Goal: Task Accomplishment & Management: Manage account settings

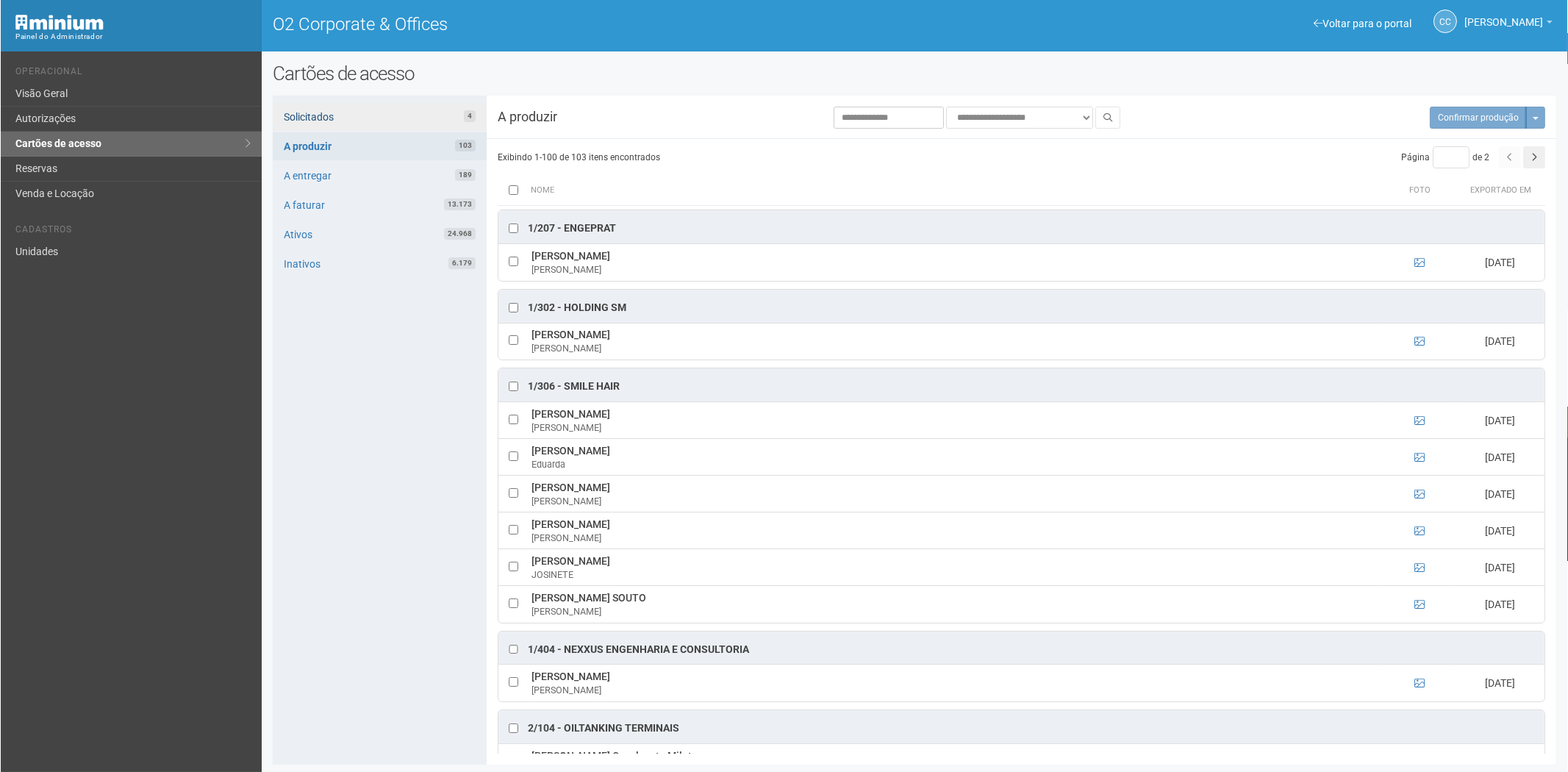
scroll to position [1388, 0]
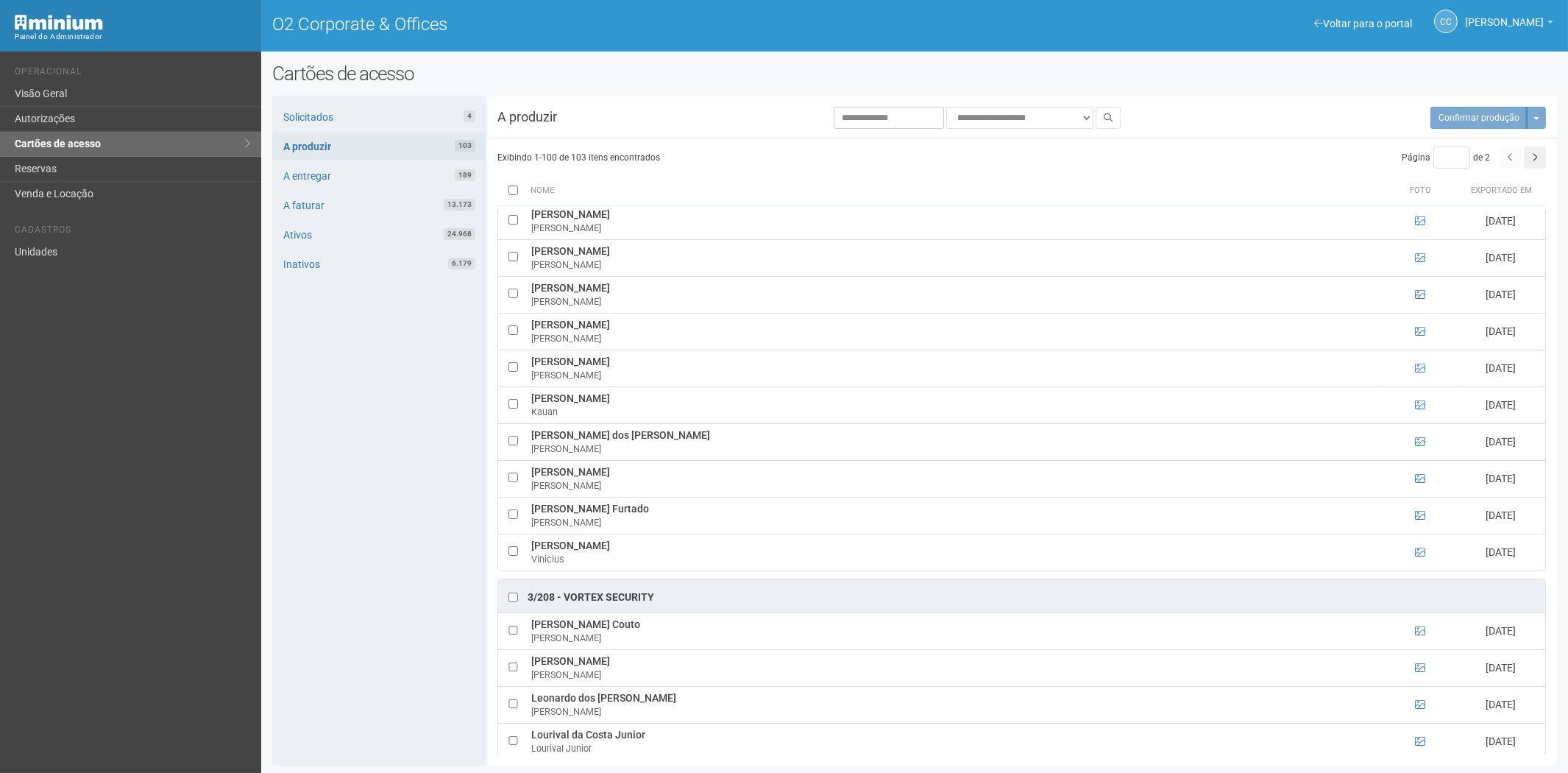
click at [352, 102] on div "Solicitados 4 A produzir 103 A entregar 189 A faturar 13.173 Ativos 24.968 Inat…" at bounding box center [379, 430] width 214 height 670
click at [391, 119] on link "Solicitados 4" at bounding box center [379, 117] width 214 height 28
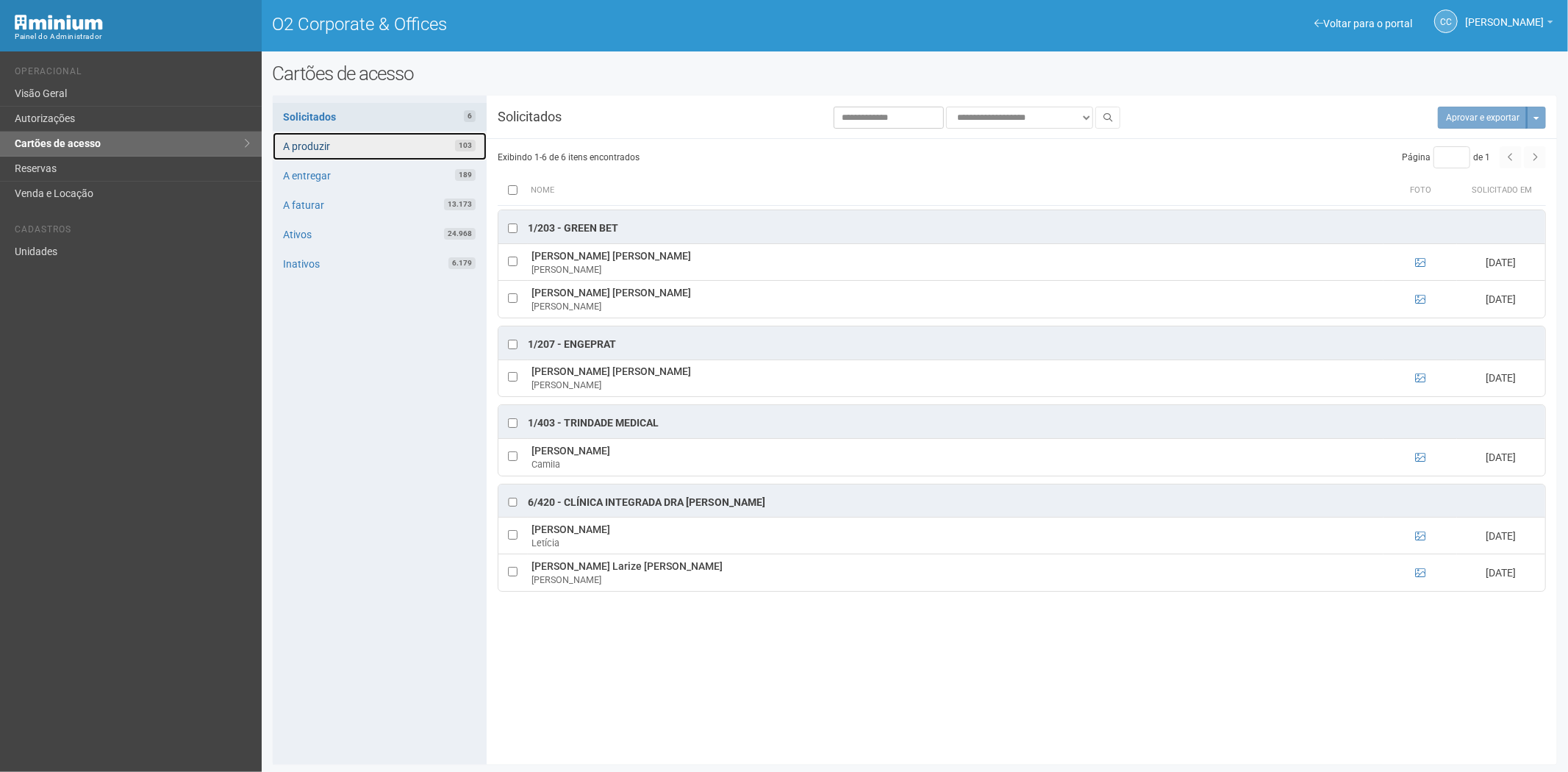
click at [386, 143] on link "A produzir 103" at bounding box center [379, 146] width 214 height 28
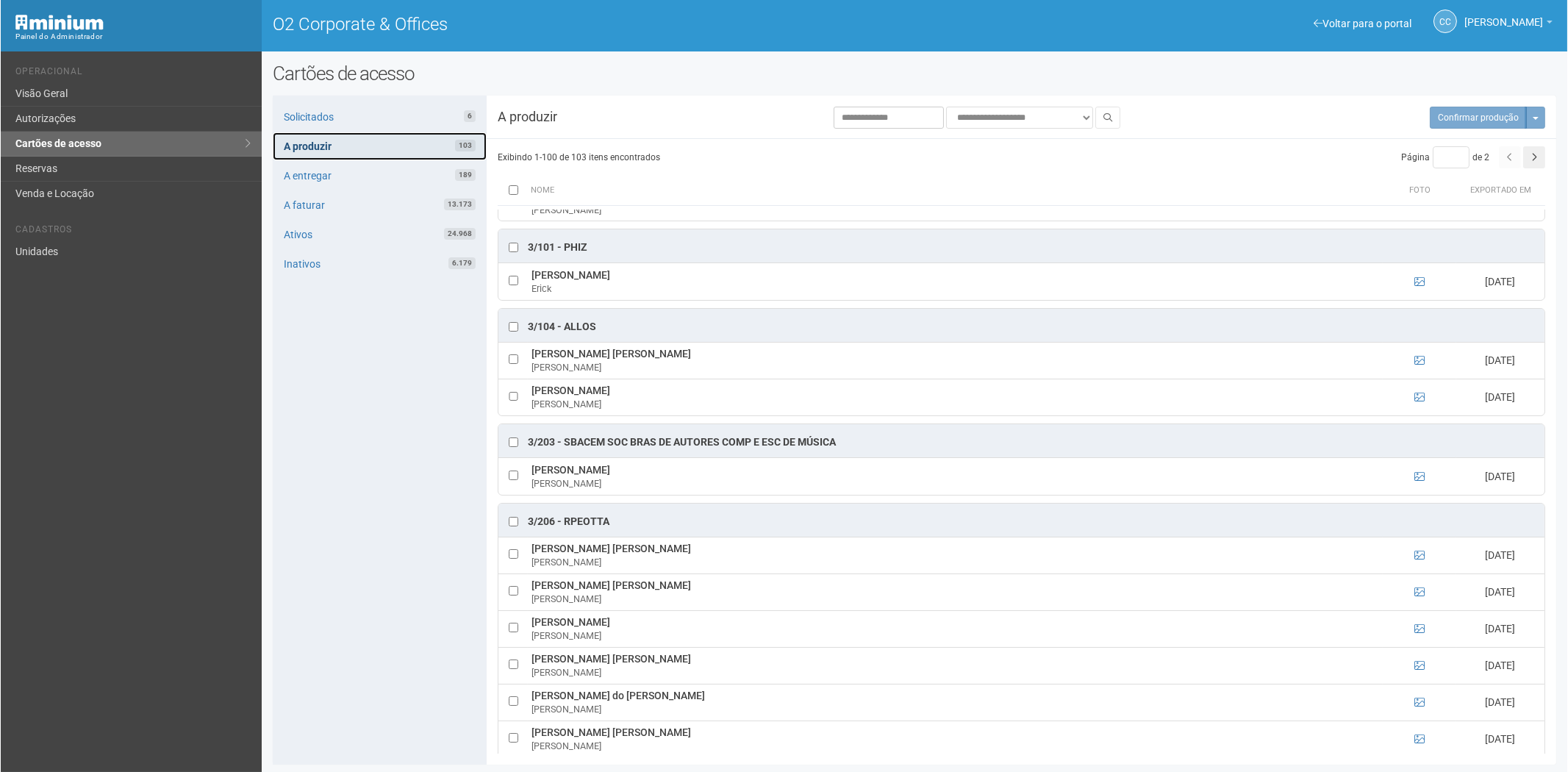
scroll to position [1471, 0]
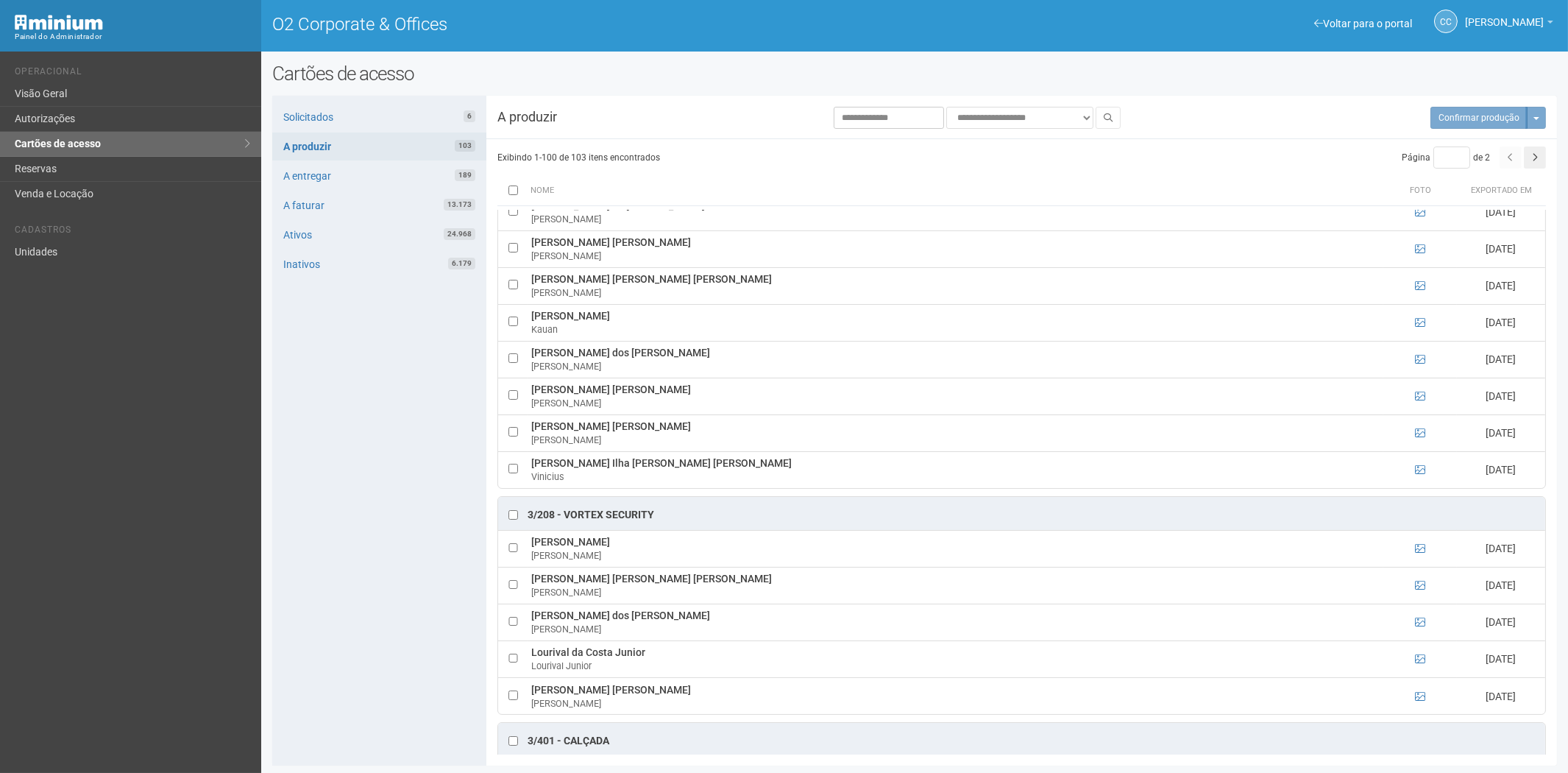
click at [358, 429] on div "Solicitados 6 A produzir 103 A entregar 189 A faturar 13.173 Ativos 24.968 Inat…" at bounding box center [379, 430] width 214 height 670
click at [440, 113] on link "Solicitados 6" at bounding box center [379, 117] width 214 height 28
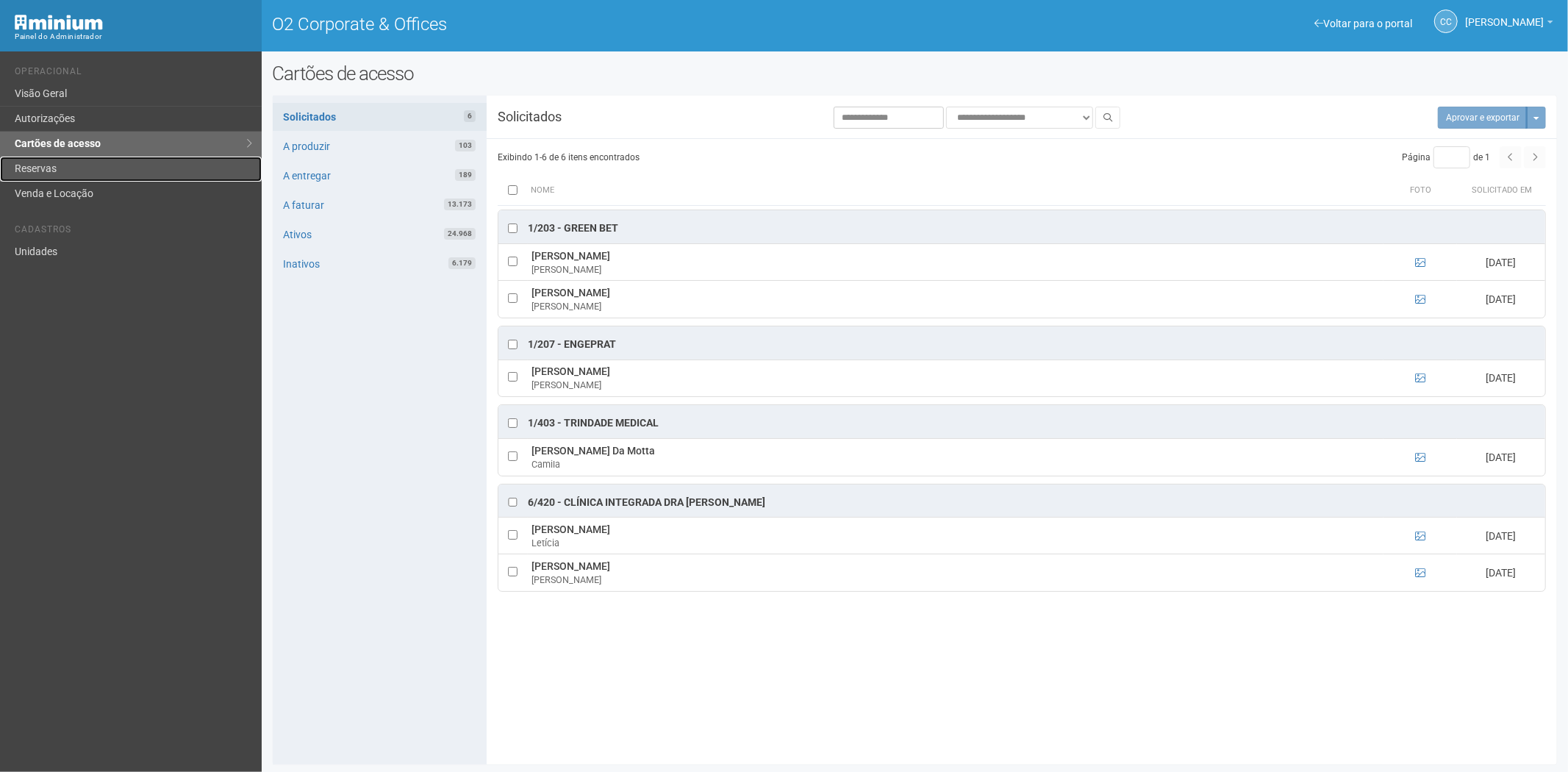
click at [54, 163] on link "Reservas" at bounding box center [130, 168] width 261 height 25
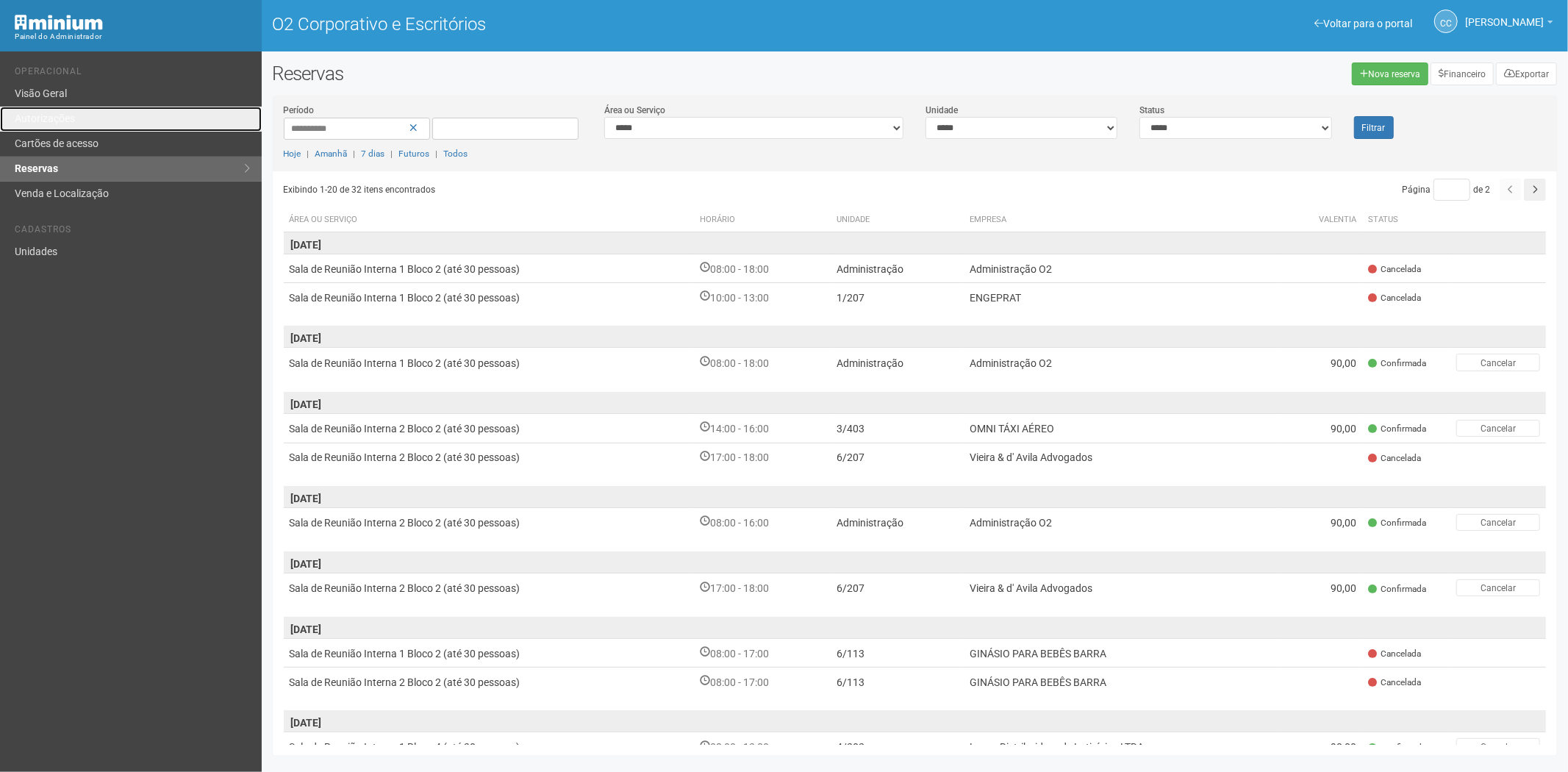
drag, startPoint x: 56, startPoint y: 114, endPoint x: 706, endPoint y: 118, distance: 650.0
click at [57, 114] on font "Autorizações" at bounding box center [45, 118] width 60 height 12
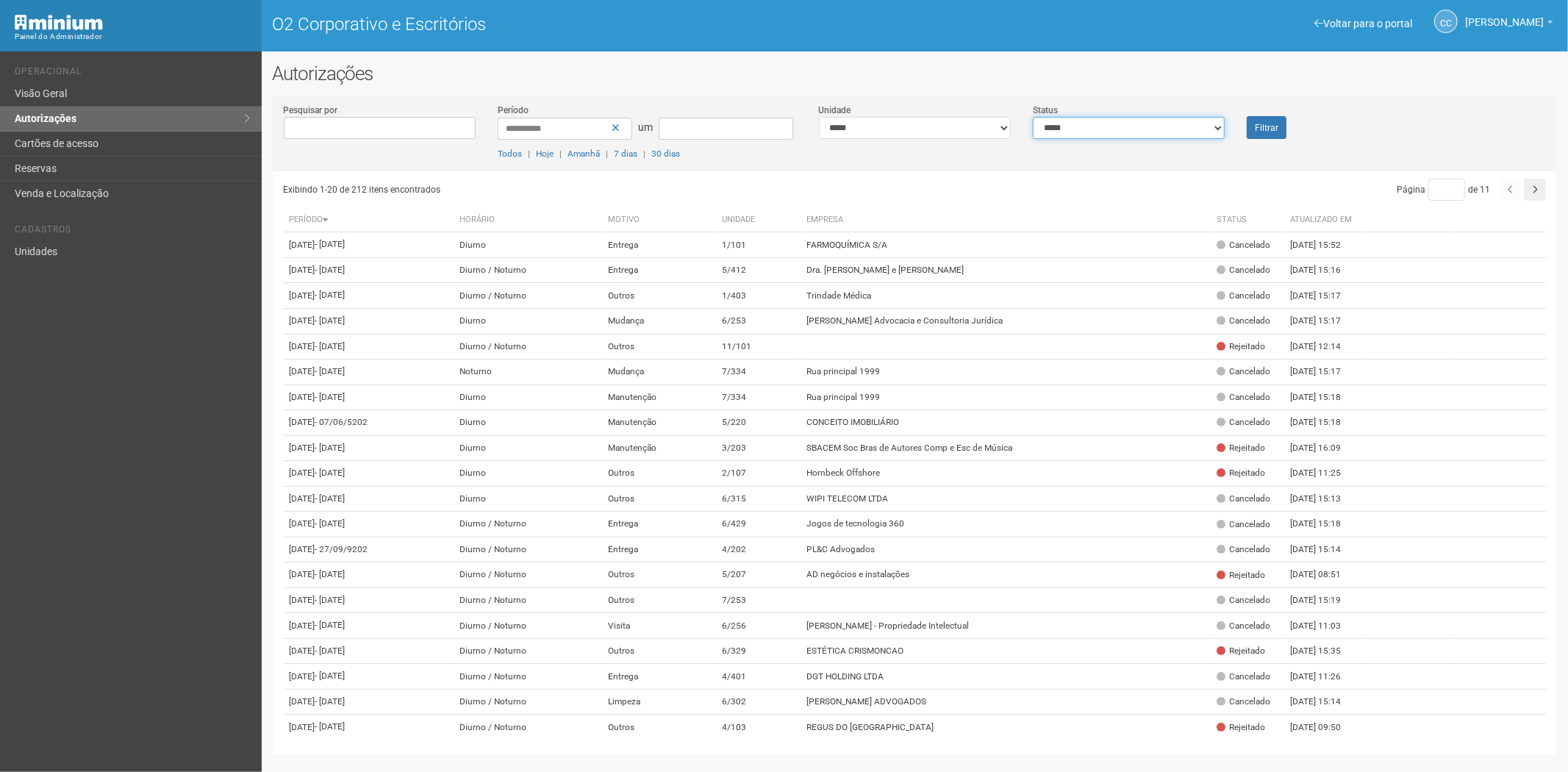
click at [1110, 130] on select "**********" at bounding box center [1128, 128] width 192 height 22
select select "*"
click at [1032, 117] on select "**********" at bounding box center [1128, 128] width 192 height 22
click at [1282, 121] on button "Filtrar" at bounding box center [1266, 127] width 40 height 23
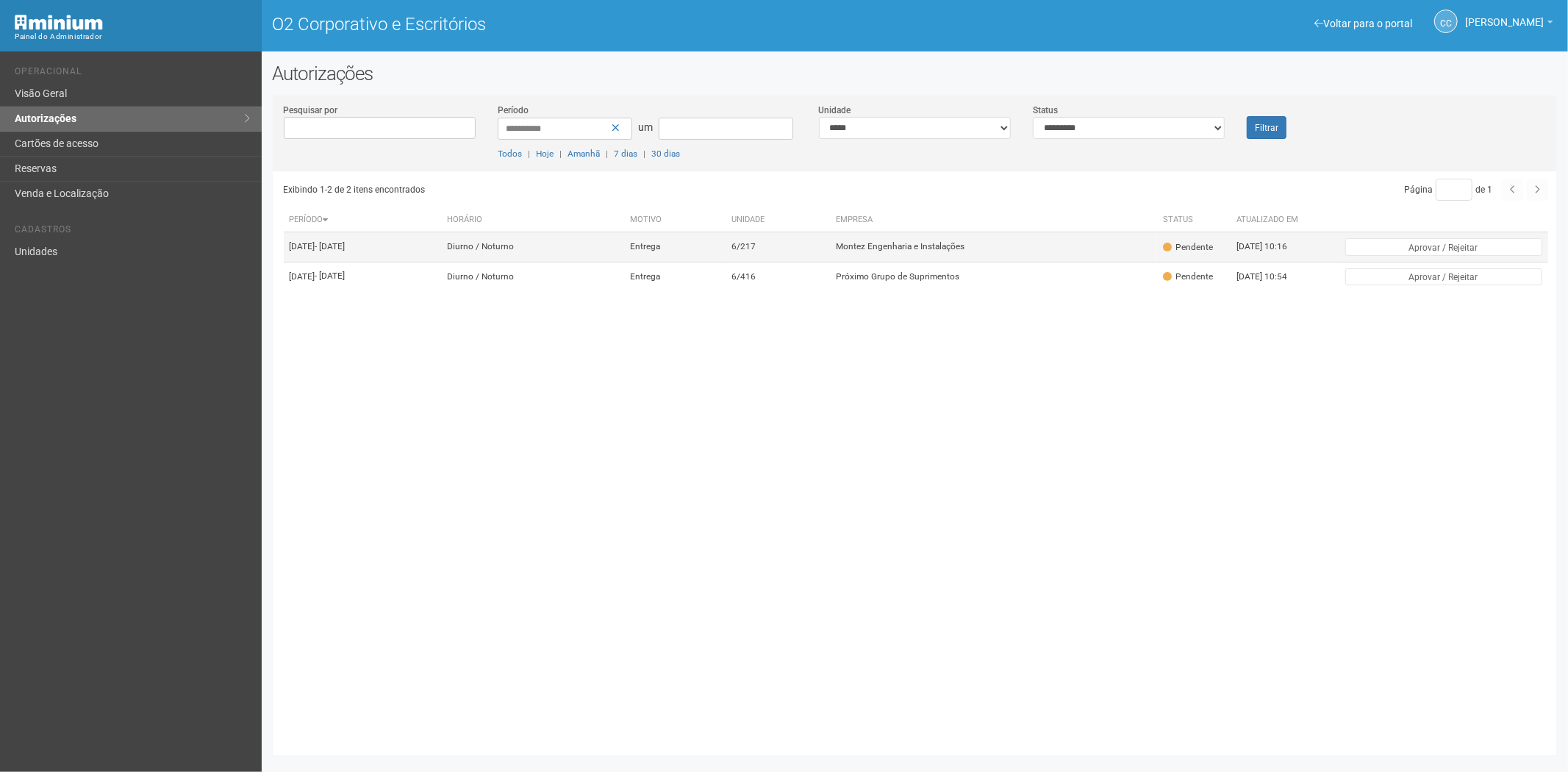
click at [830, 248] on td "6/217" at bounding box center [777, 247] width 104 height 30
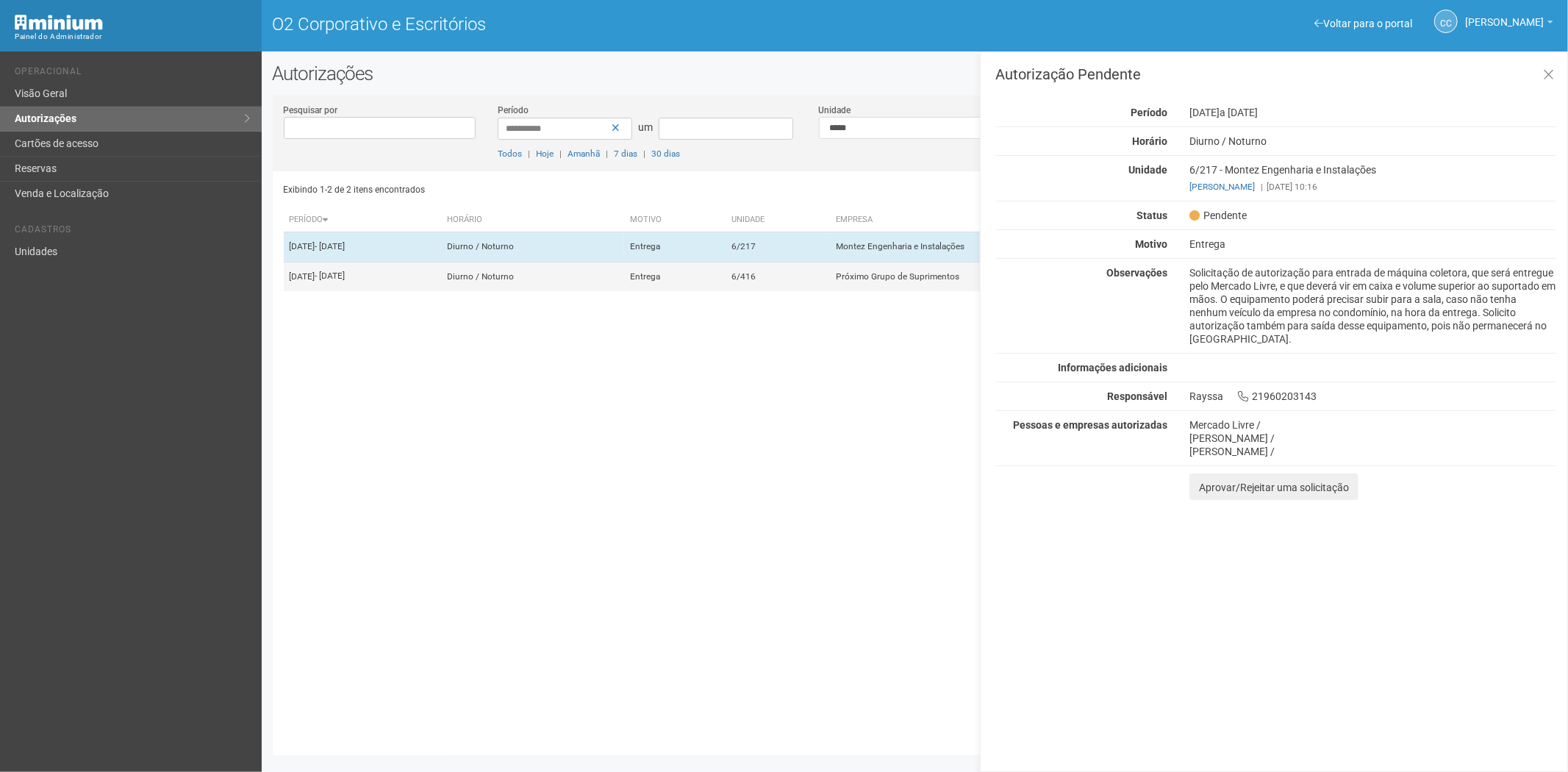
click at [830, 291] on td "6/416" at bounding box center [777, 276] width 104 height 30
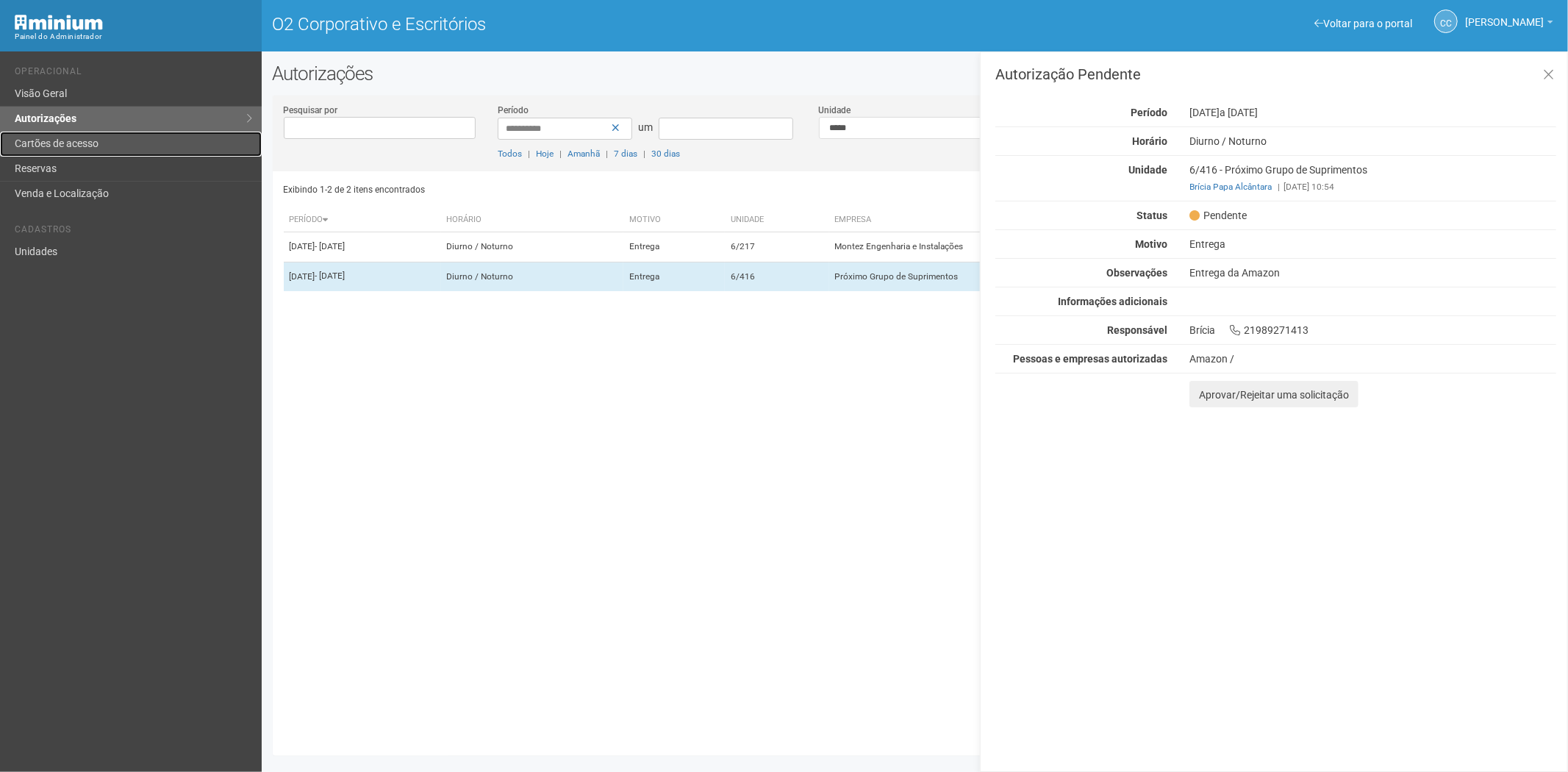
click at [133, 142] on link "Cartões de acesso" at bounding box center [130, 143] width 261 height 25
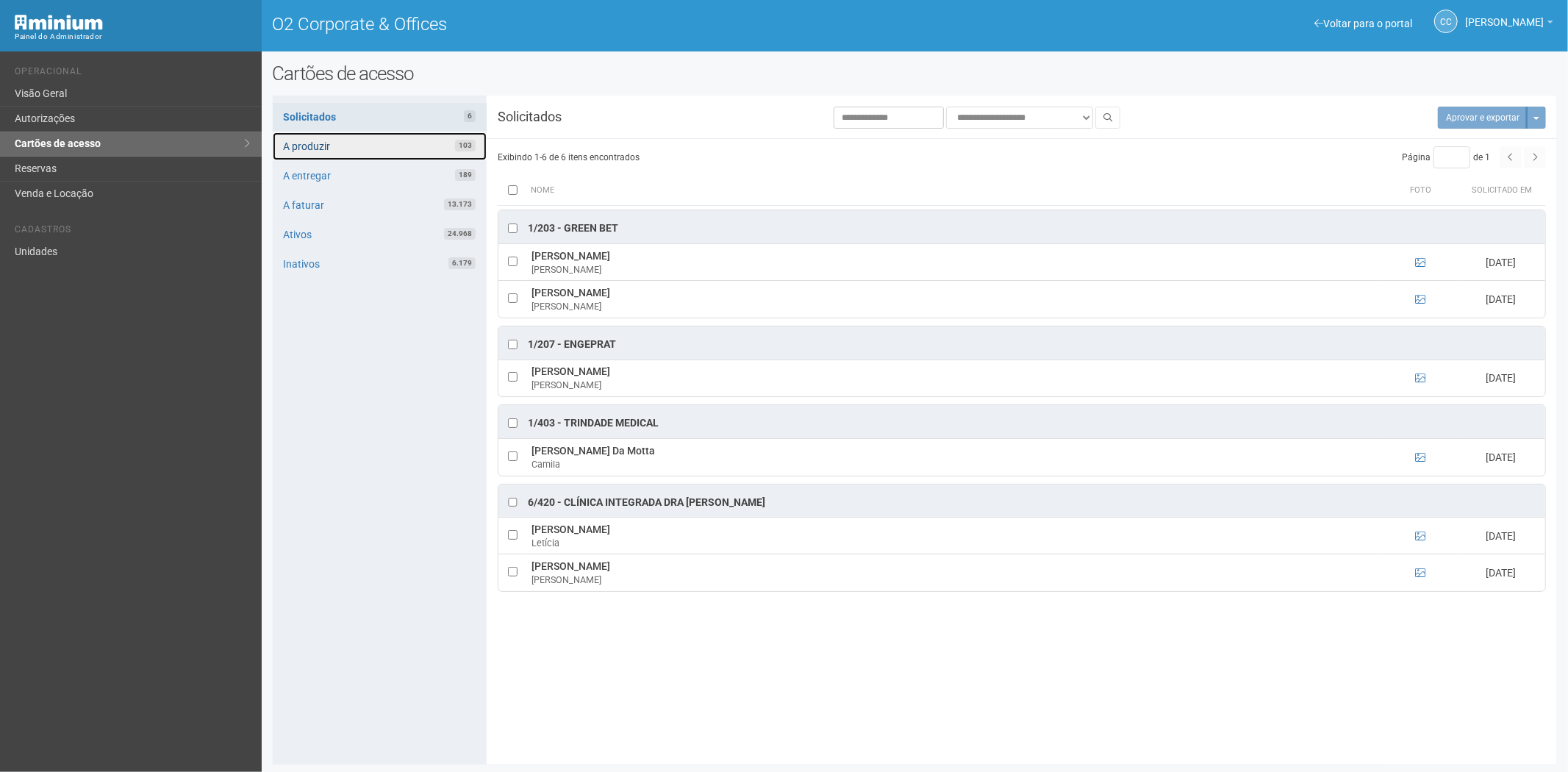
drag, startPoint x: 391, startPoint y: 143, endPoint x: 495, endPoint y: 181, distance: 110.7
click at [391, 143] on link "A produzir 103" at bounding box center [379, 146] width 214 height 28
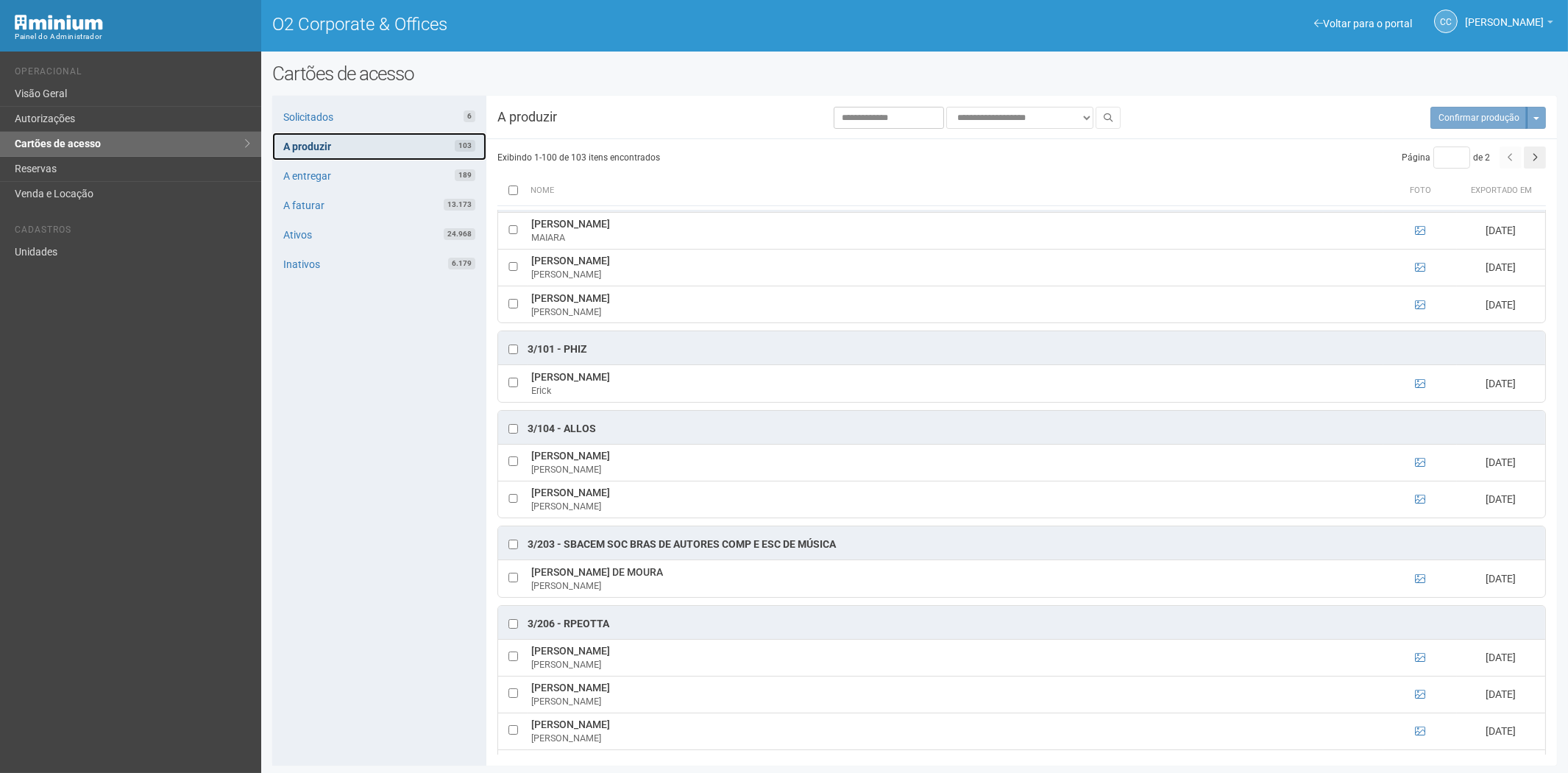
scroll to position [818, 0]
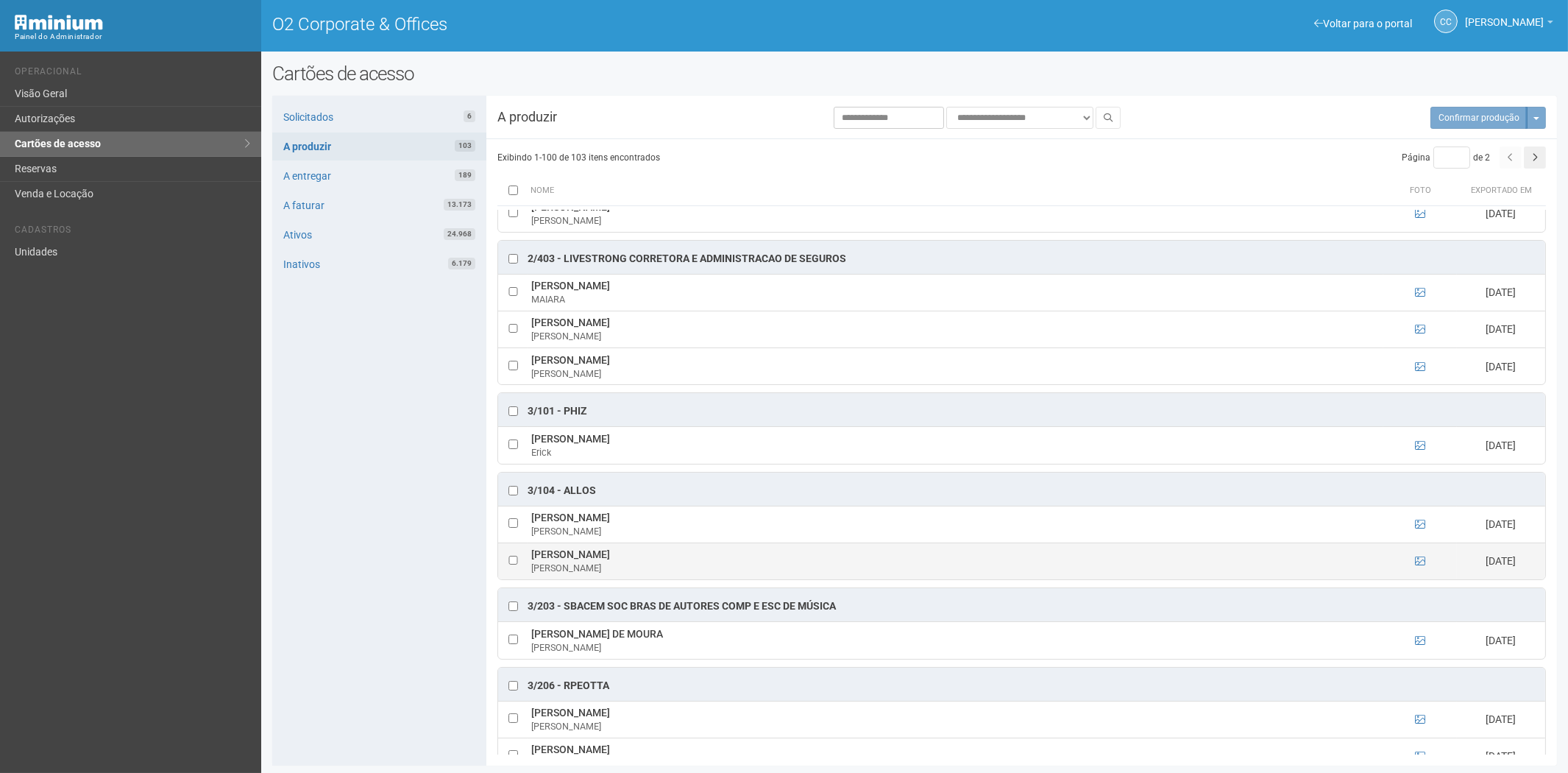
click at [1416, 562] on td at bounding box center [1420, 561] width 74 height 37
click at [1420, 566] on icon at bounding box center [1420, 561] width 10 height 10
click at [1419, 566] on icon at bounding box center [1420, 561] width 10 height 10
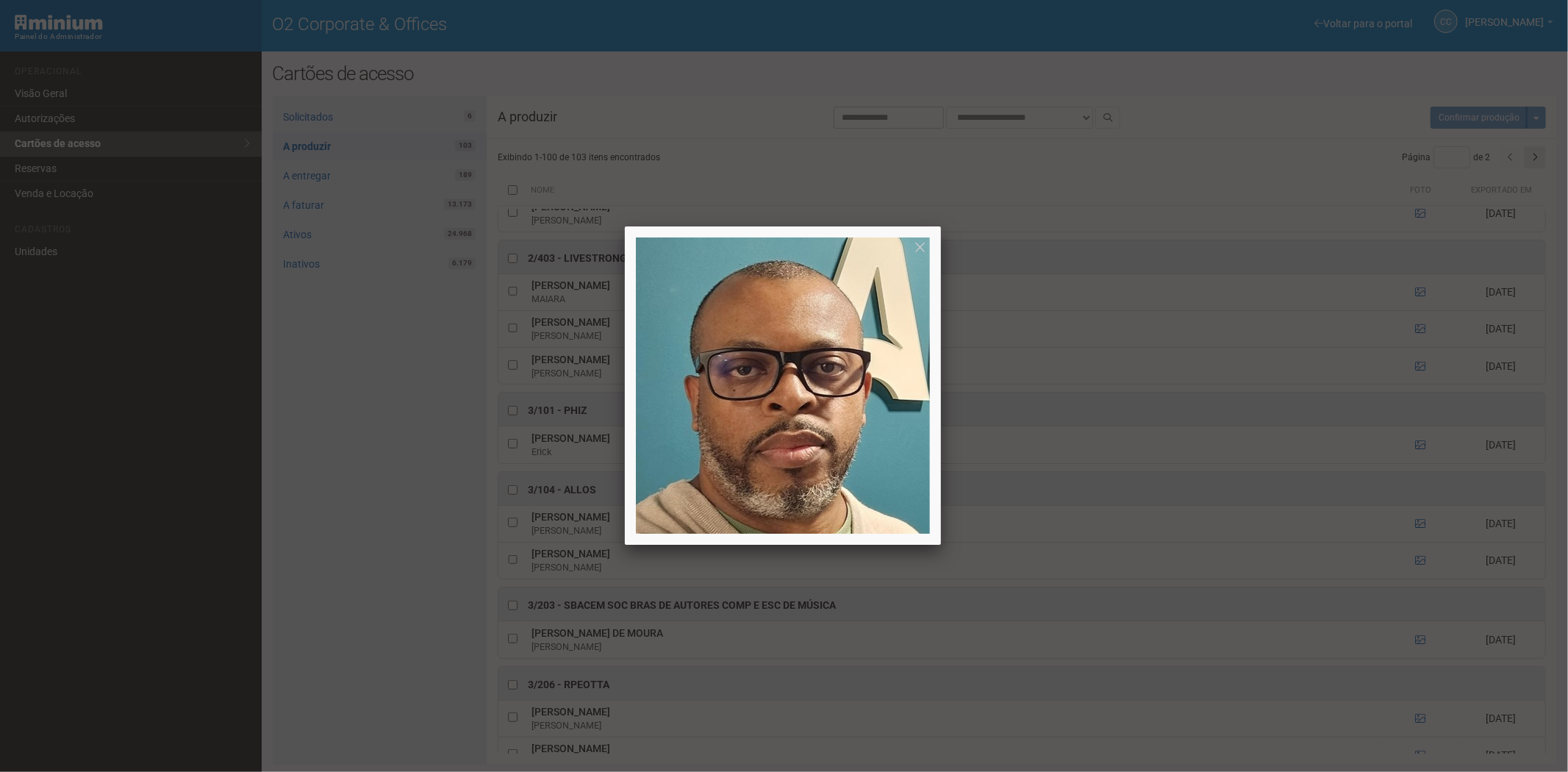
drag, startPoint x: 1416, startPoint y: 568, endPoint x: 976, endPoint y: 547, distance: 440.5
click at [1415, 568] on div at bounding box center [784, 386] width 1568 height 772
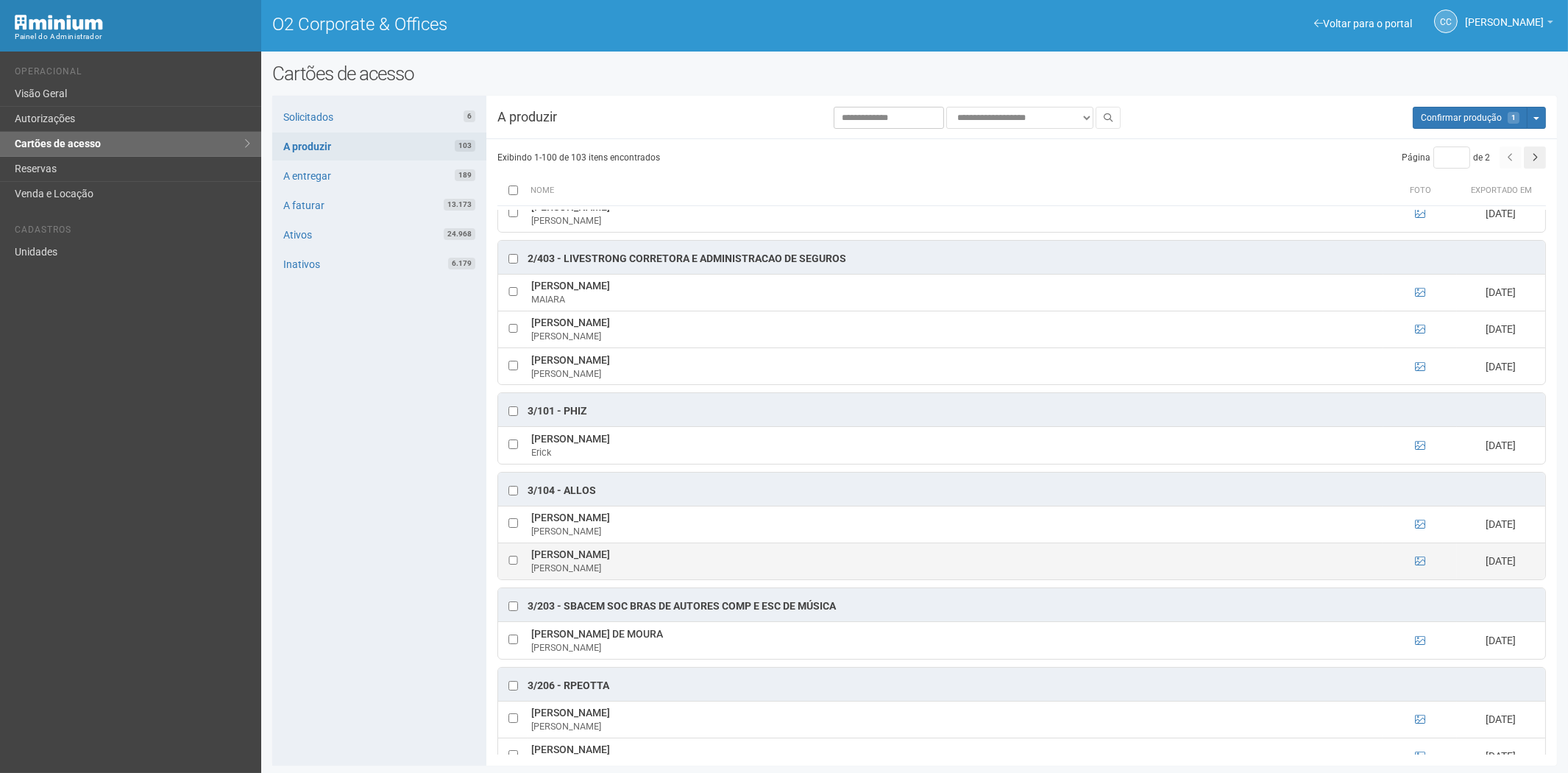
drag, startPoint x: 530, startPoint y: 560, endPoint x: 679, endPoint y: 557, distance: 149.0
click at [714, 563] on td "PAULO CÉSAR DA SILVA MONTINOTTI PAULO MONTINOTTI" at bounding box center [955, 561] width 856 height 37
copy td "PAULO CÉSAR DA SILVA MONTINOTTI"
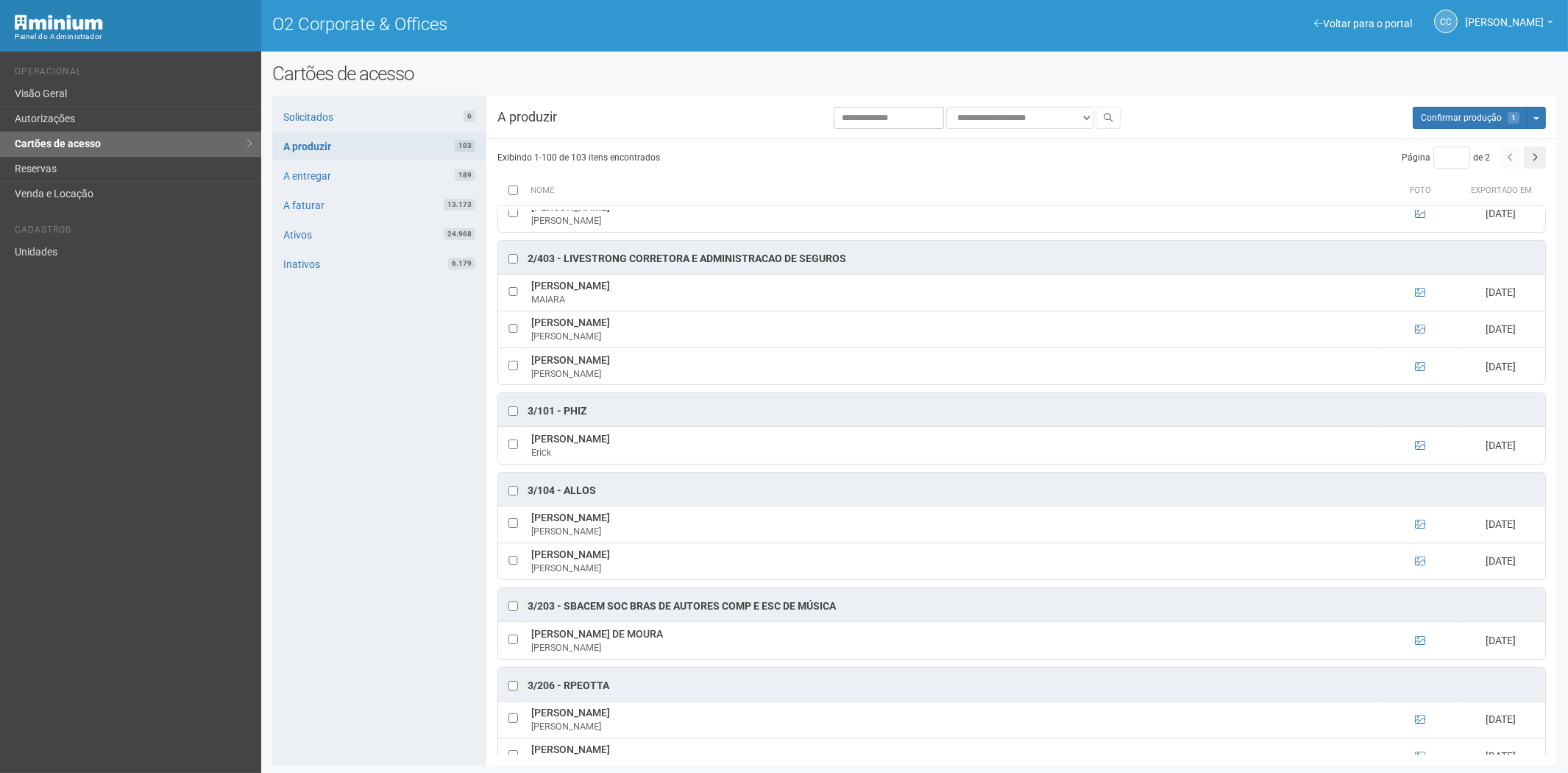
click at [234, 619] on div "Voltar para o portal Operacional Visão Geral Autorizações Cartões de acesso Res…" at bounding box center [130, 412] width 262 height 722
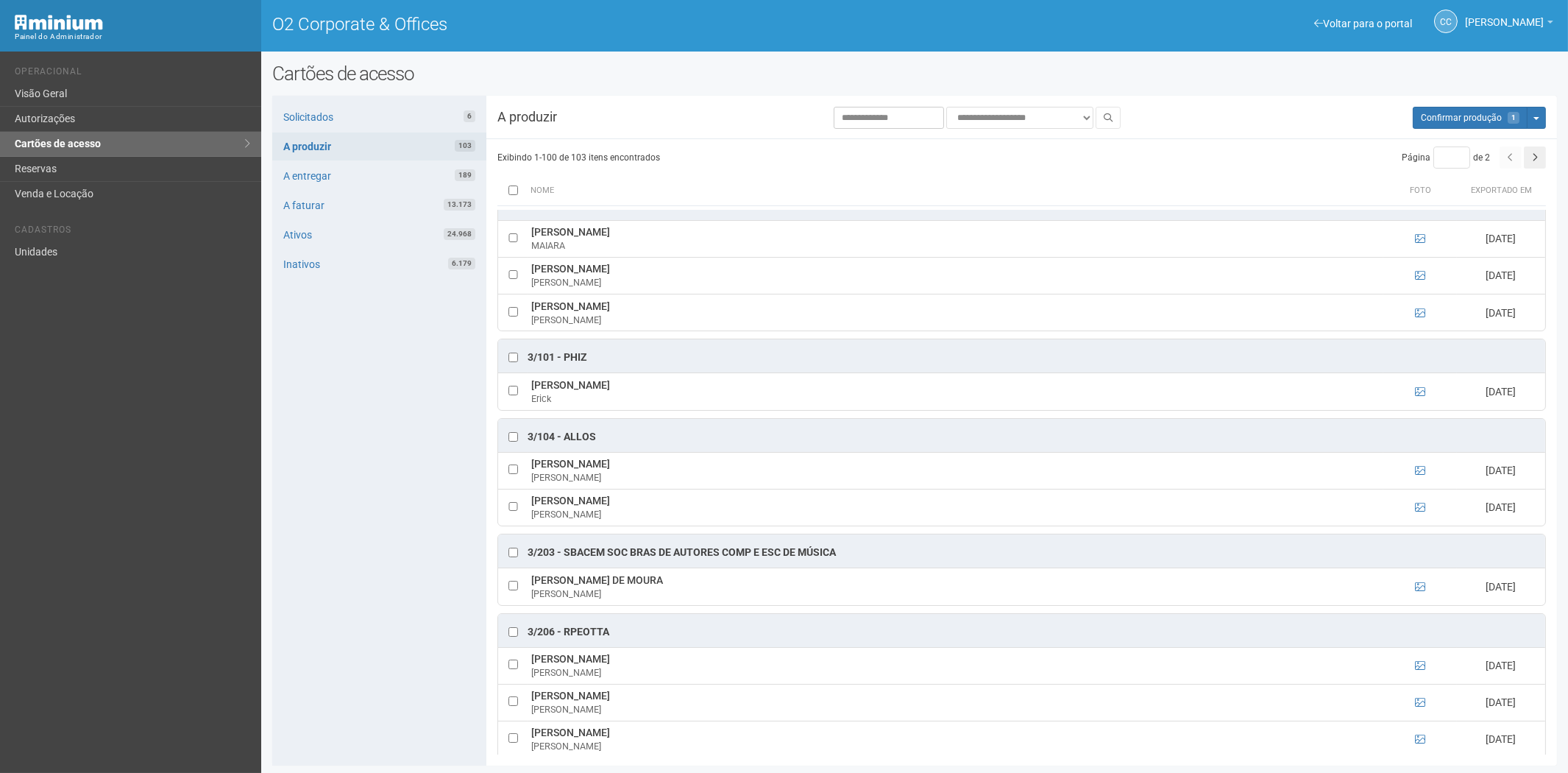
scroll to position [900, 0]
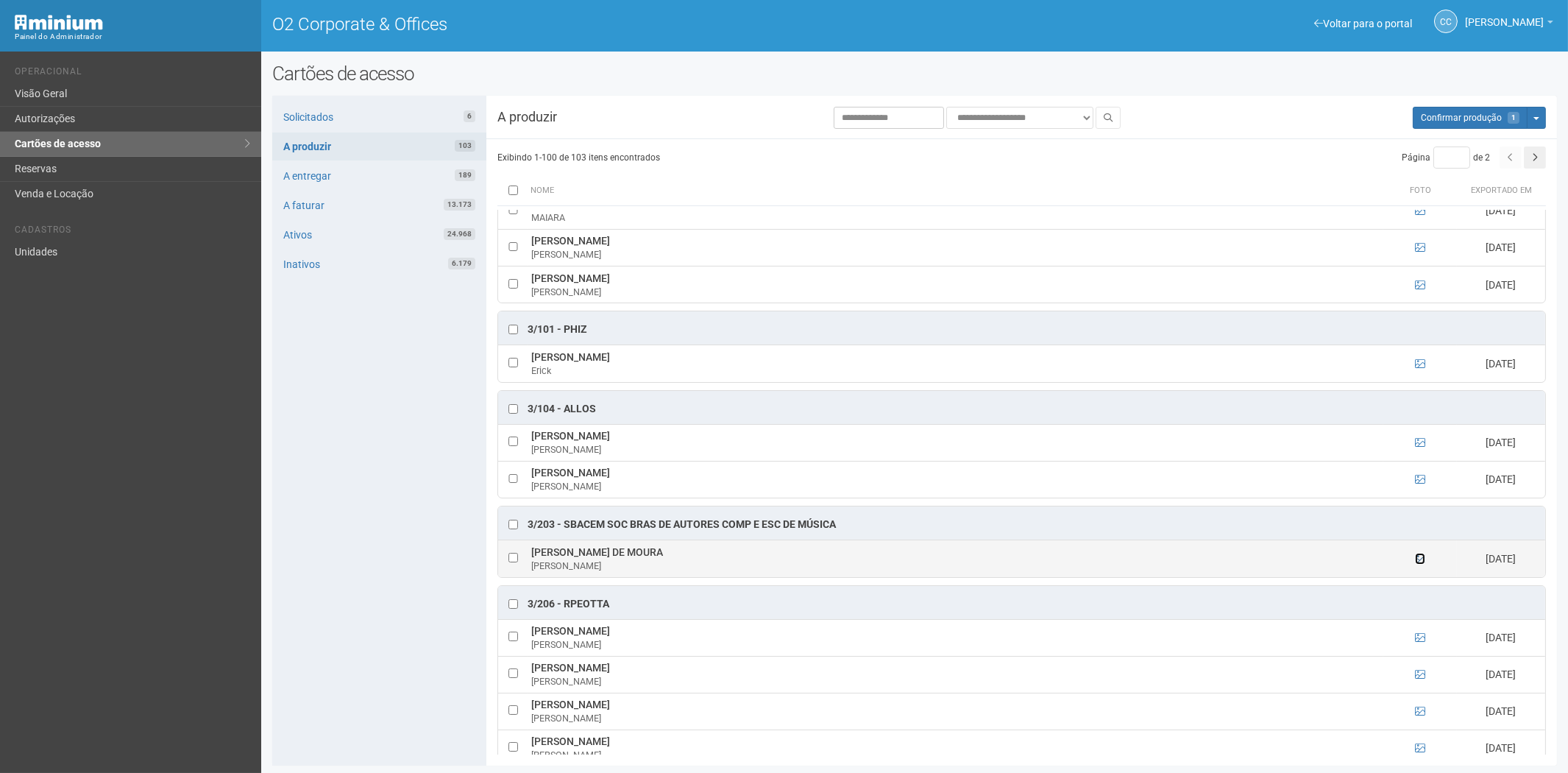
click at [1424, 563] on icon at bounding box center [1420, 558] width 10 height 10
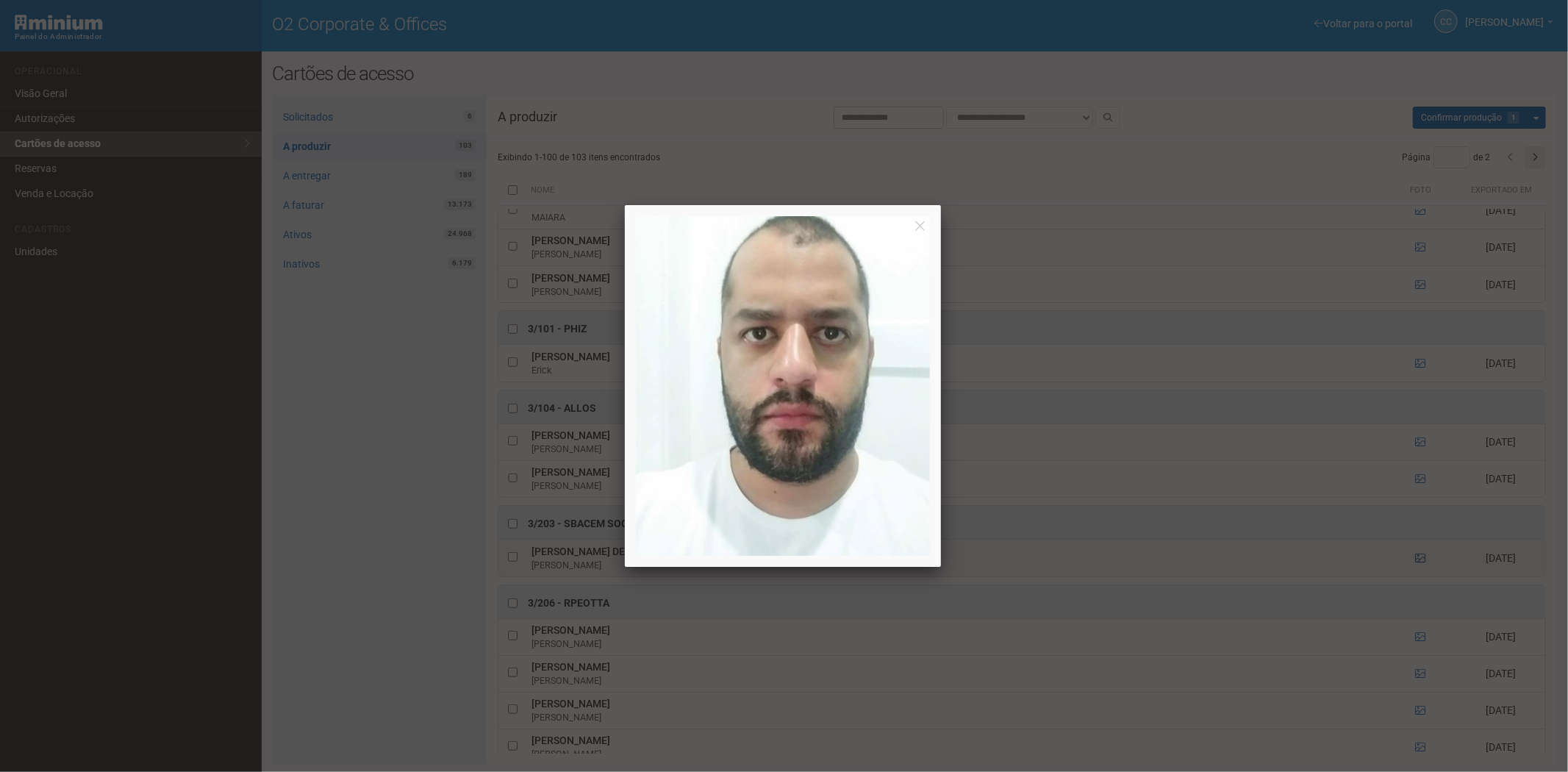
click at [1422, 566] on div at bounding box center [784, 386] width 1568 height 772
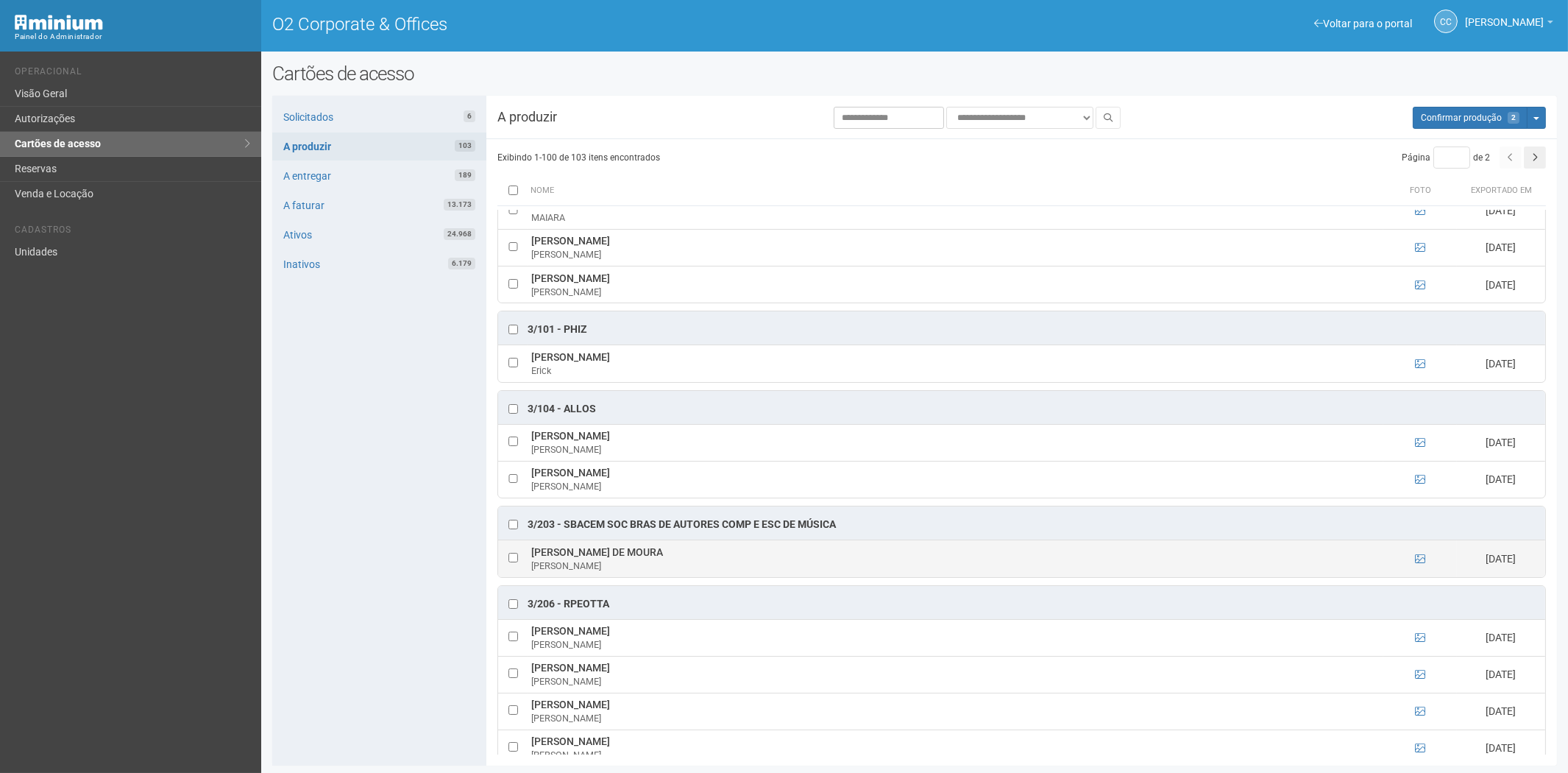
drag, startPoint x: 528, startPoint y: 561, endPoint x: 639, endPoint y: 563, distance: 111.0
click at [670, 560] on td "BRUNO MARTINS DE MOURA BRUNO" at bounding box center [955, 559] width 856 height 37
copy td "BRUNO MARTINS DE MOURA"
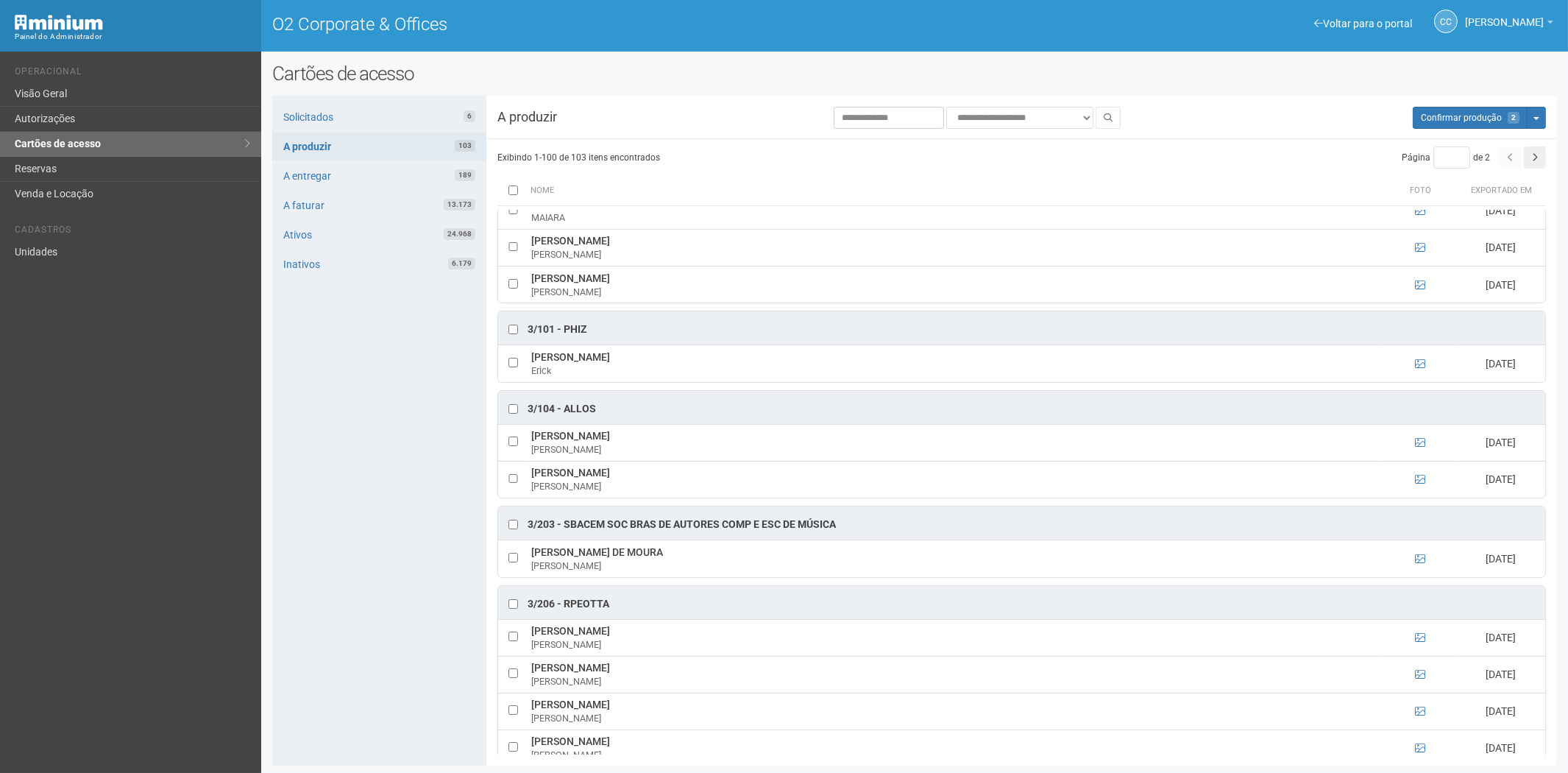
click at [370, 456] on div "Solicitados 6 A produzir 103 A entregar 189 A faturar 13.173 Ativos 24.968 Inat…" at bounding box center [379, 430] width 214 height 670
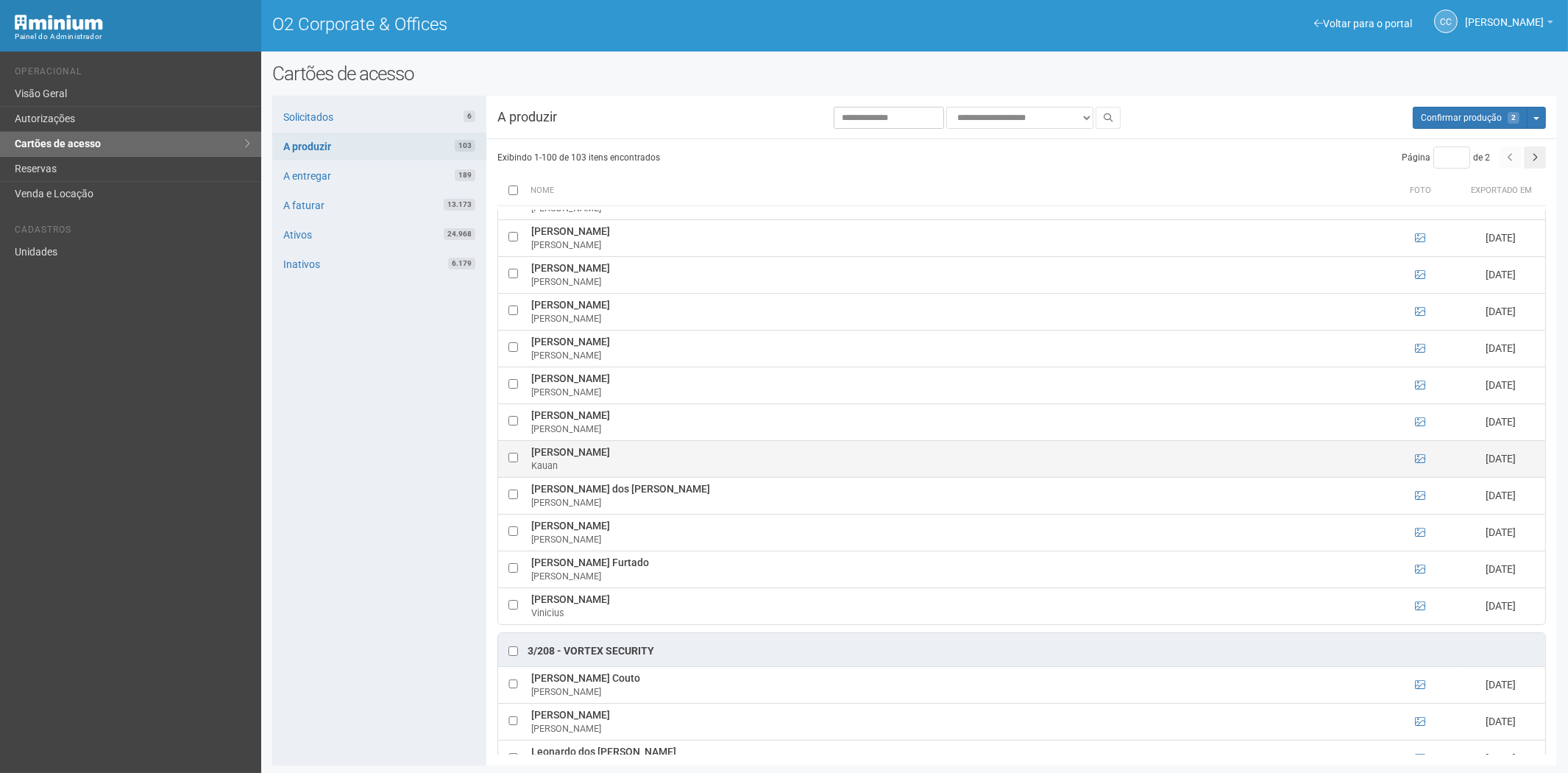
scroll to position [1227, 0]
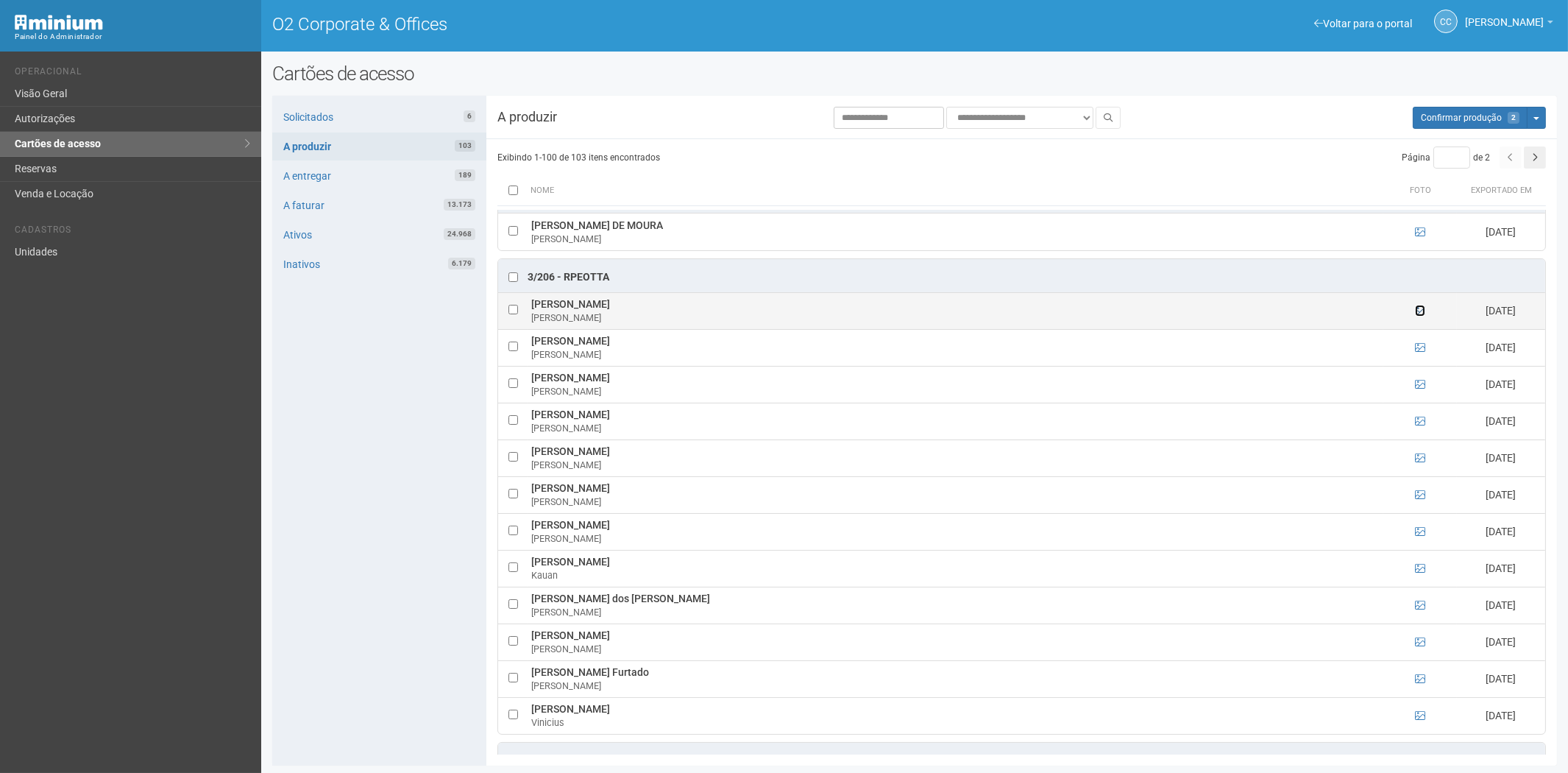
click at [1418, 316] on icon at bounding box center [1420, 310] width 10 height 10
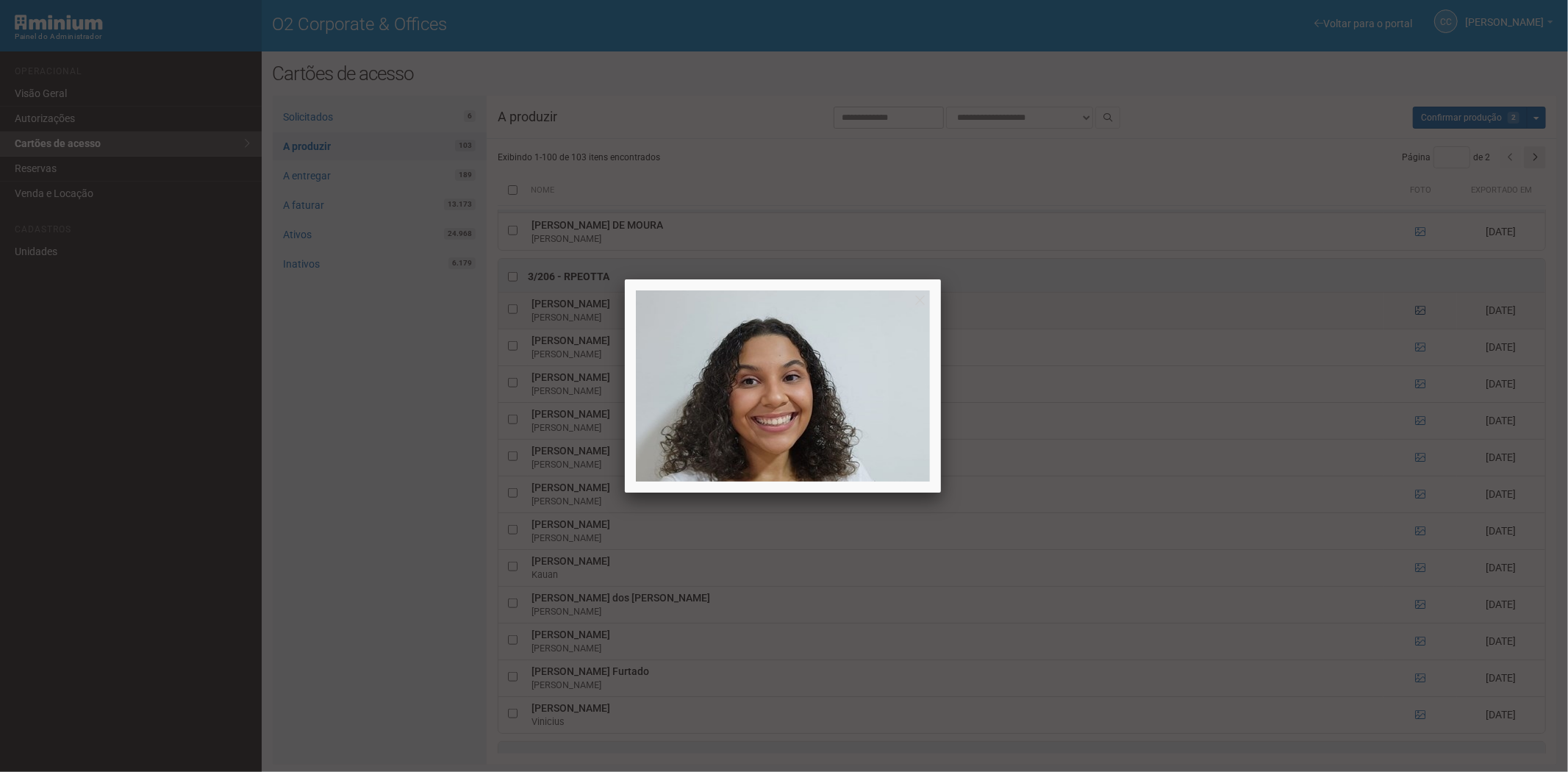
click at [1416, 316] on div at bounding box center [784, 386] width 1568 height 772
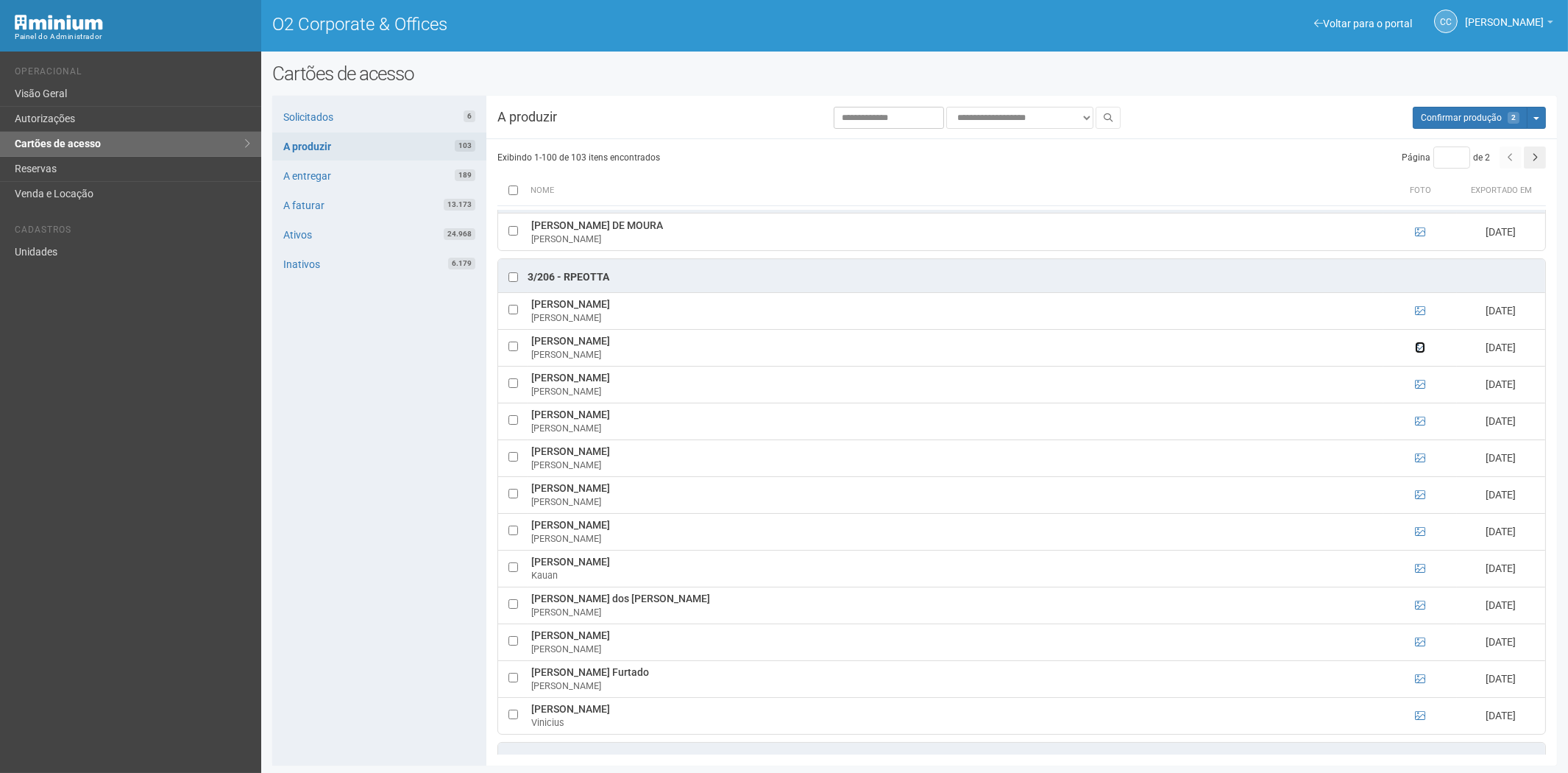
click at [1416, 353] on icon at bounding box center [1420, 347] width 10 height 10
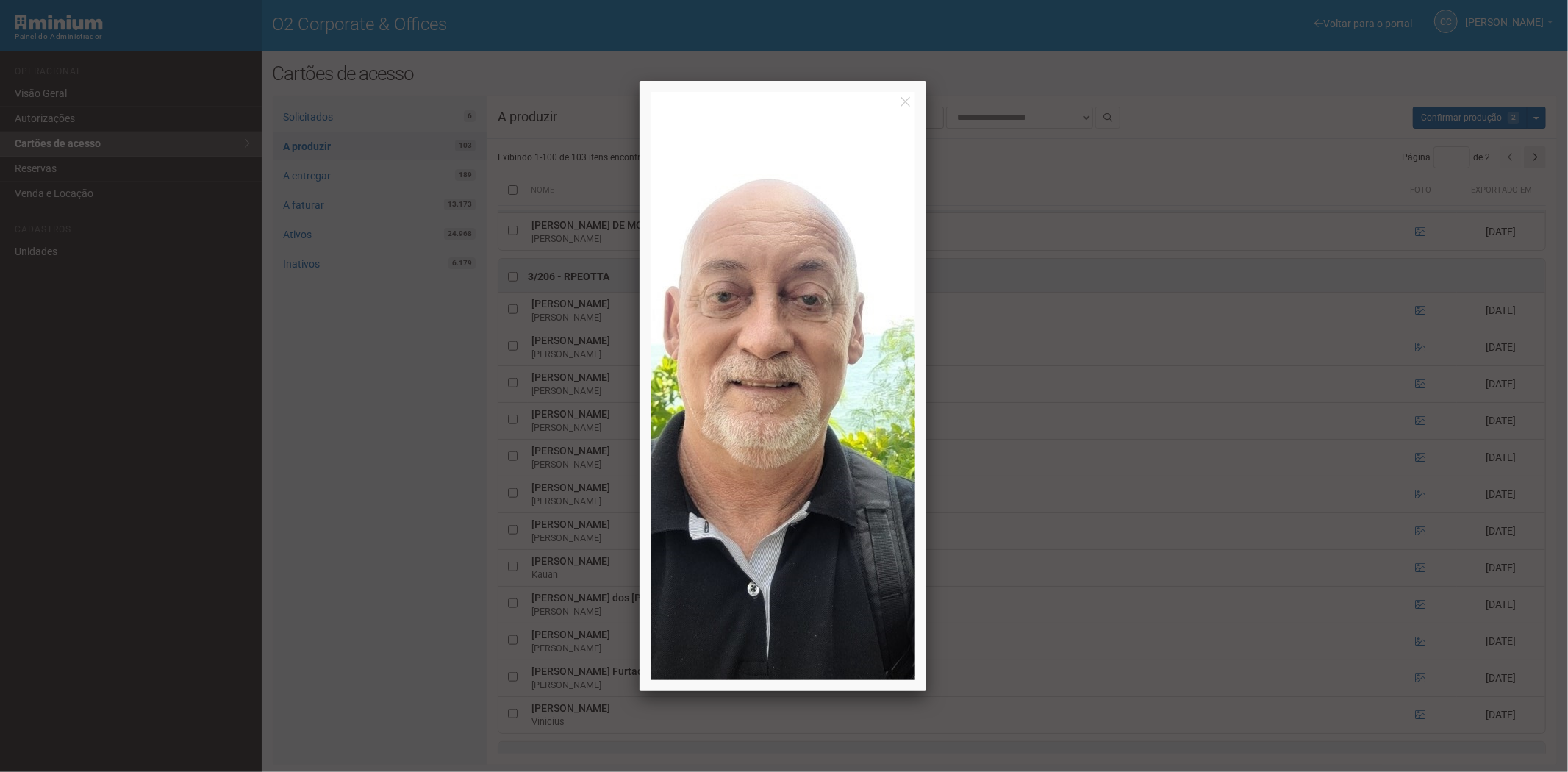
click at [1415, 356] on div at bounding box center [784, 386] width 1568 height 772
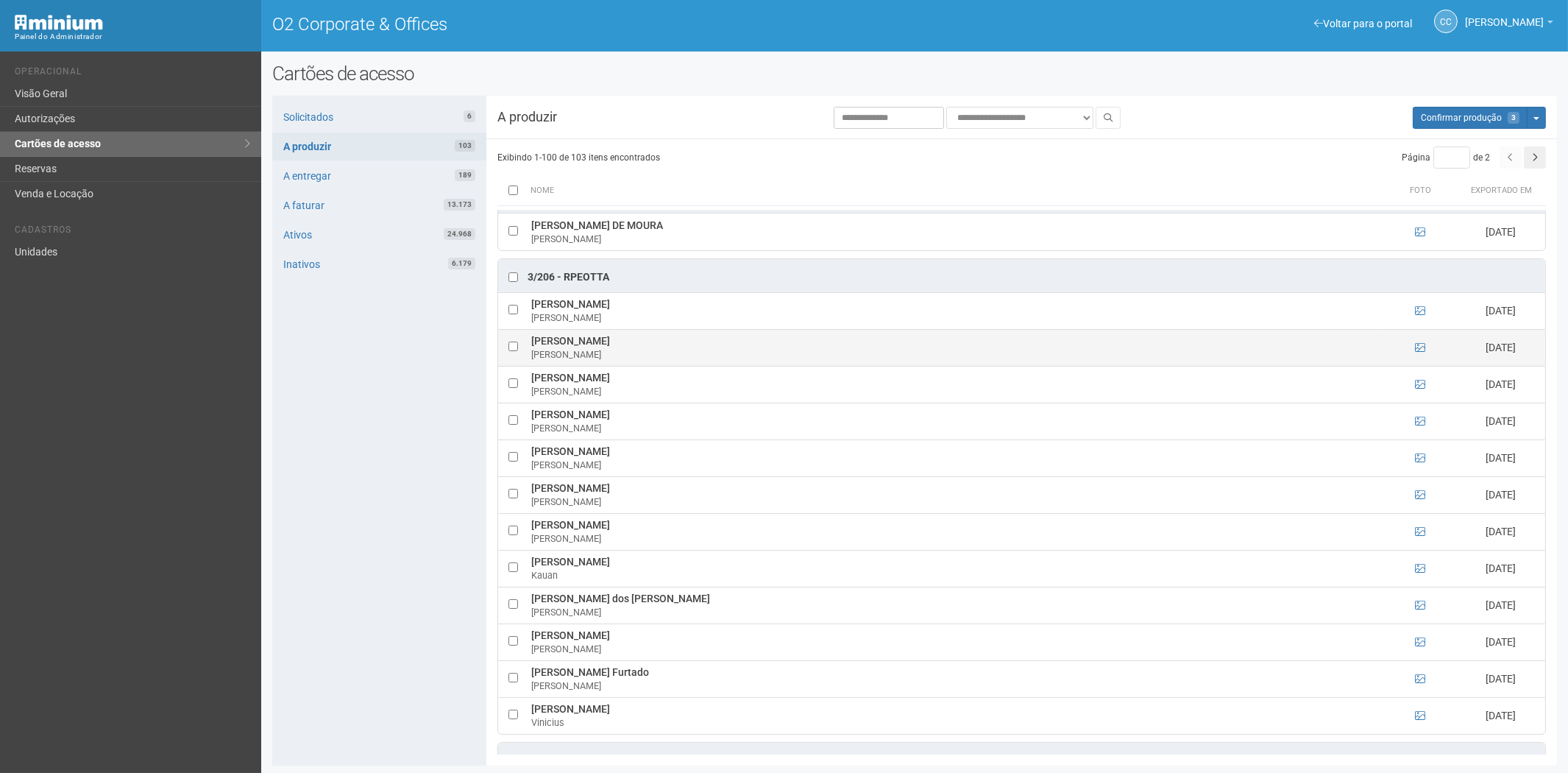
drag, startPoint x: 574, startPoint y: 349, endPoint x: 627, endPoint y: 353, distance: 53.2
click at [627, 353] on td "Claudio Arruda Ricardo Claudio" at bounding box center [955, 347] width 856 height 37
drag, startPoint x: 532, startPoint y: 349, endPoint x: 638, endPoint y: 355, distance: 106.2
click at [638, 355] on td "Claudio Arruda Ricardo Claudio" at bounding box center [955, 347] width 856 height 37
copy td "Claudio Arruda Ricardo"
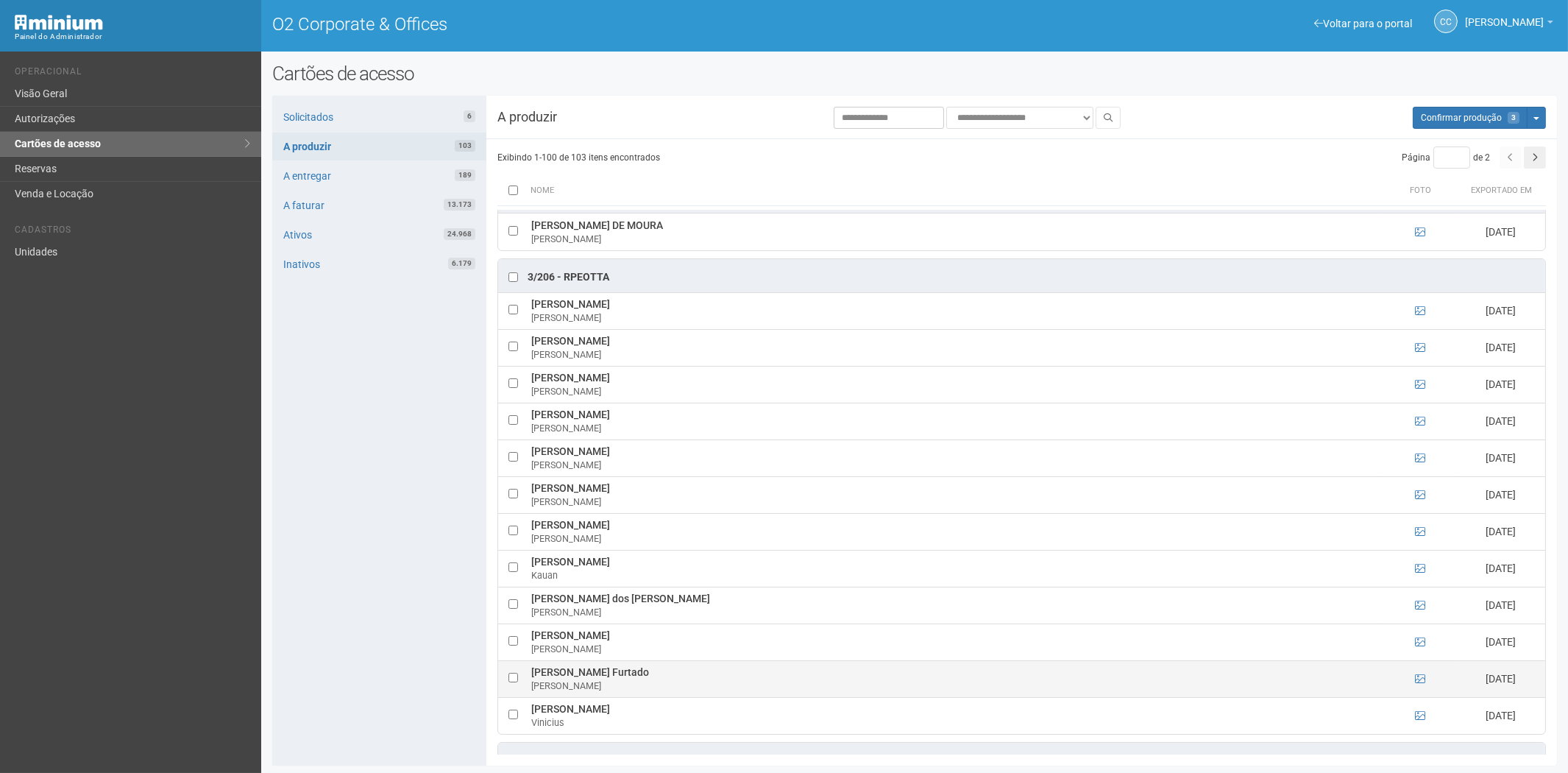
drag, startPoint x: 480, startPoint y: 703, endPoint x: 598, endPoint y: 701, distance: 118.0
click at [480, 703] on div "Solicitados 6 A produzir 103 A entregar 189 A faturar 13.173 Ativos 24.968 Inat…" at bounding box center [379, 430] width 214 height 670
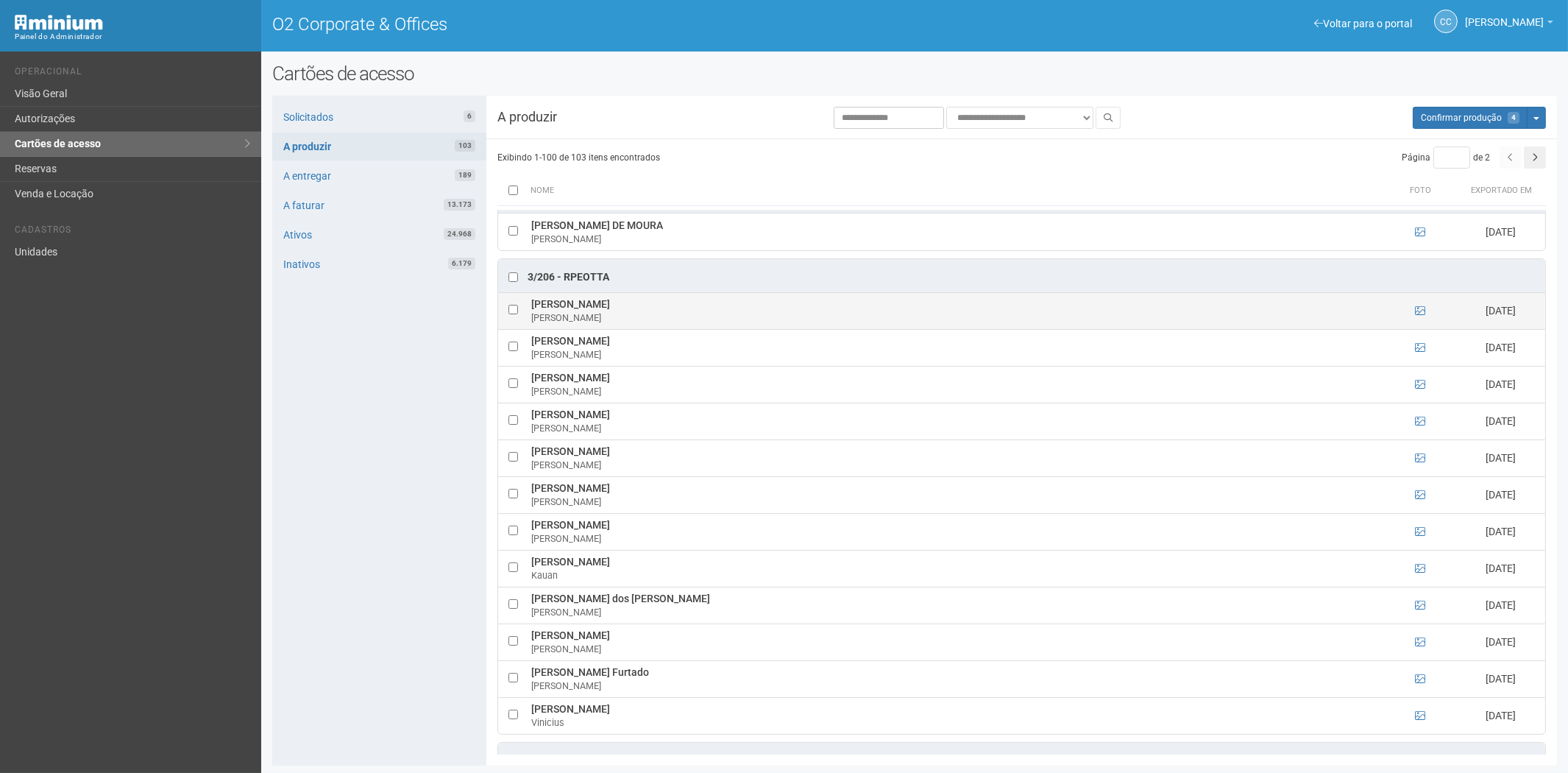
drag, startPoint x: 530, startPoint y: 311, endPoint x: 649, endPoint y: 314, distance: 119.0
click at [693, 314] on td "Barbara Victoria Ramos Amorim Barbara" at bounding box center [955, 311] width 856 height 37
copy td "Barbara Victoria Ramos Amorim"
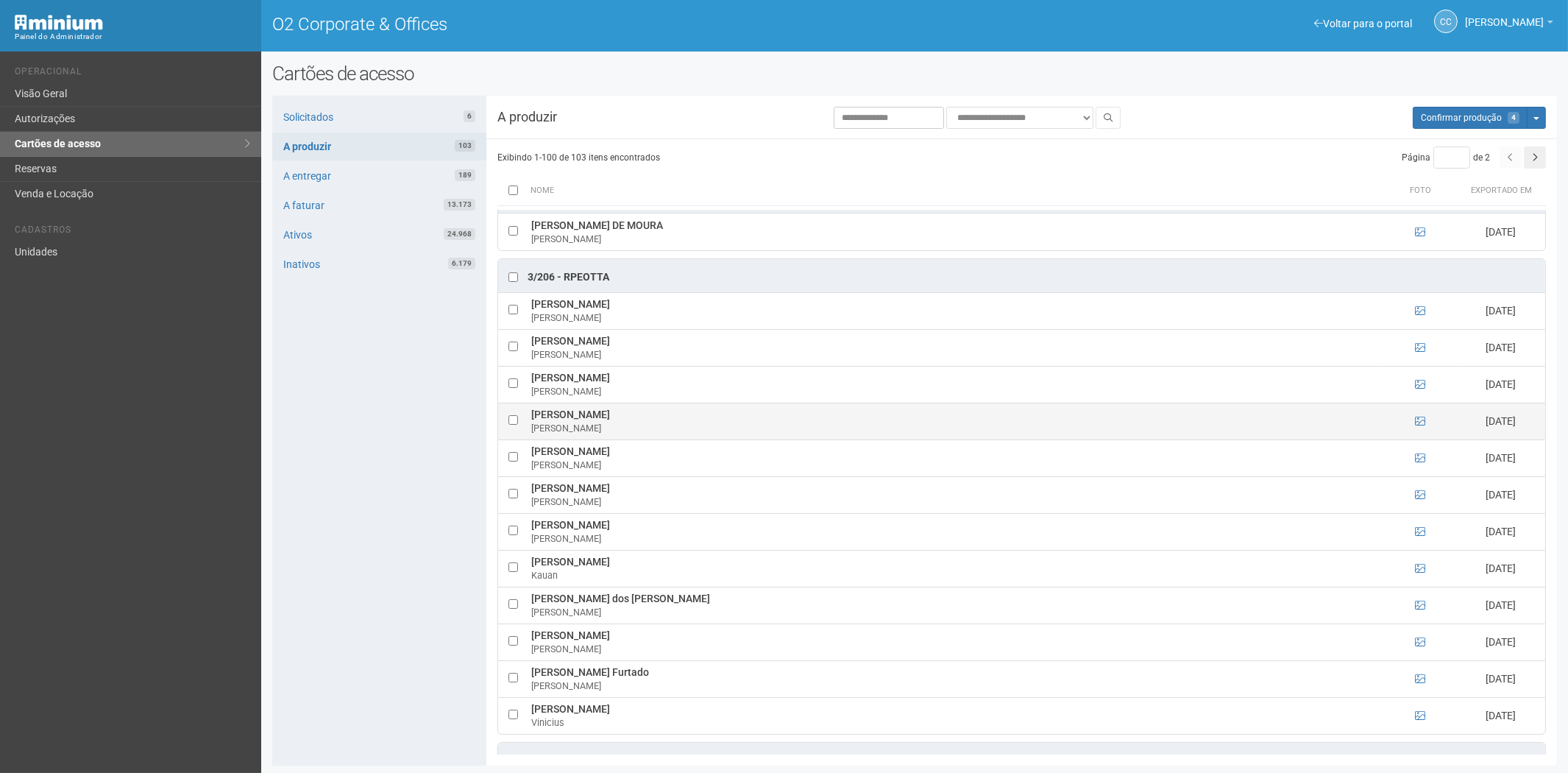
drag, startPoint x: 377, startPoint y: 415, endPoint x: 571, endPoint y: 414, distance: 194.0
click at [377, 415] on div "Solicitados 6 A produzir 103 A entregar 189 A faturar 13.173 Ativos 24.968 Inat…" at bounding box center [379, 430] width 214 height 670
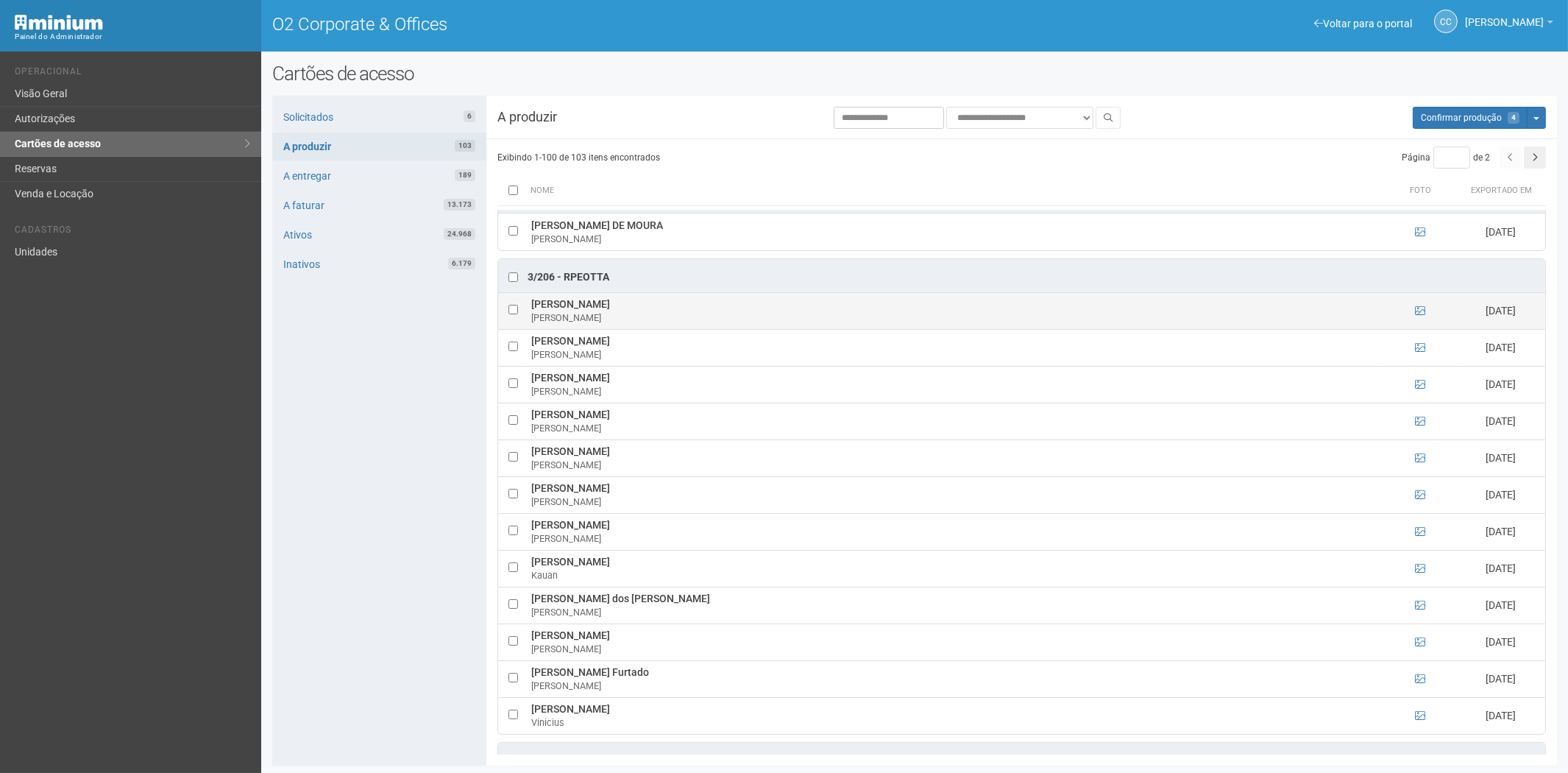
drag, startPoint x: 679, startPoint y: 314, endPoint x: 530, endPoint y: 317, distance: 149.0
click at [530, 317] on td "Barbara Victoria Ramos Amorim Barbara" at bounding box center [955, 311] width 856 height 37
copy td "Barbara Victoria Ramos Amorim"
click at [339, 506] on div "Solicitados 6 A produzir 103 A entregar 189 A faturar 13.173 Ativos 24.968 Inat…" at bounding box center [379, 430] width 214 height 670
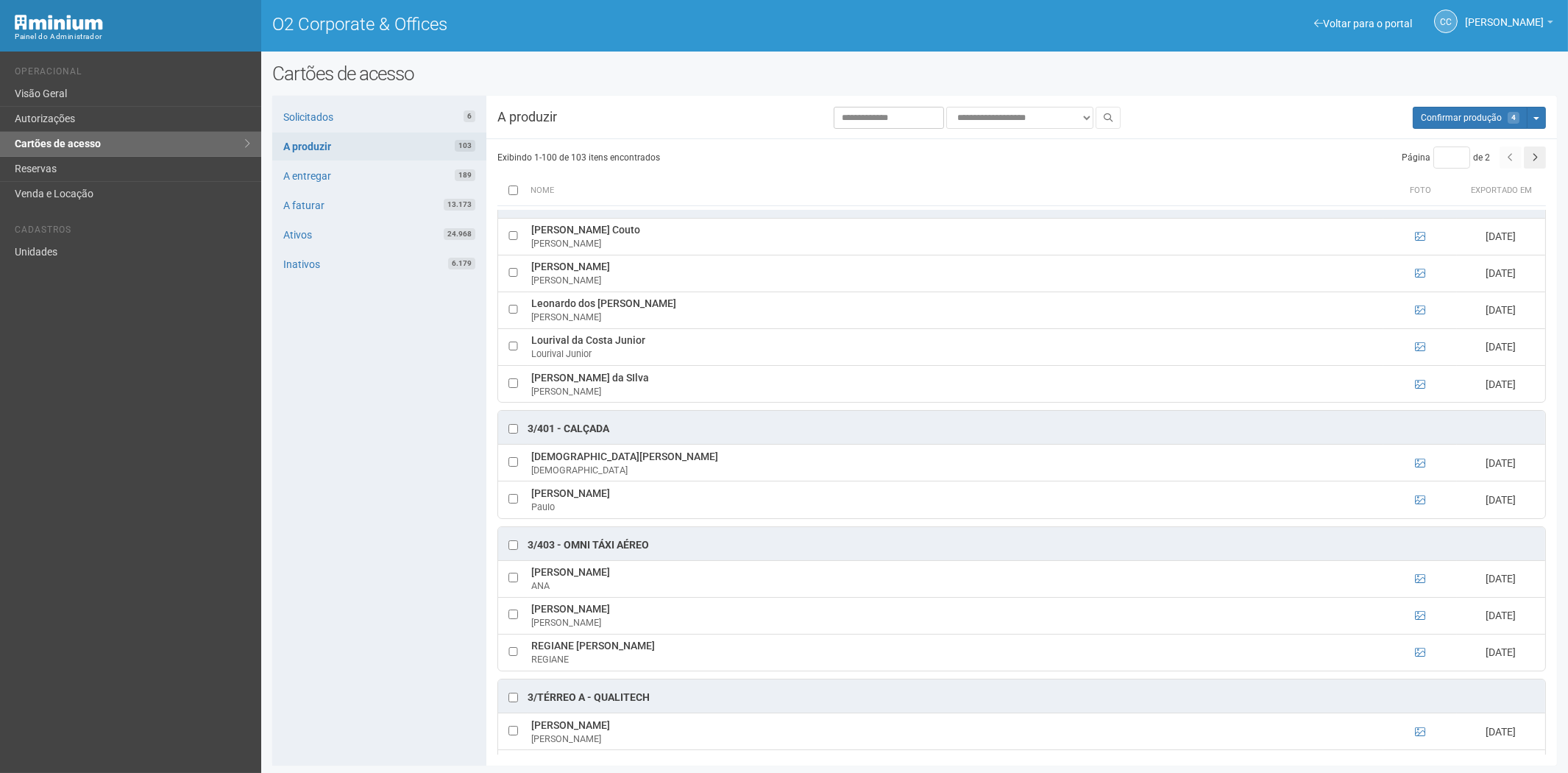
scroll to position [1799, 0]
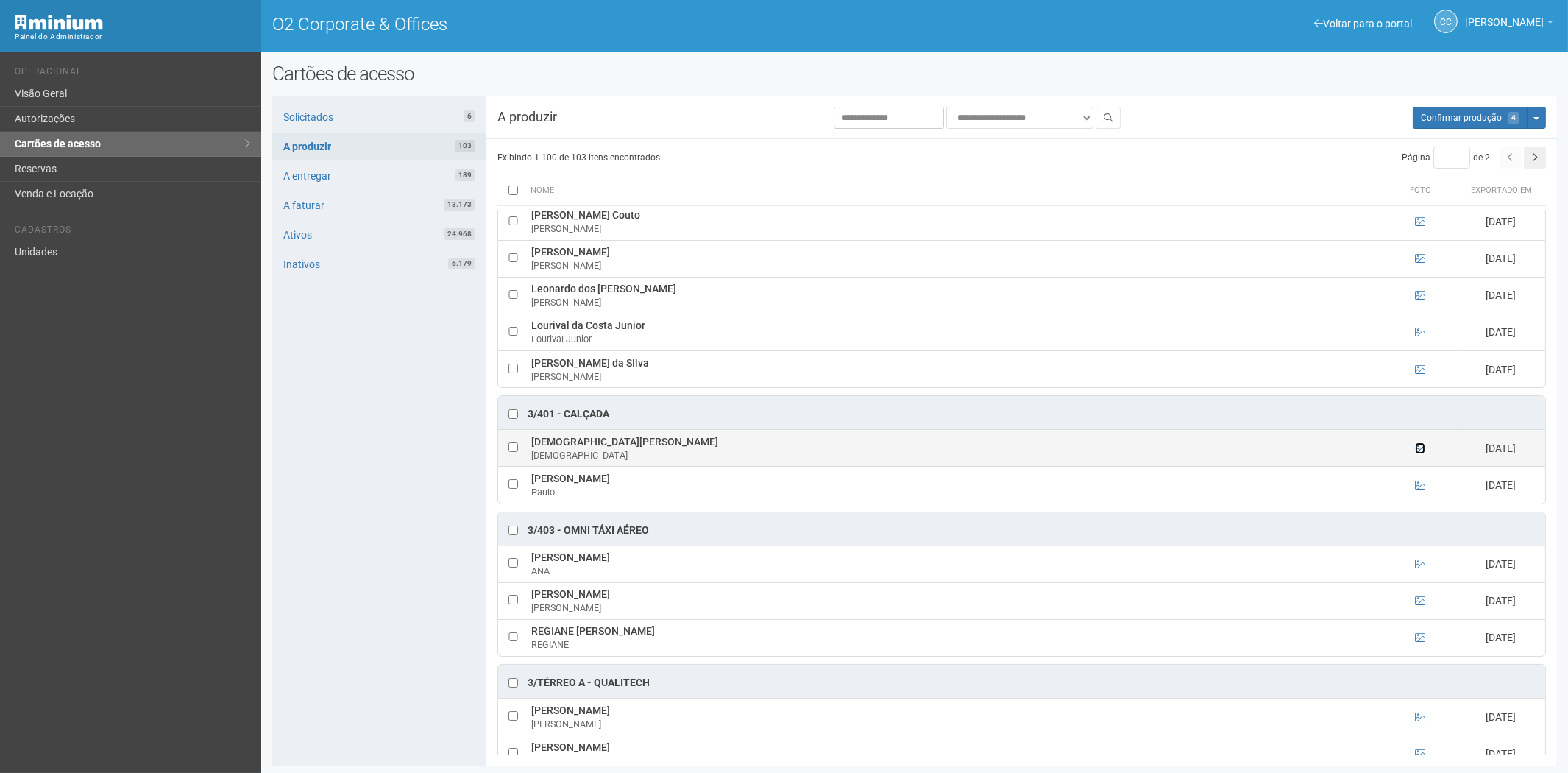
click at [1419, 454] on icon at bounding box center [1420, 448] width 10 height 10
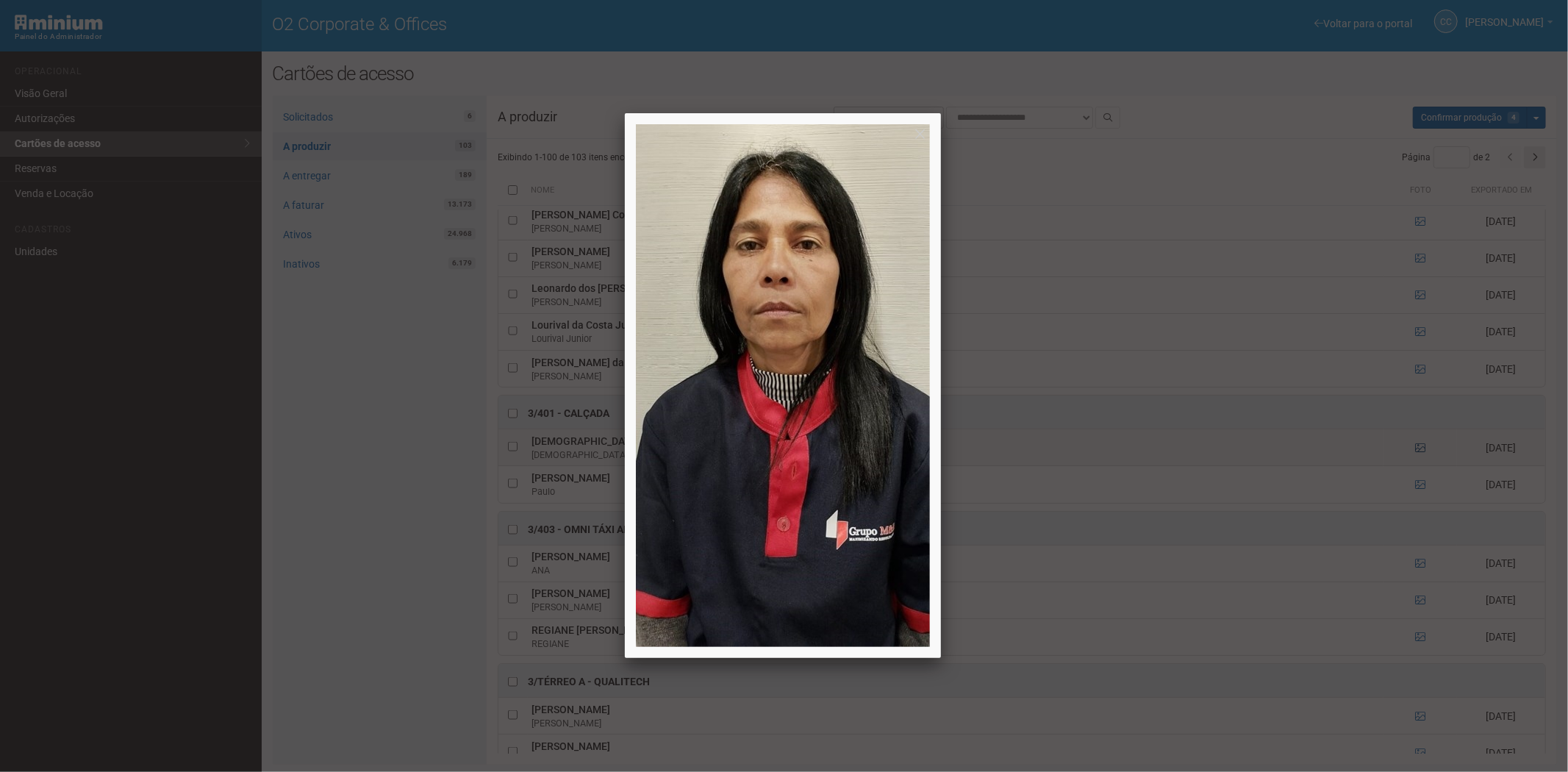
click at [1417, 456] on div at bounding box center [784, 386] width 1568 height 772
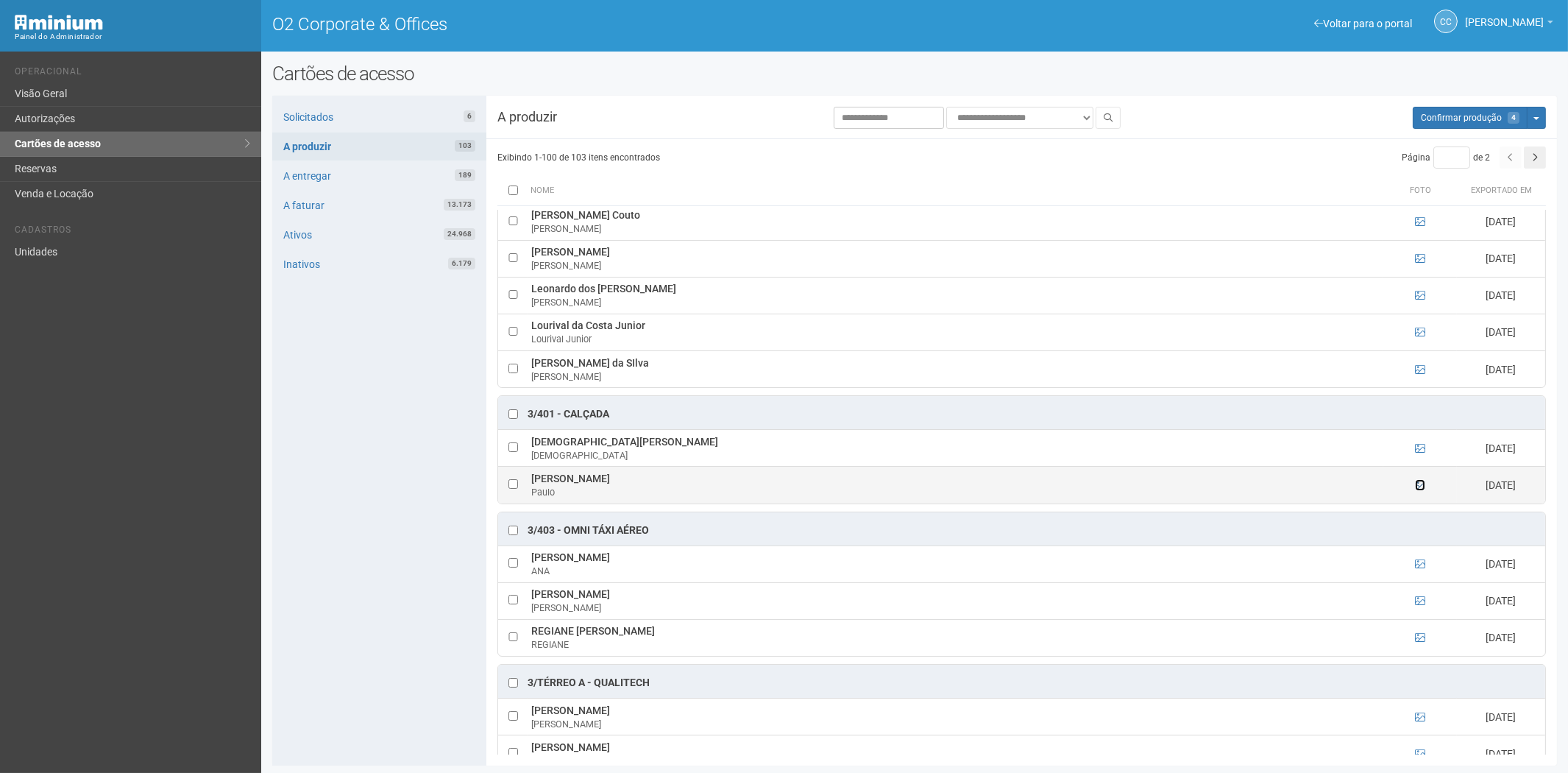
click at [1421, 490] on icon at bounding box center [1420, 484] width 10 height 10
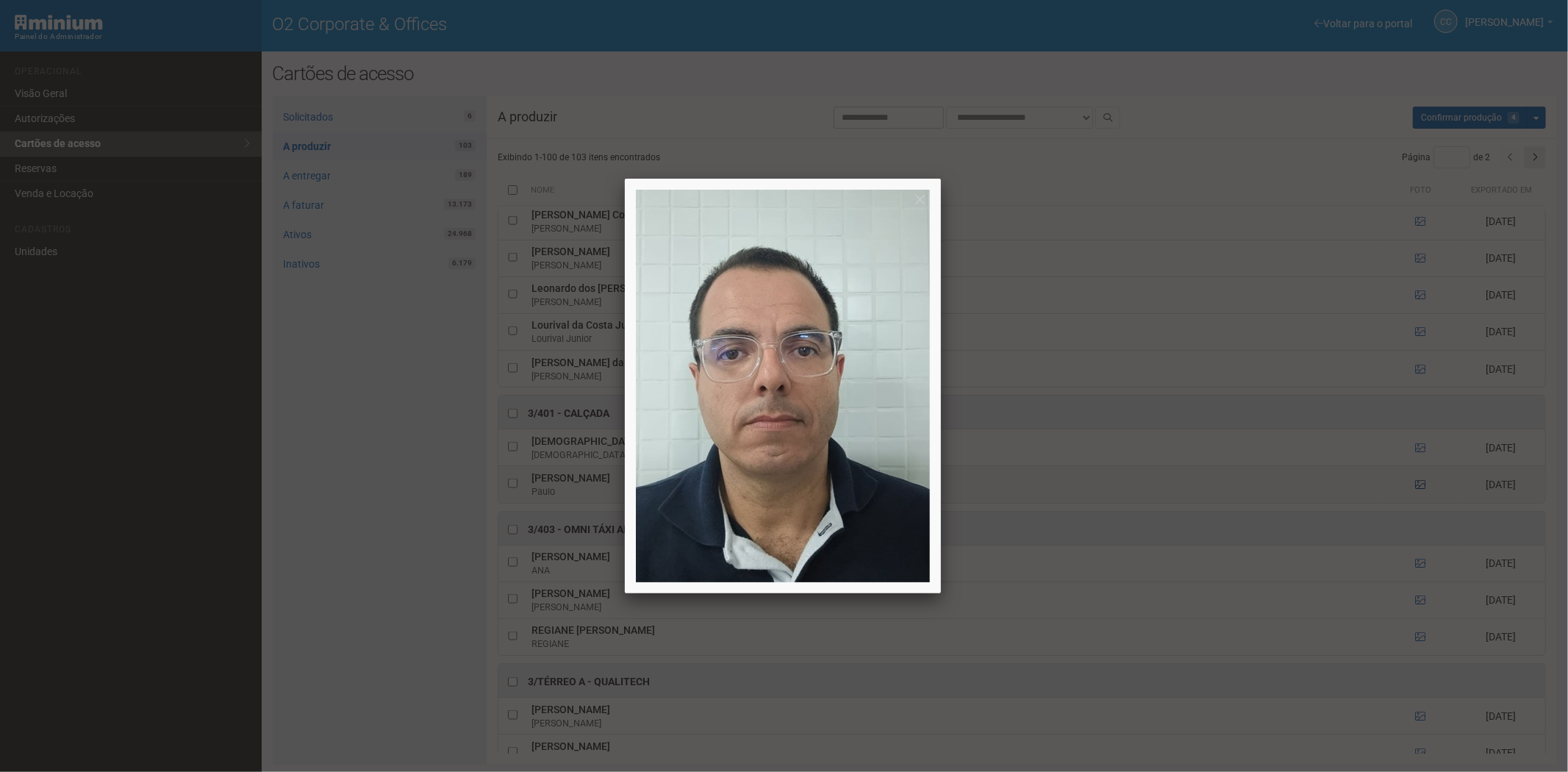
click at [1419, 489] on div at bounding box center [784, 386] width 1568 height 772
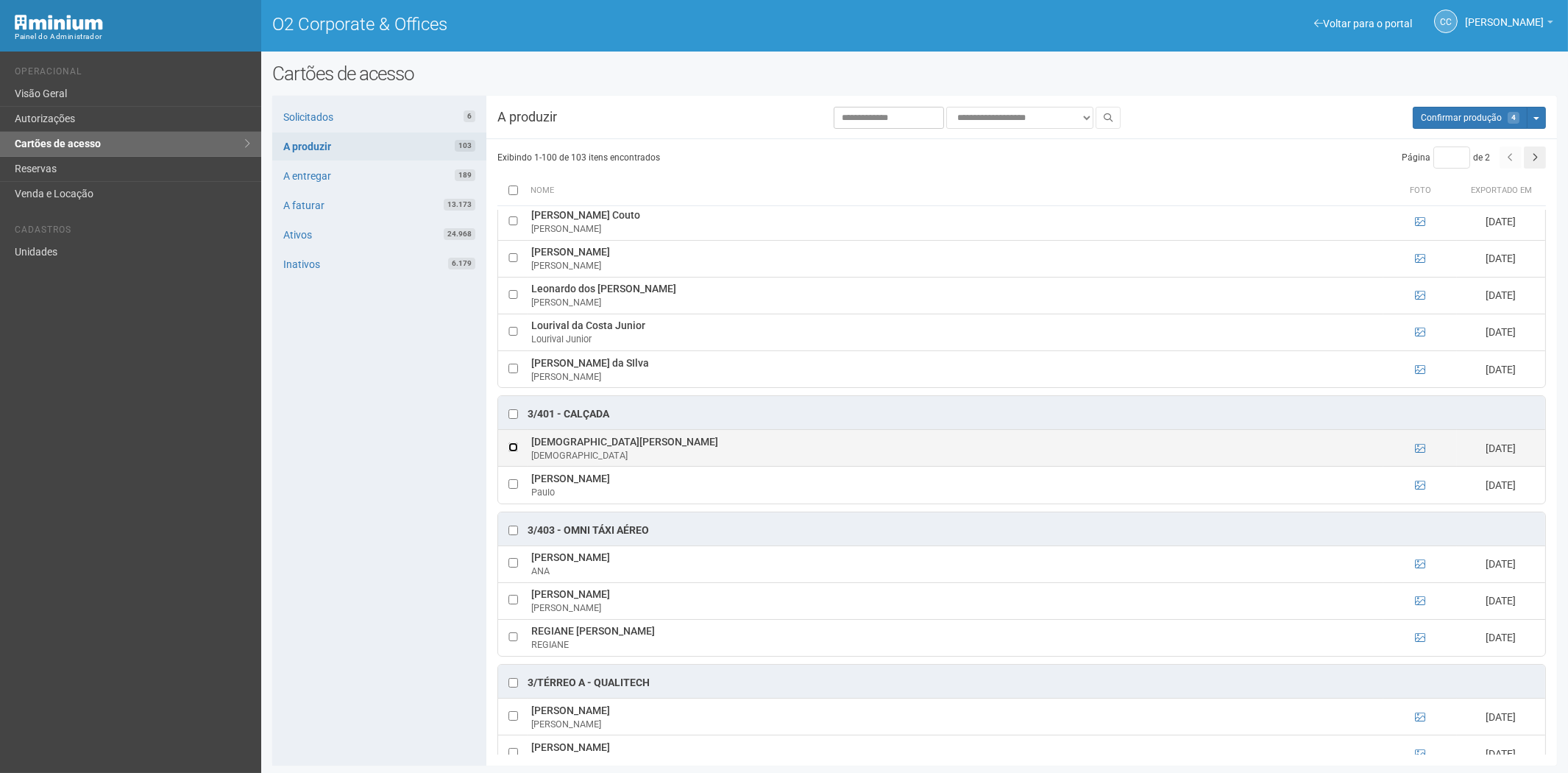
click at [518, 458] on td at bounding box center [513, 449] width 30 height 37
drag, startPoint x: 527, startPoint y: 453, endPoint x: 626, endPoint y: 458, distance: 99.1
click at [626, 458] on td "Cristiane Tertuliano Cristiane" at bounding box center [955, 449] width 856 height 37
copy td "Cristiane Tertuliano"
click at [418, 562] on div "Solicitados 6 A produzir 103 A entregar 189 A faturar 13.173 Ativos 24.968 Inat…" at bounding box center [379, 430] width 214 height 670
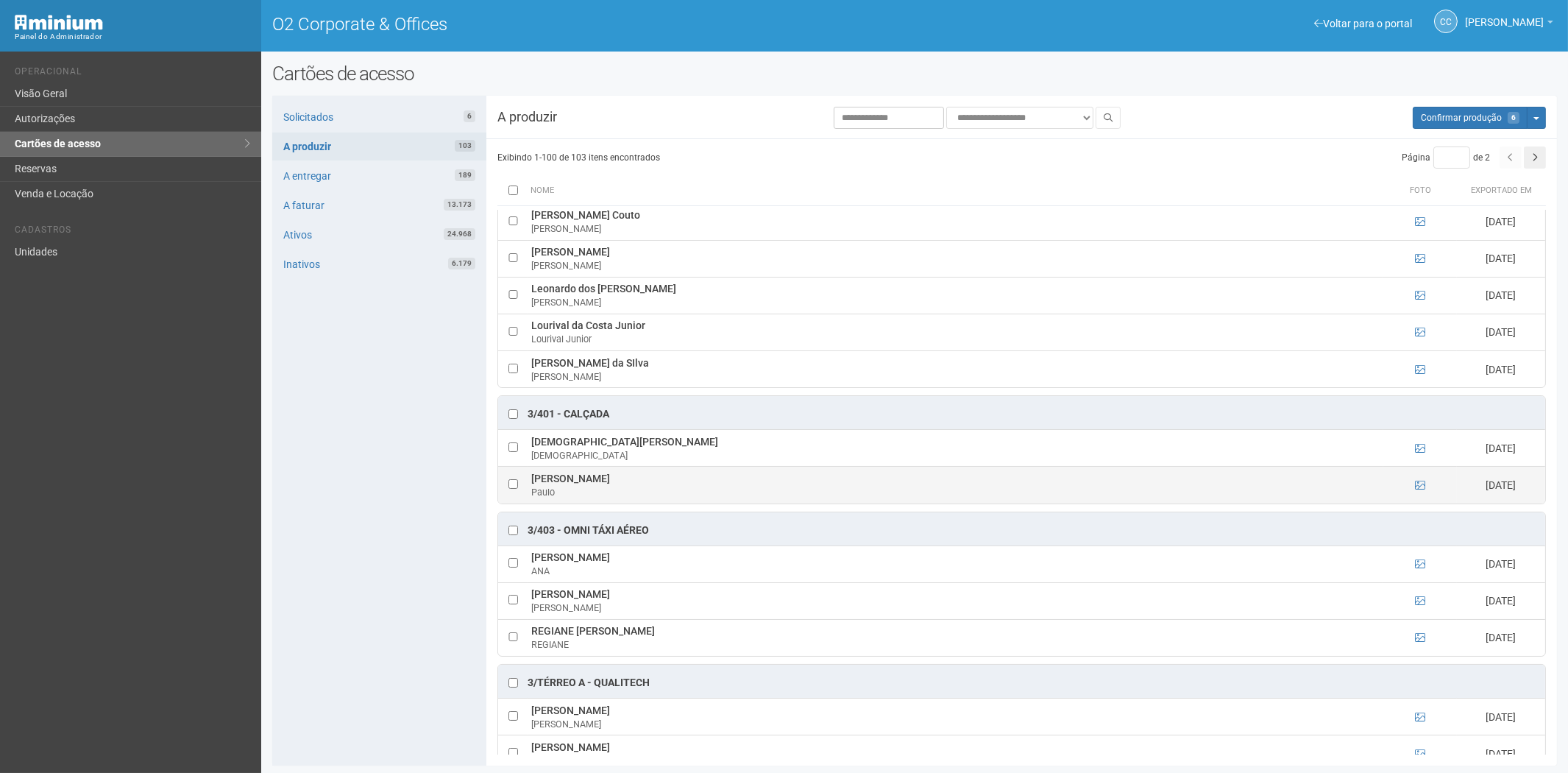
drag, startPoint x: 526, startPoint y: 486, endPoint x: 599, endPoint y: 488, distance: 73.0
click at [599, 488] on tr "Paulo Dantas Paulo 03/09/2025" at bounding box center [1021, 485] width 1048 height 37
copy tr "Paulo Dantas"
click at [371, 519] on div "Solicitados 6 A produzir 103 A entregar 189 A faturar 13.173 Ativos 24.968 Inat…" at bounding box center [379, 430] width 214 height 670
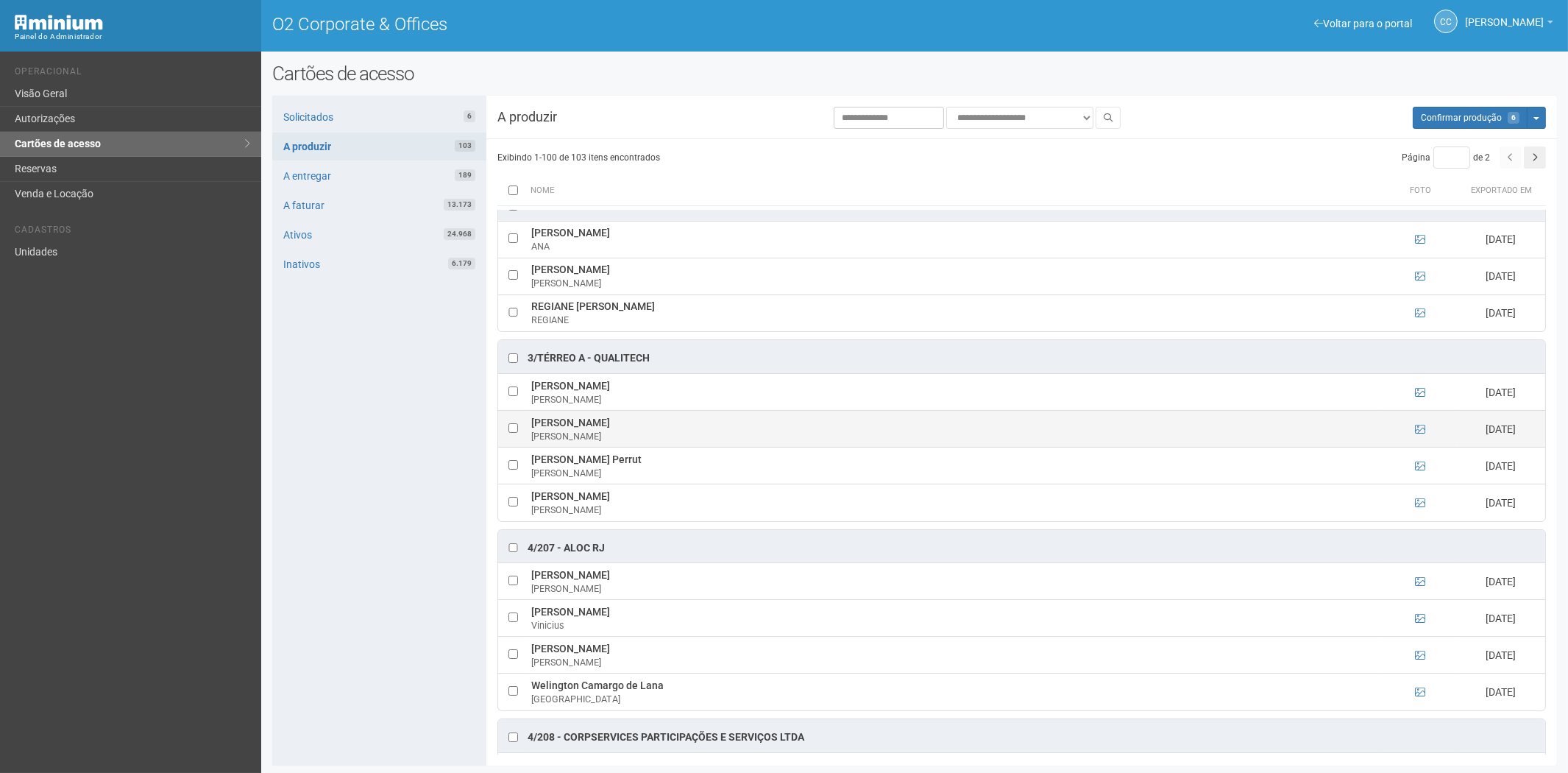
scroll to position [2126, 0]
click at [1417, 432] on icon at bounding box center [1420, 427] width 10 height 10
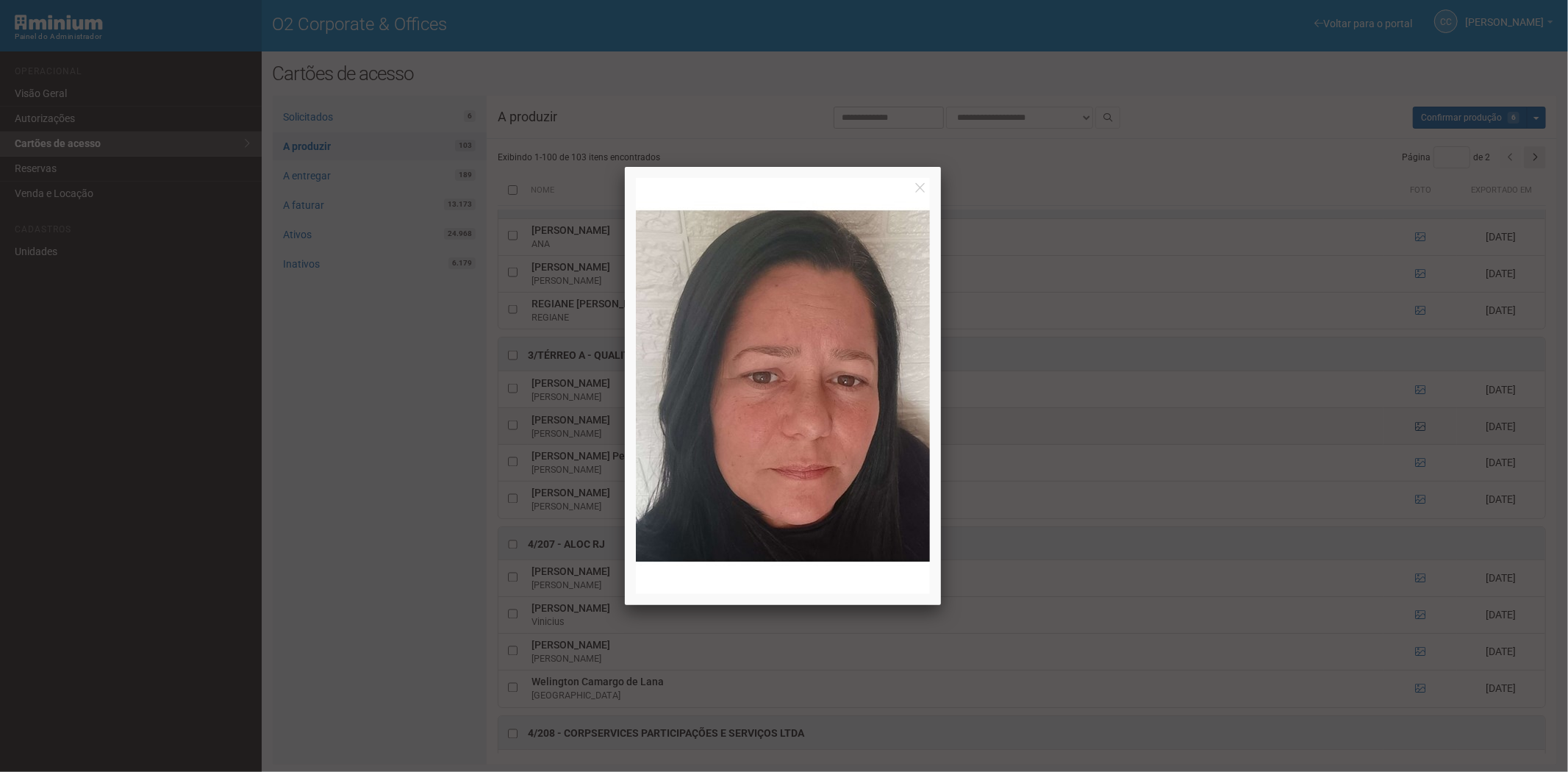
click at [1415, 439] on div at bounding box center [784, 386] width 1568 height 772
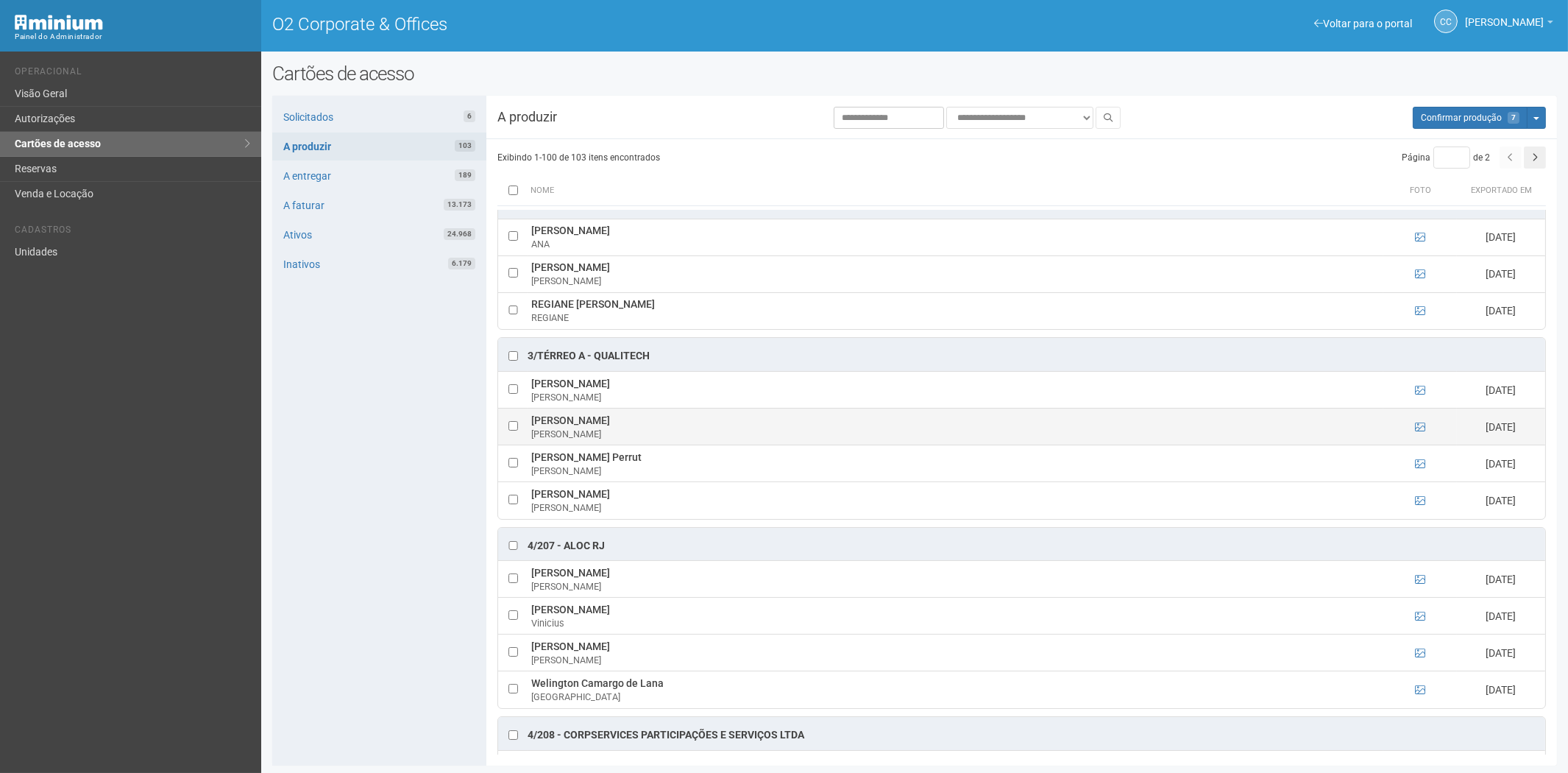
drag, startPoint x: 528, startPoint y: 430, endPoint x: 670, endPoint y: 430, distance: 142.0
click at [670, 430] on td "Fernanda Fernandes Alves Fernanda" at bounding box center [955, 427] width 856 height 37
copy td "Fernanda Fernandes Alves"
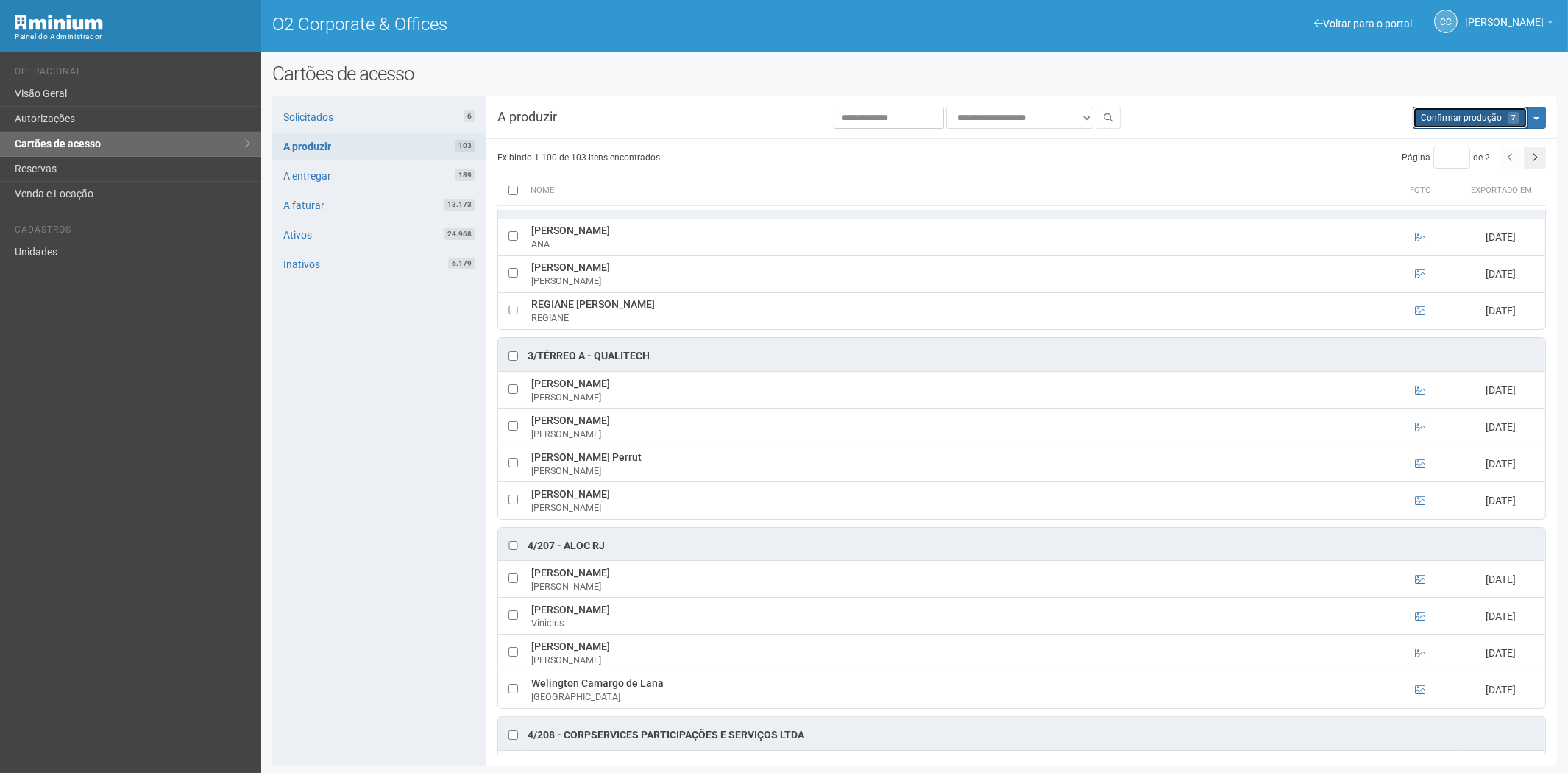
click at [1454, 120] on span "Confirmar produção" at bounding box center [1461, 117] width 81 height 10
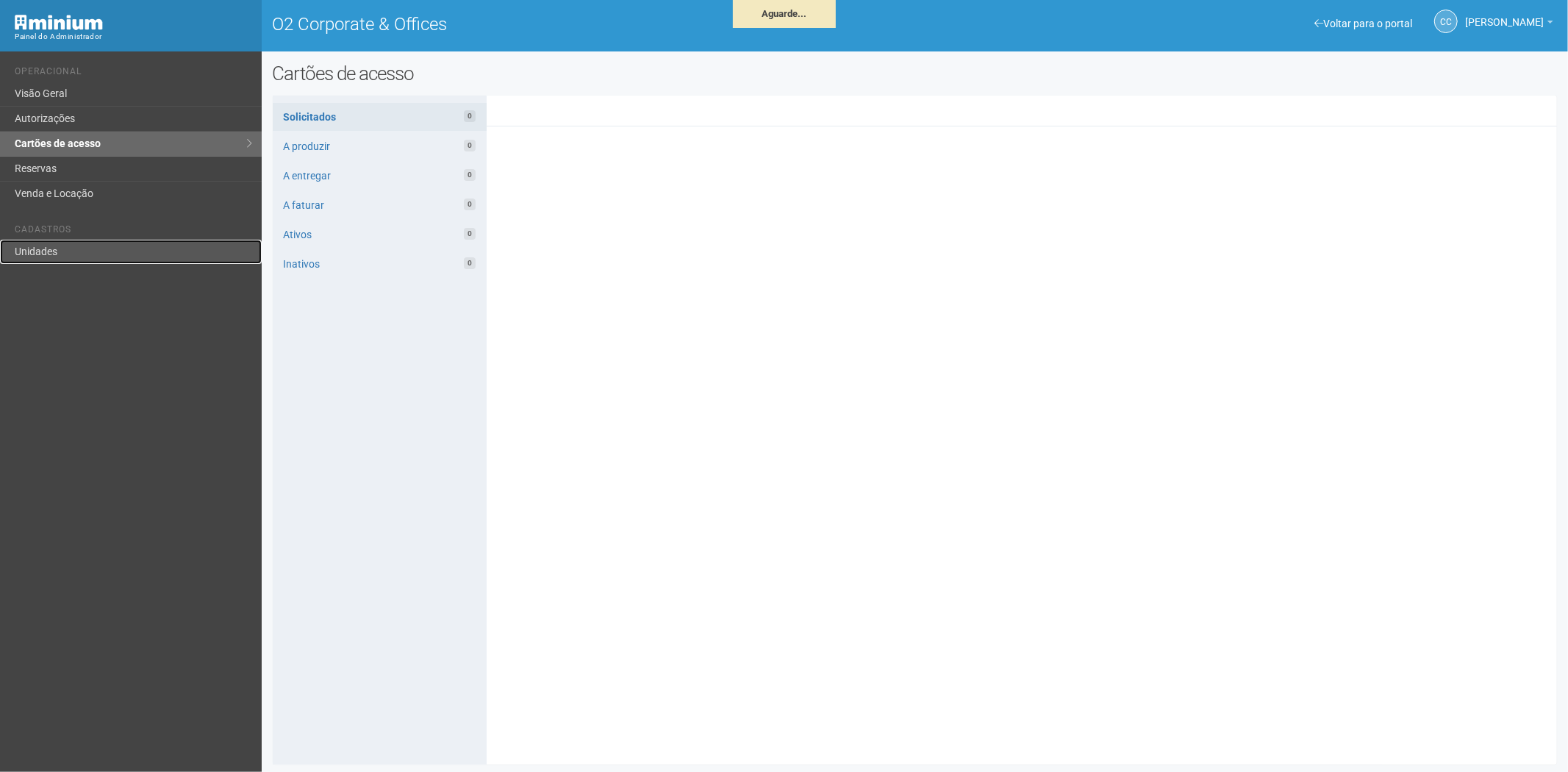
click at [40, 254] on link "Unidades" at bounding box center [130, 252] width 261 height 24
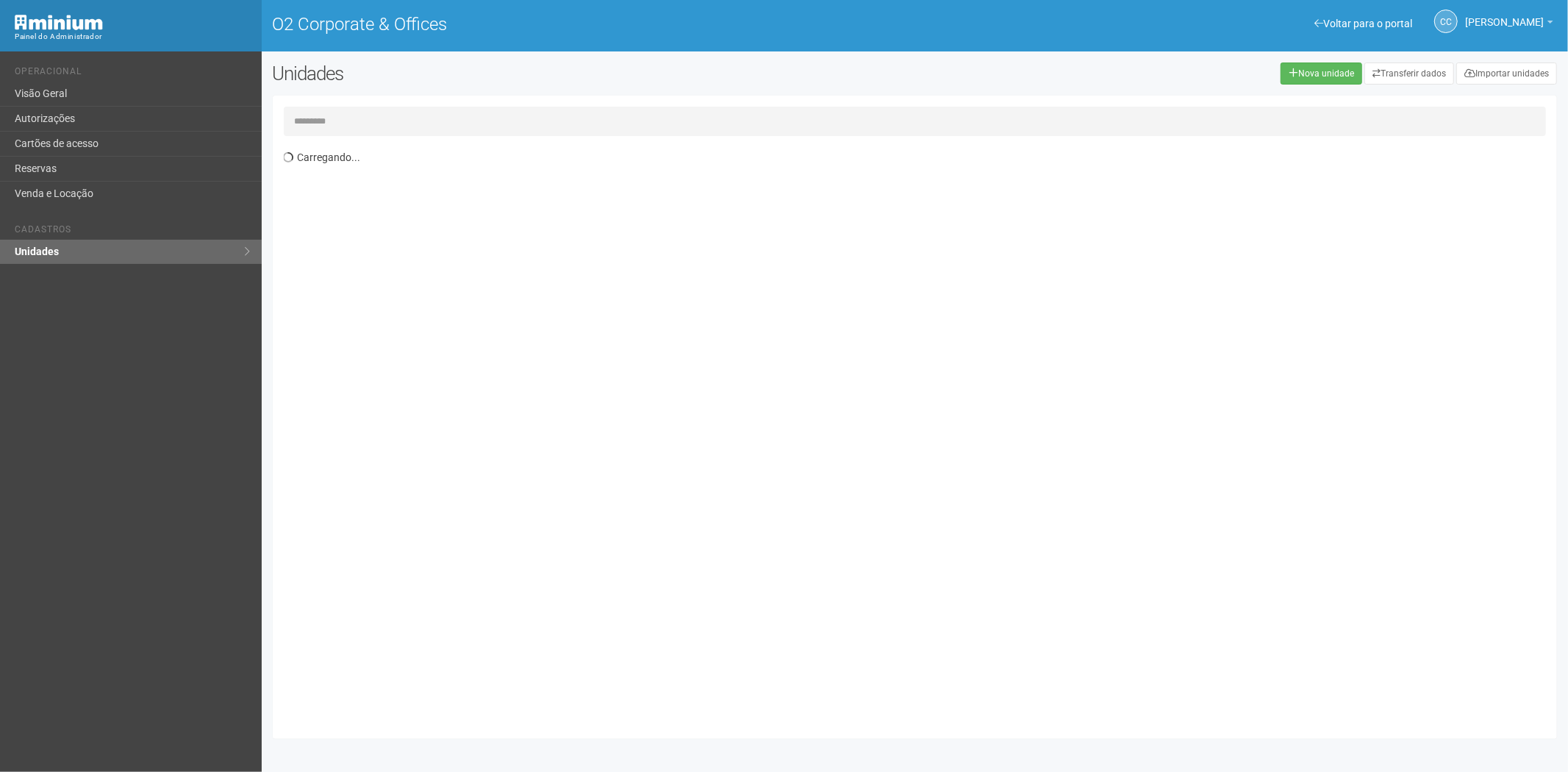
click at [375, 124] on input "text" at bounding box center [915, 122] width 1263 height 30
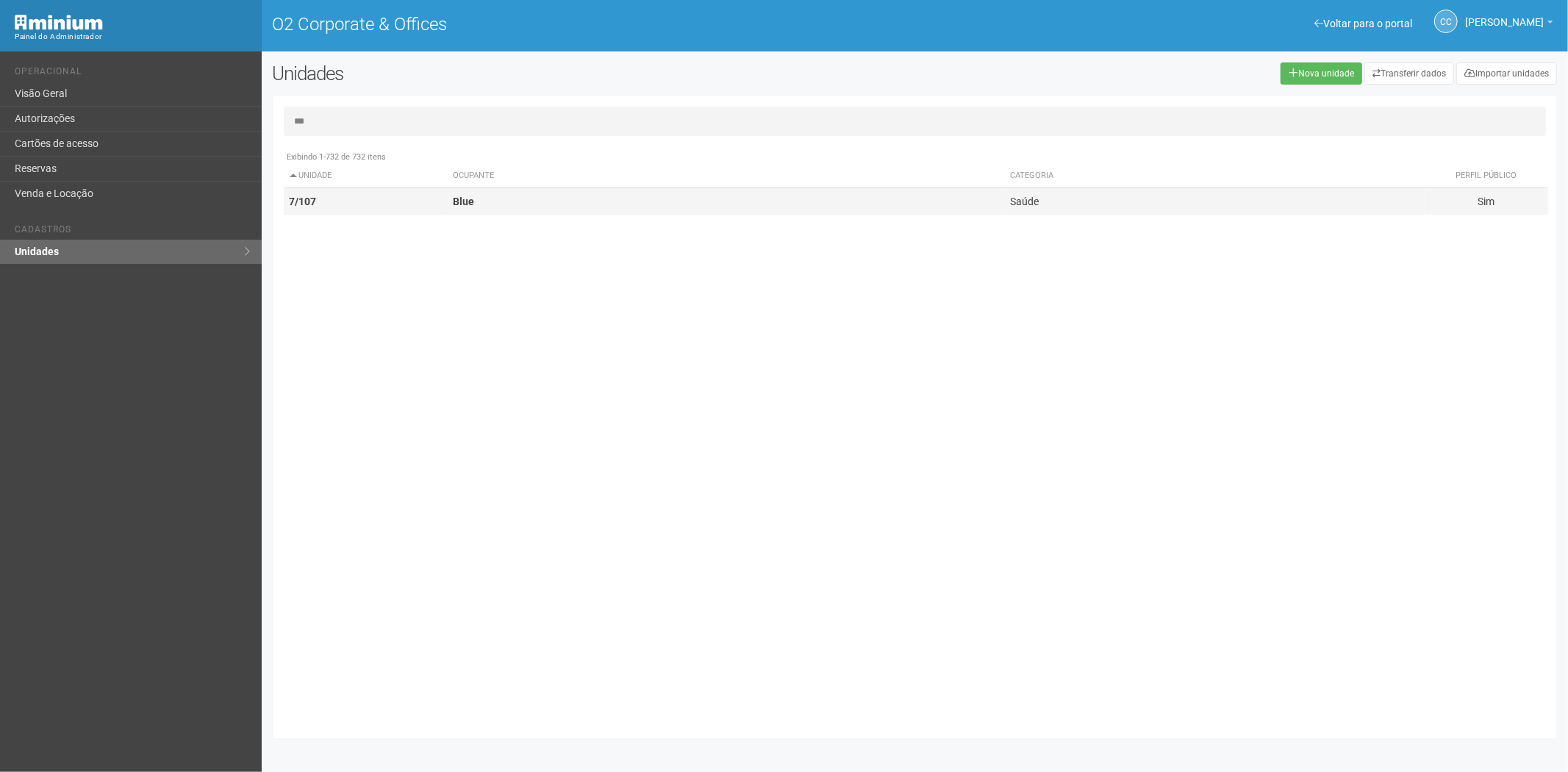
type input "***"
drag, startPoint x: 466, startPoint y: 196, endPoint x: 503, endPoint y: 194, distance: 37.1
click at [472, 196] on strong "Blue" at bounding box center [463, 201] width 21 height 12
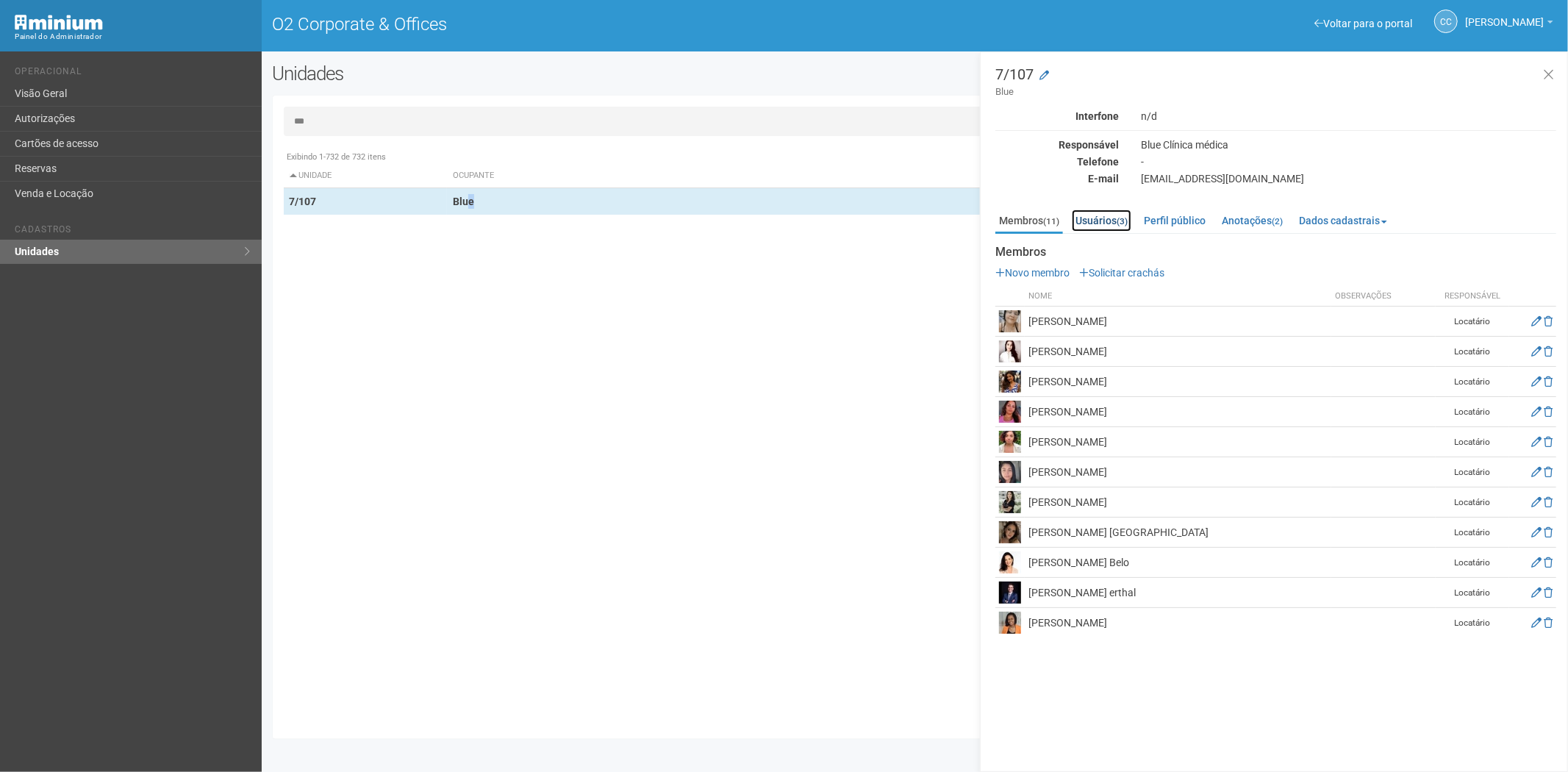
click at [1108, 219] on link "Usuários (3)" at bounding box center [1101, 220] width 60 height 22
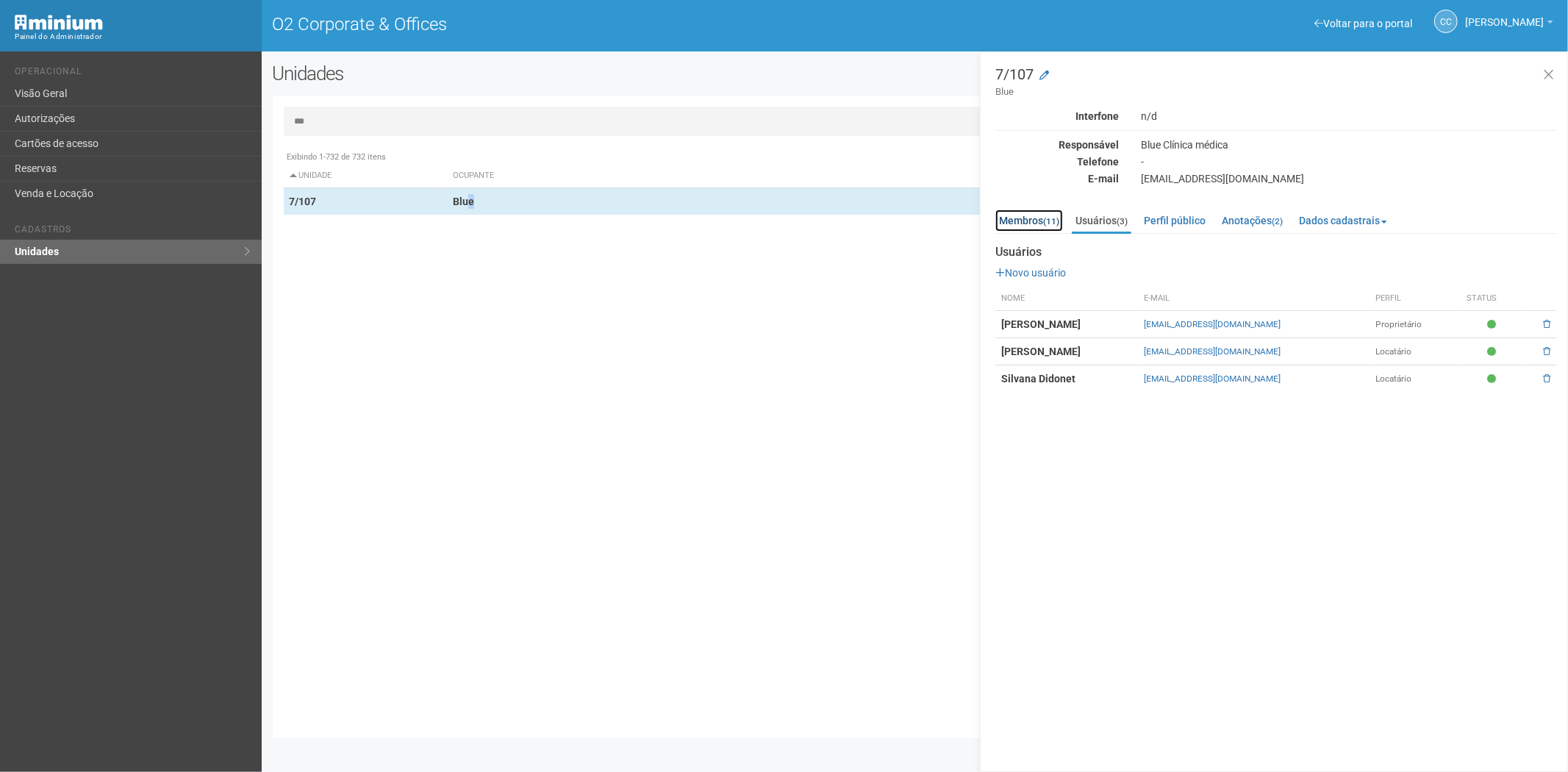
click at [1023, 215] on link "Membros (11)" at bounding box center [1029, 220] width 68 height 22
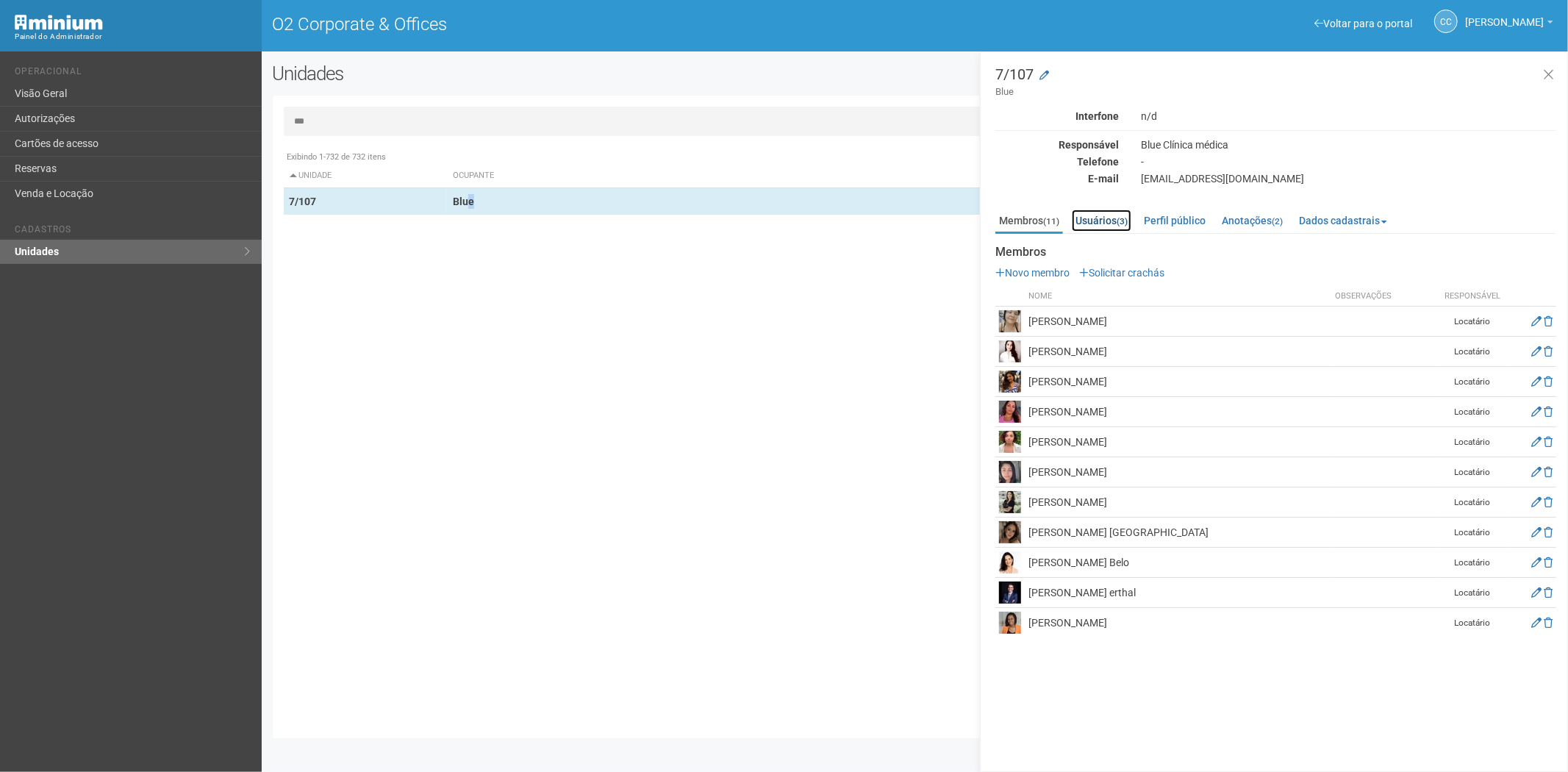
click at [1103, 210] on link "Usuários (3)" at bounding box center [1101, 220] width 60 height 22
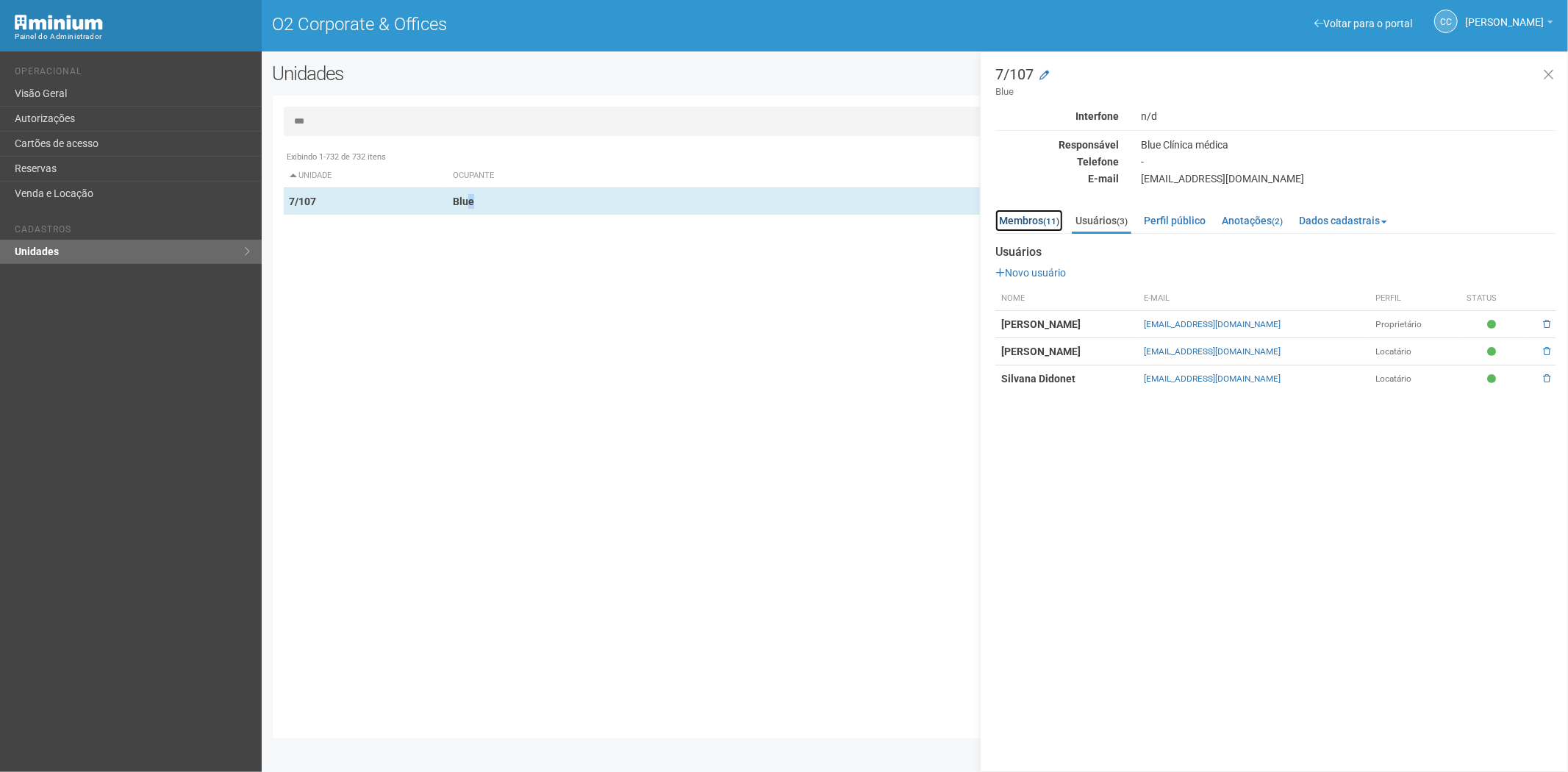
click at [1030, 217] on link "Membros (11)" at bounding box center [1029, 220] width 68 height 22
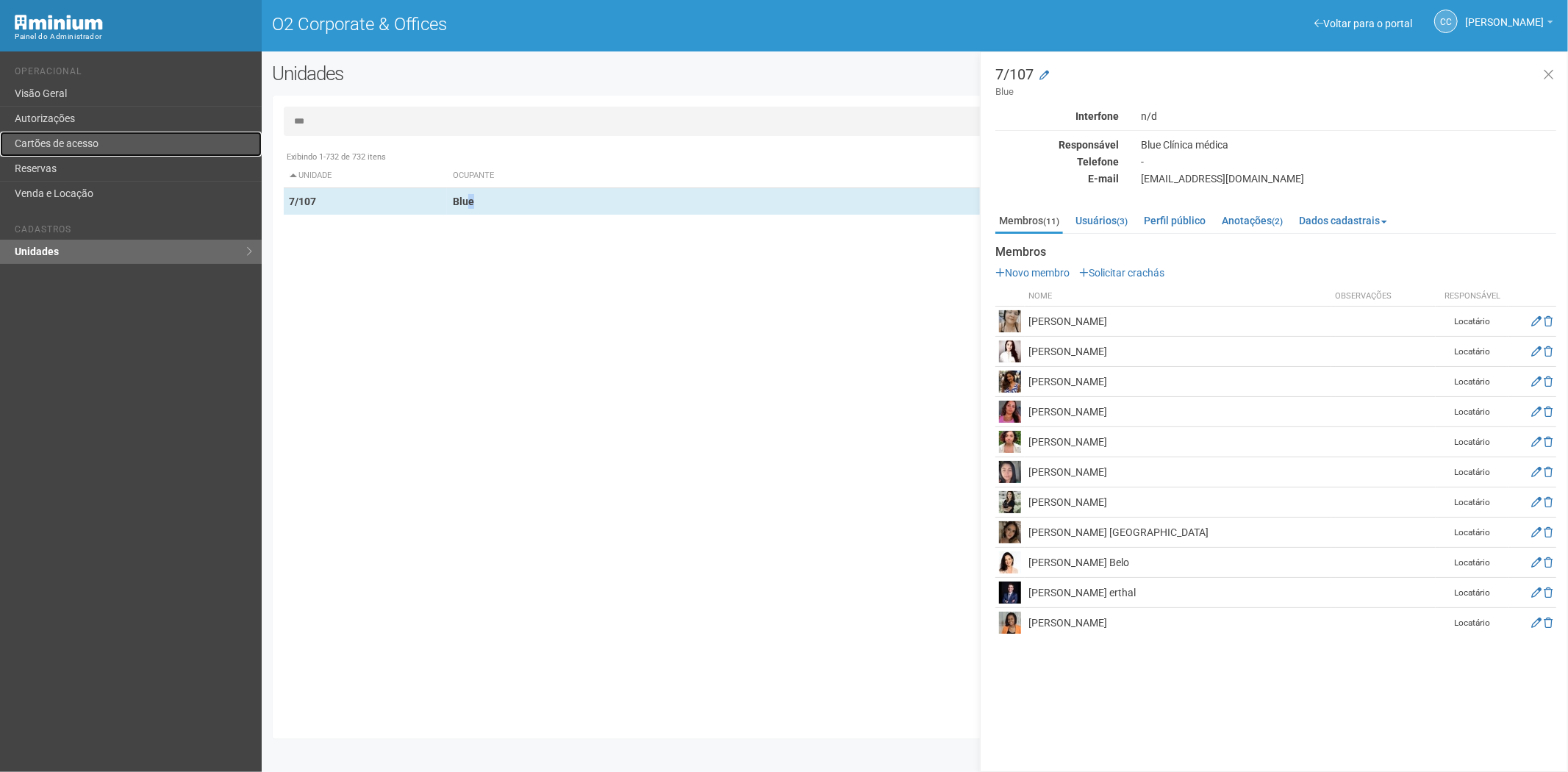
click at [97, 138] on link "Cartões de acesso" at bounding box center [130, 143] width 261 height 25
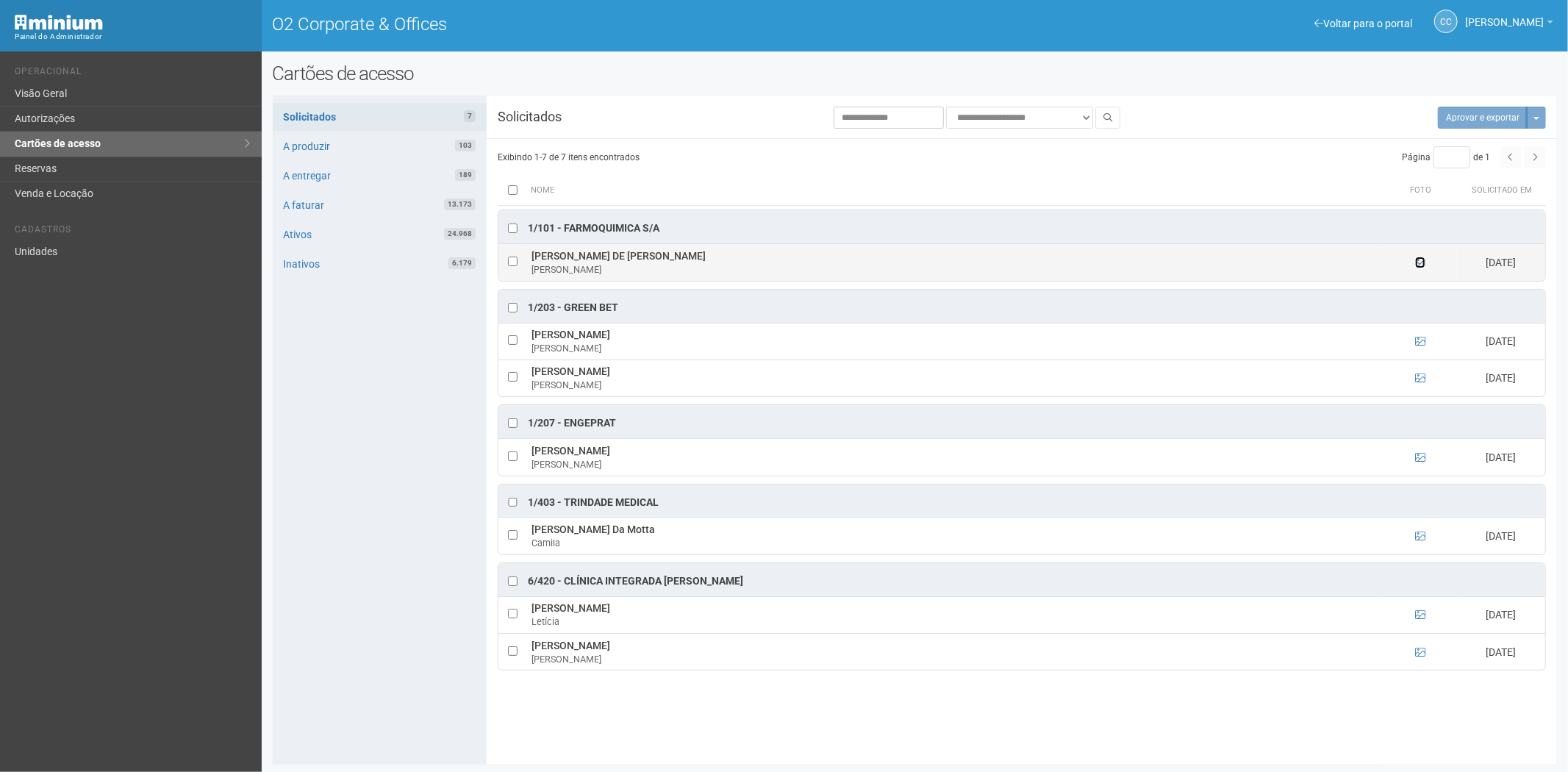
click at [1419, 265] on icon at bounding box center [1419, 262] width 10 height 10
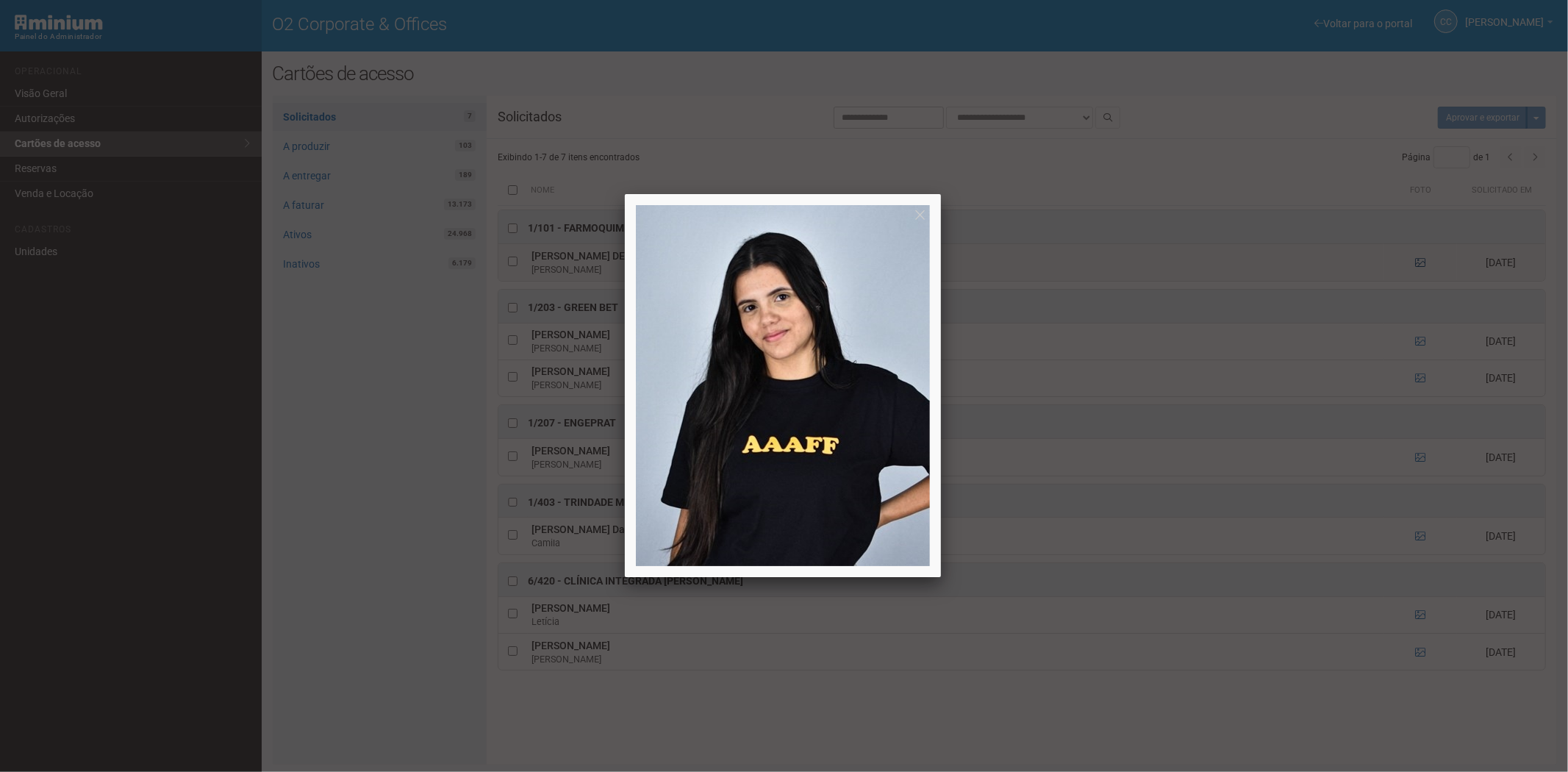
click at [1419, 265] on div at bounding box center [784, 386] width 1568 height 772
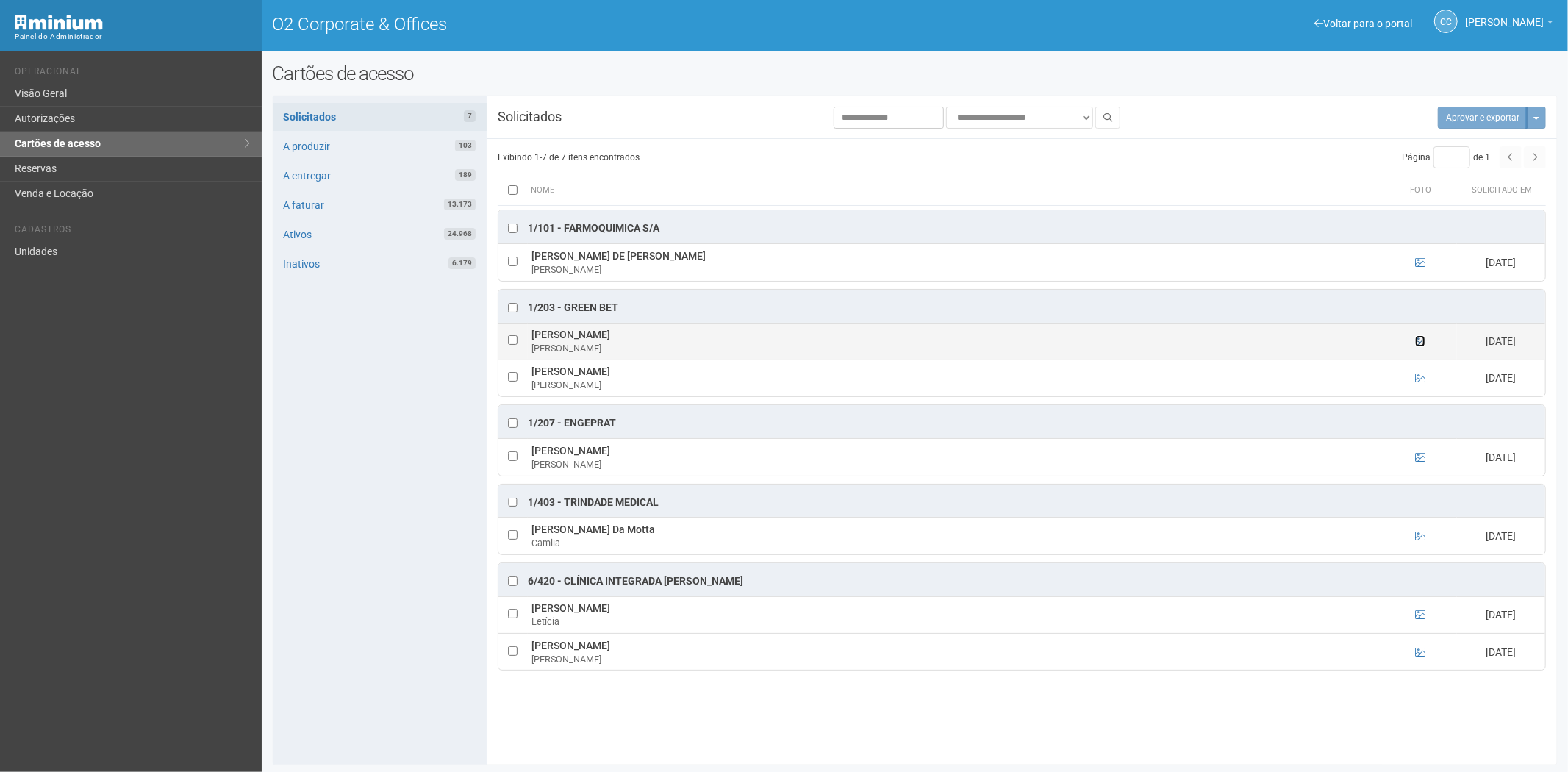
click at [1421, 339] on icon at bounding box center [1419, 340] width 10 height 10
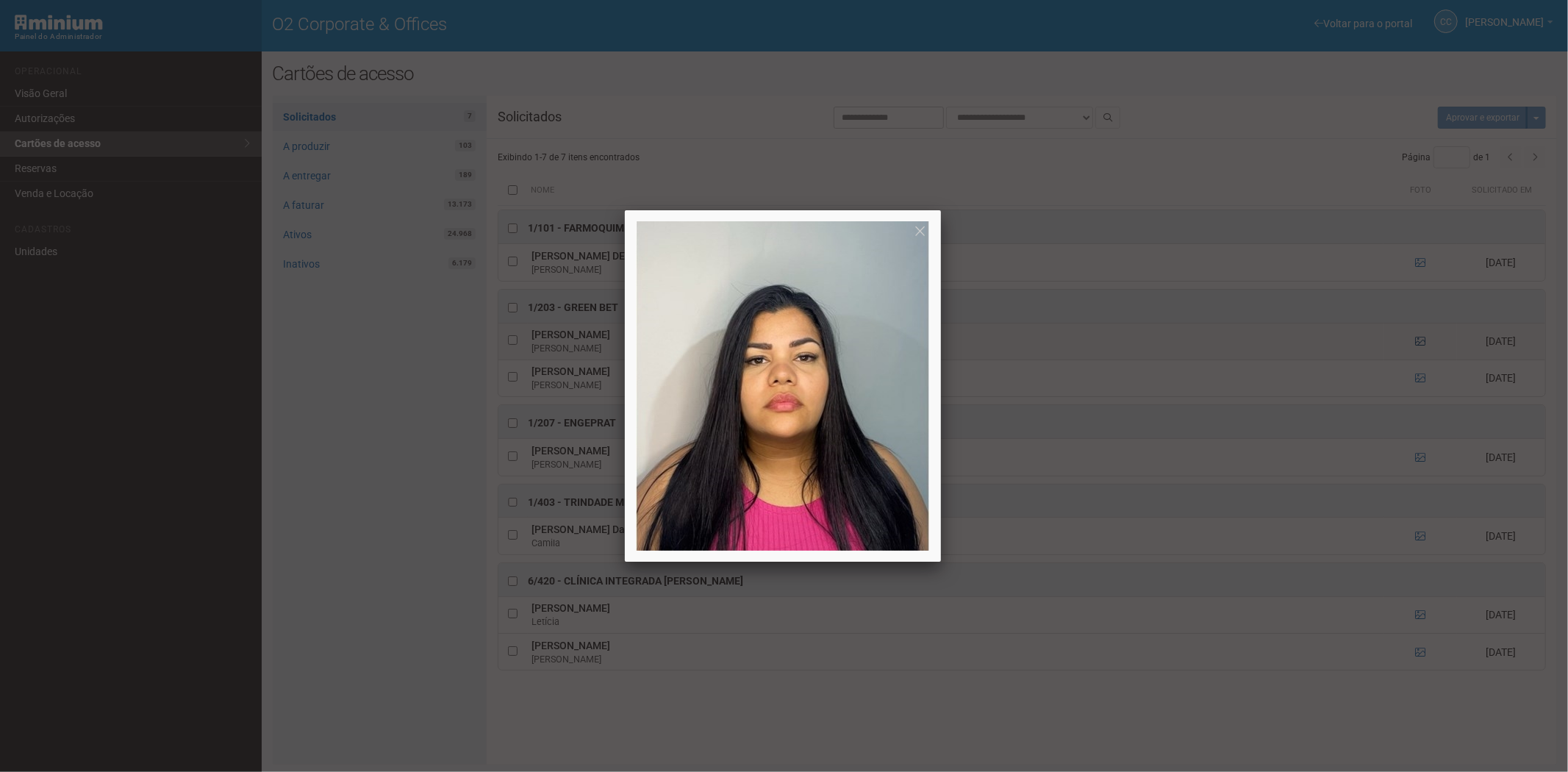
click at [1421, 339] on div at bounding box center [784, 386] width 1568 height 772
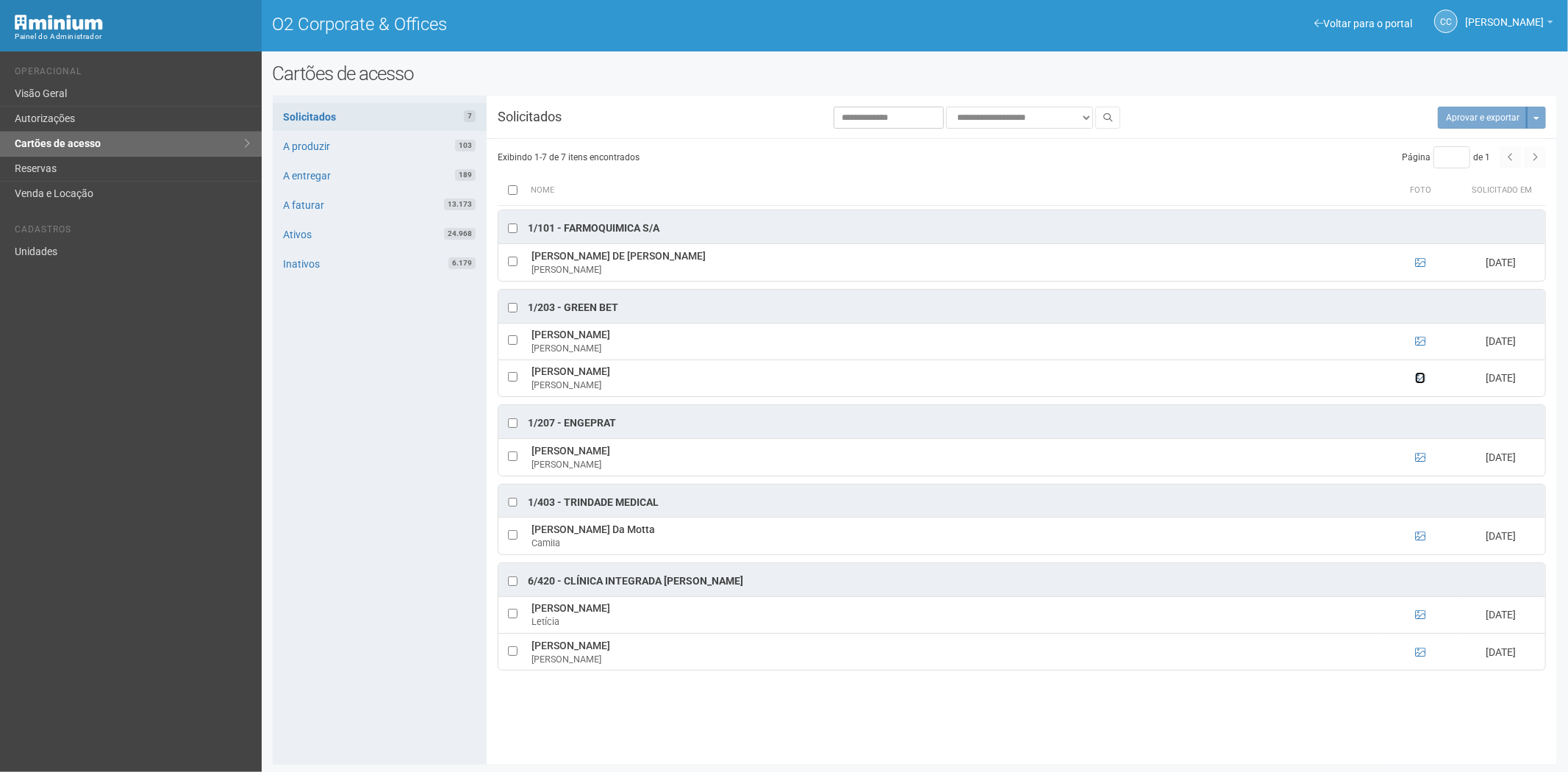
click at [1418, 379] on icon at bounding box center [1419, 378] width 10 height 10
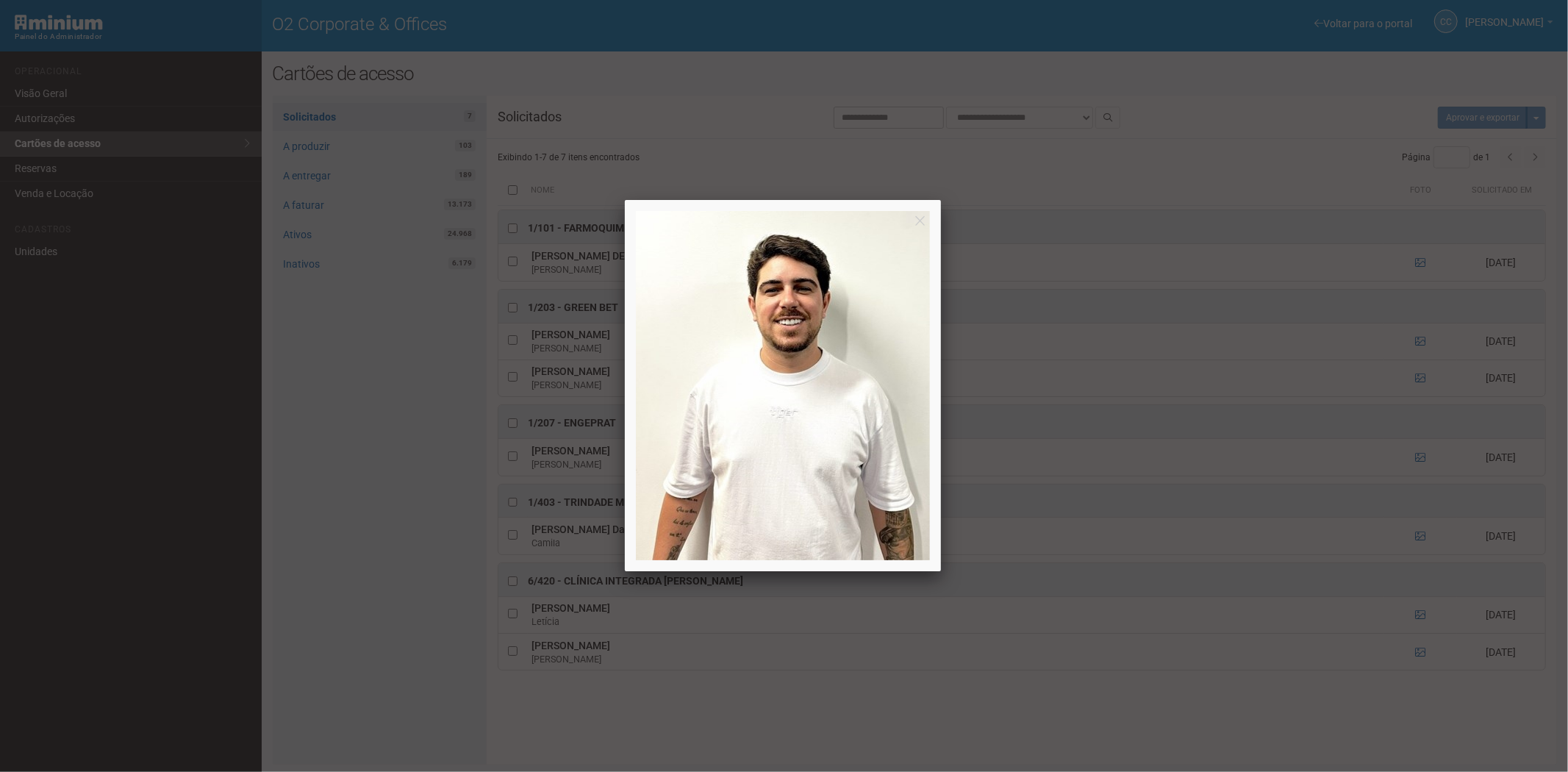
click at [1418, 379] on div at bounding box center [784, 386] width 1568 height 772
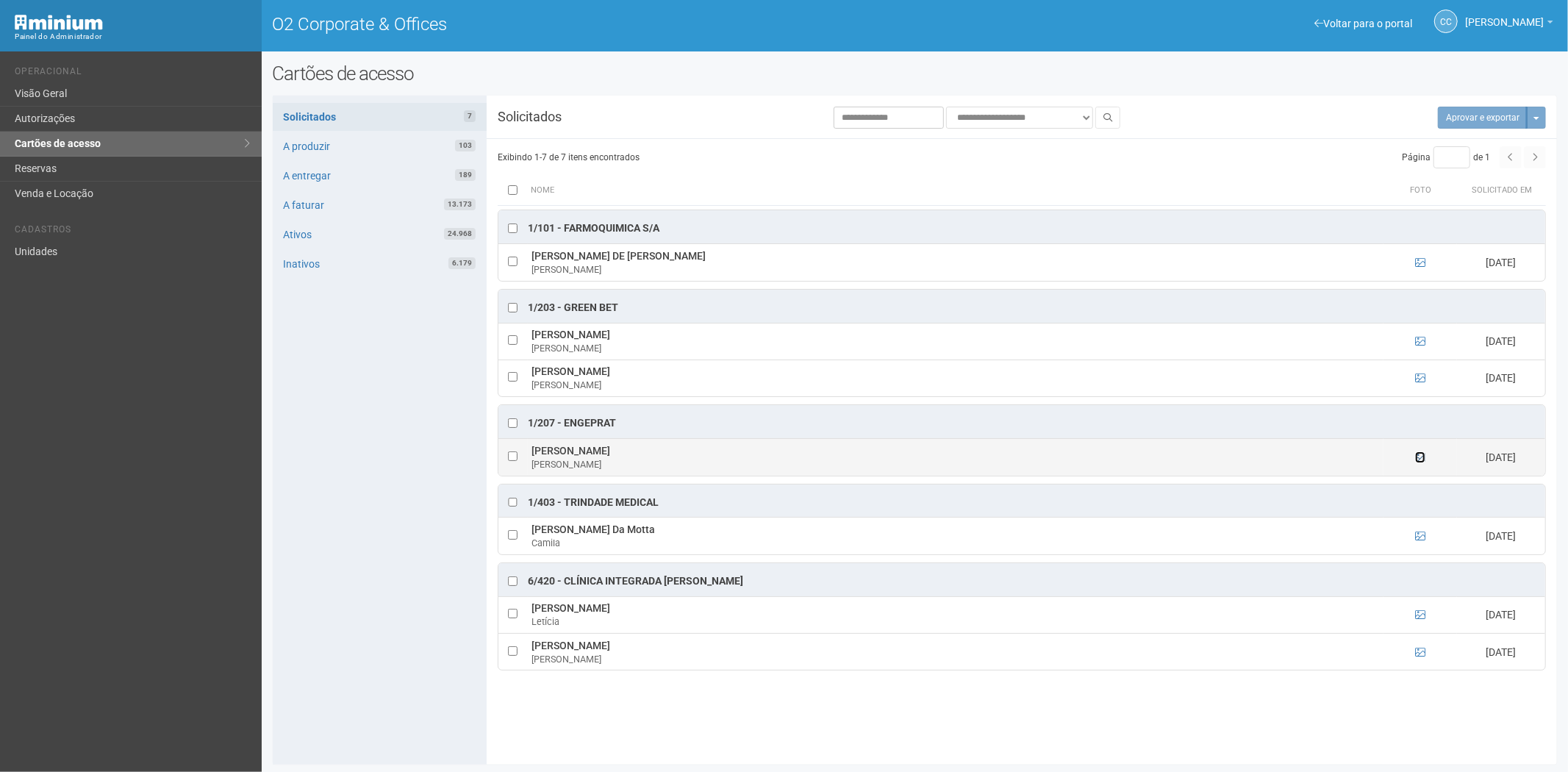
click at [1422, 461] on icon at bounding box center [1419, 457] width 10 height 10
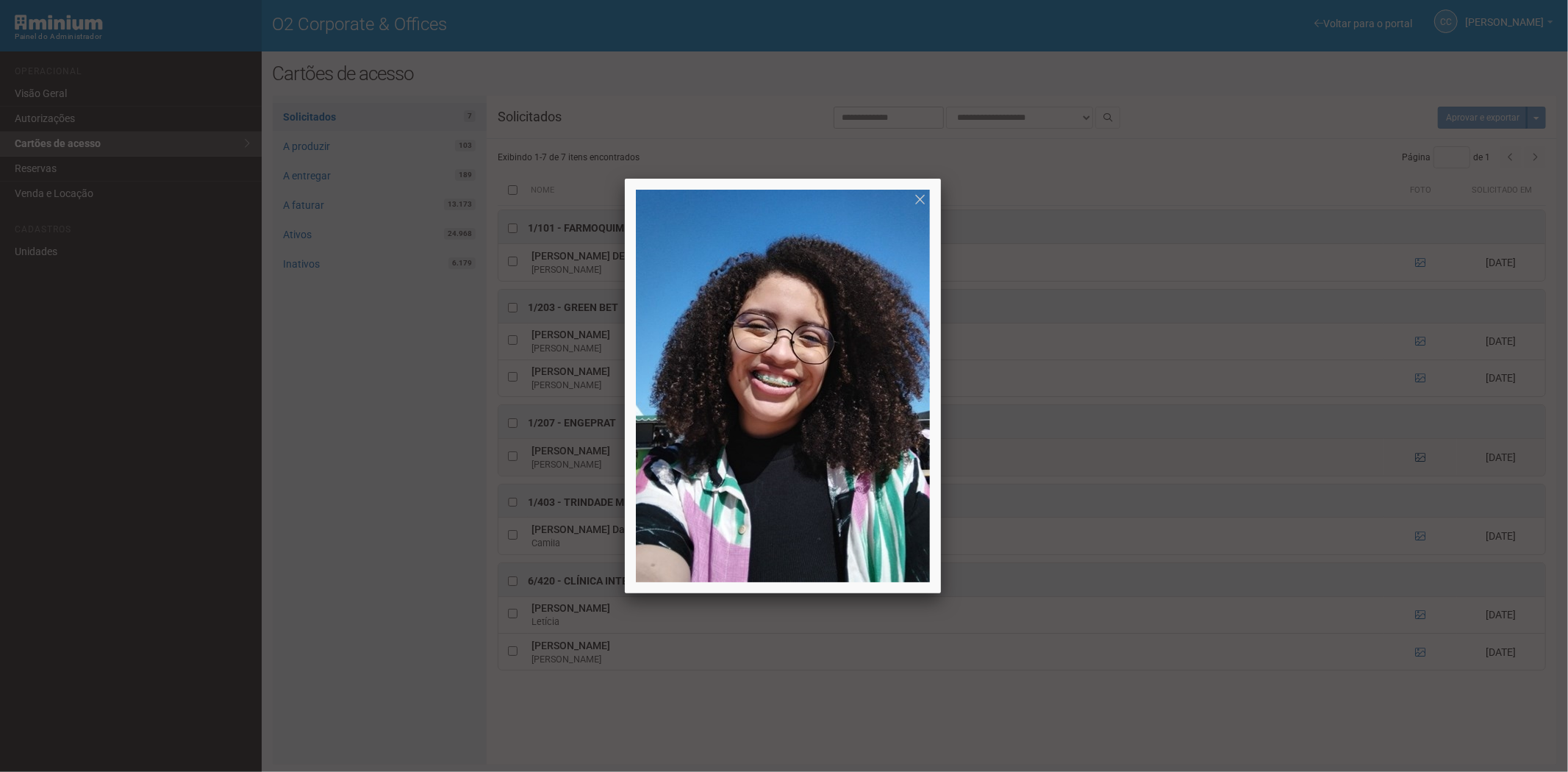
click at [1422, 461] on div at bounding box center [784, 386] width 1568 height 772
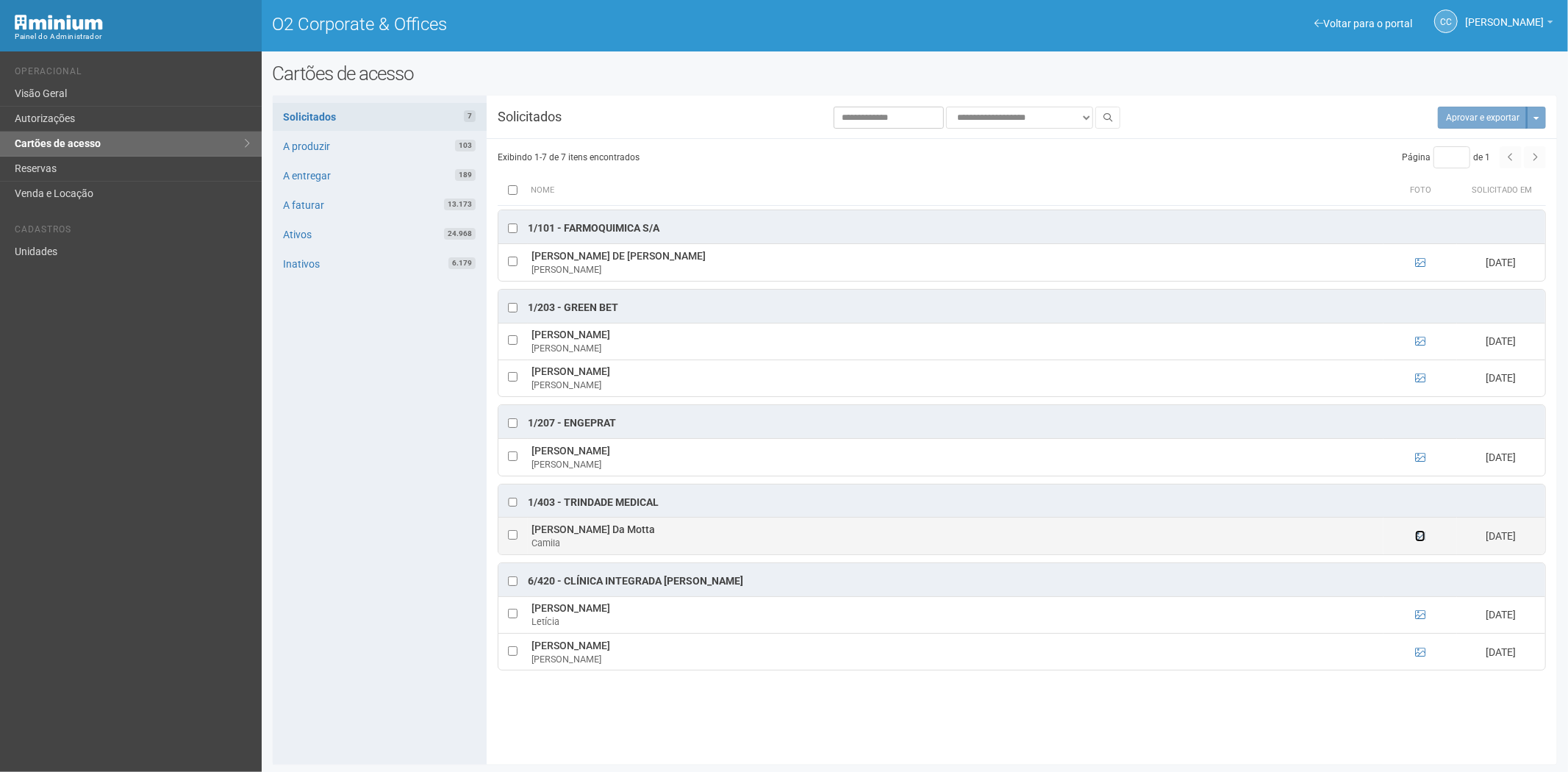
click at [1422, 539] on icon at bounding box center [1419, 536] width 10 height 10
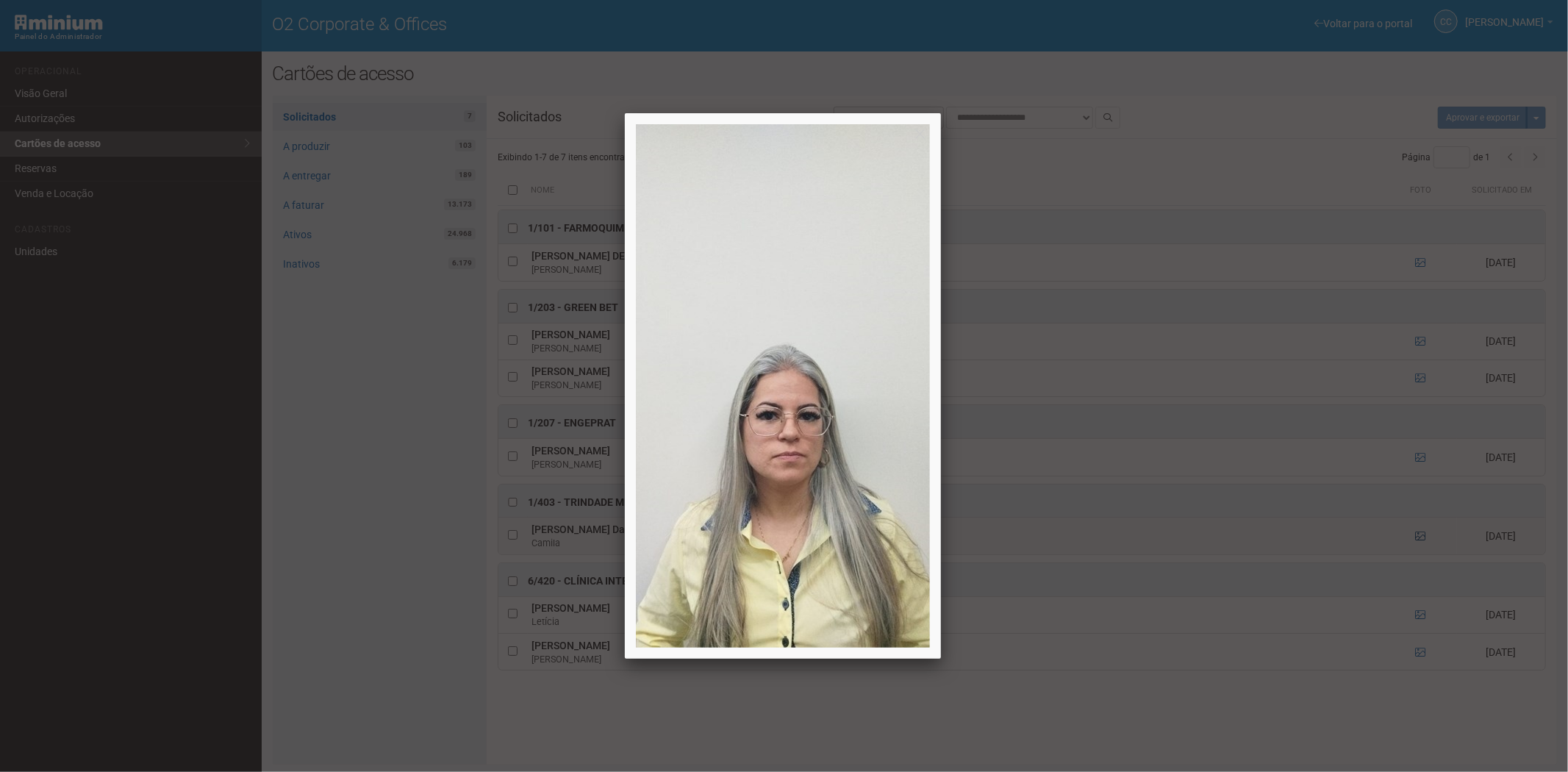
click at [1422, 539] on div at bounding box center [784, 386] width 1568 height 772
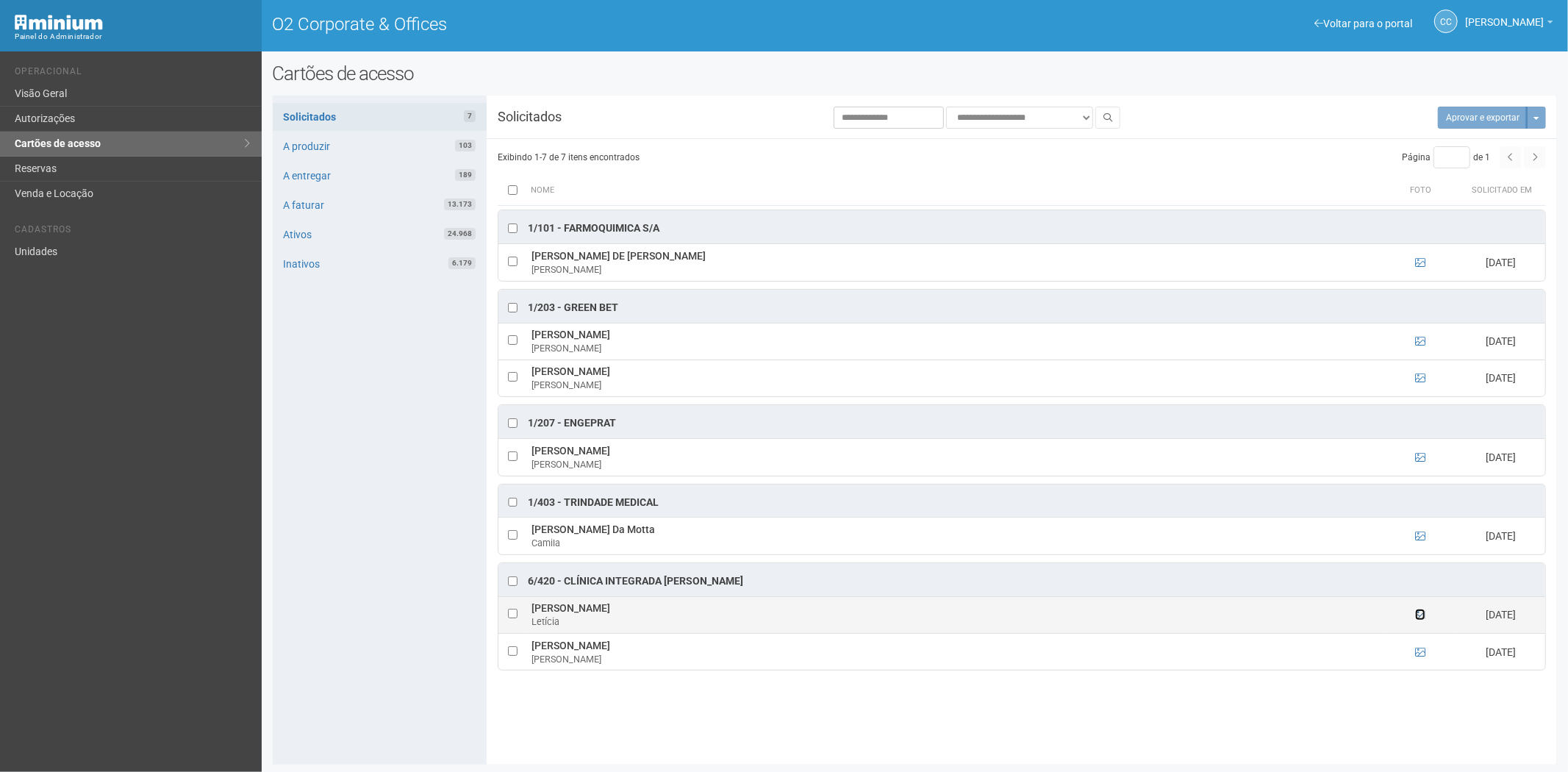
click at [1419, 619] on icon at bounding box center [1419, 614] width 10 height 10
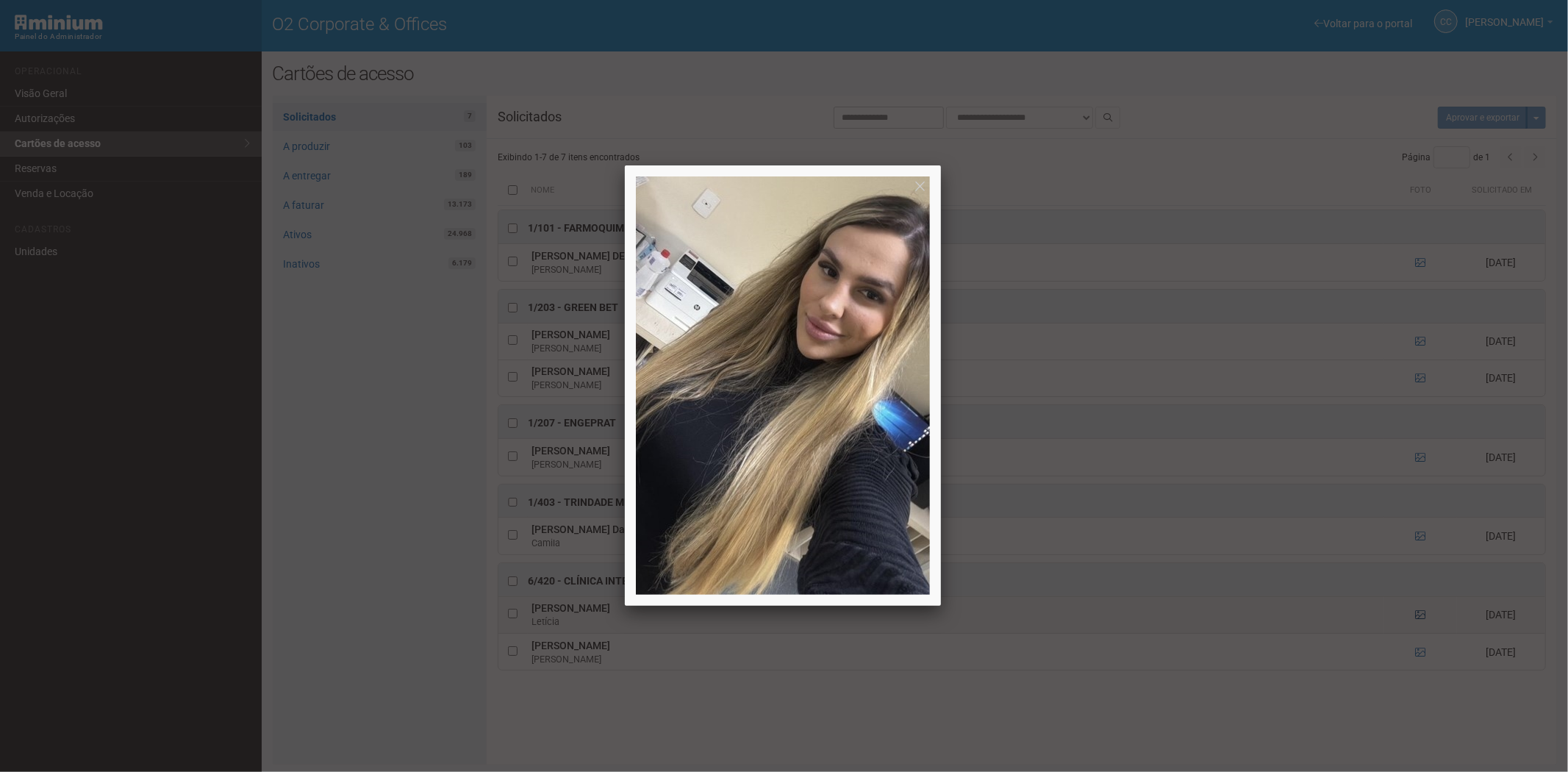
click at [1419, 622] on div at bounding box center [784, 386] width 1568 height 772
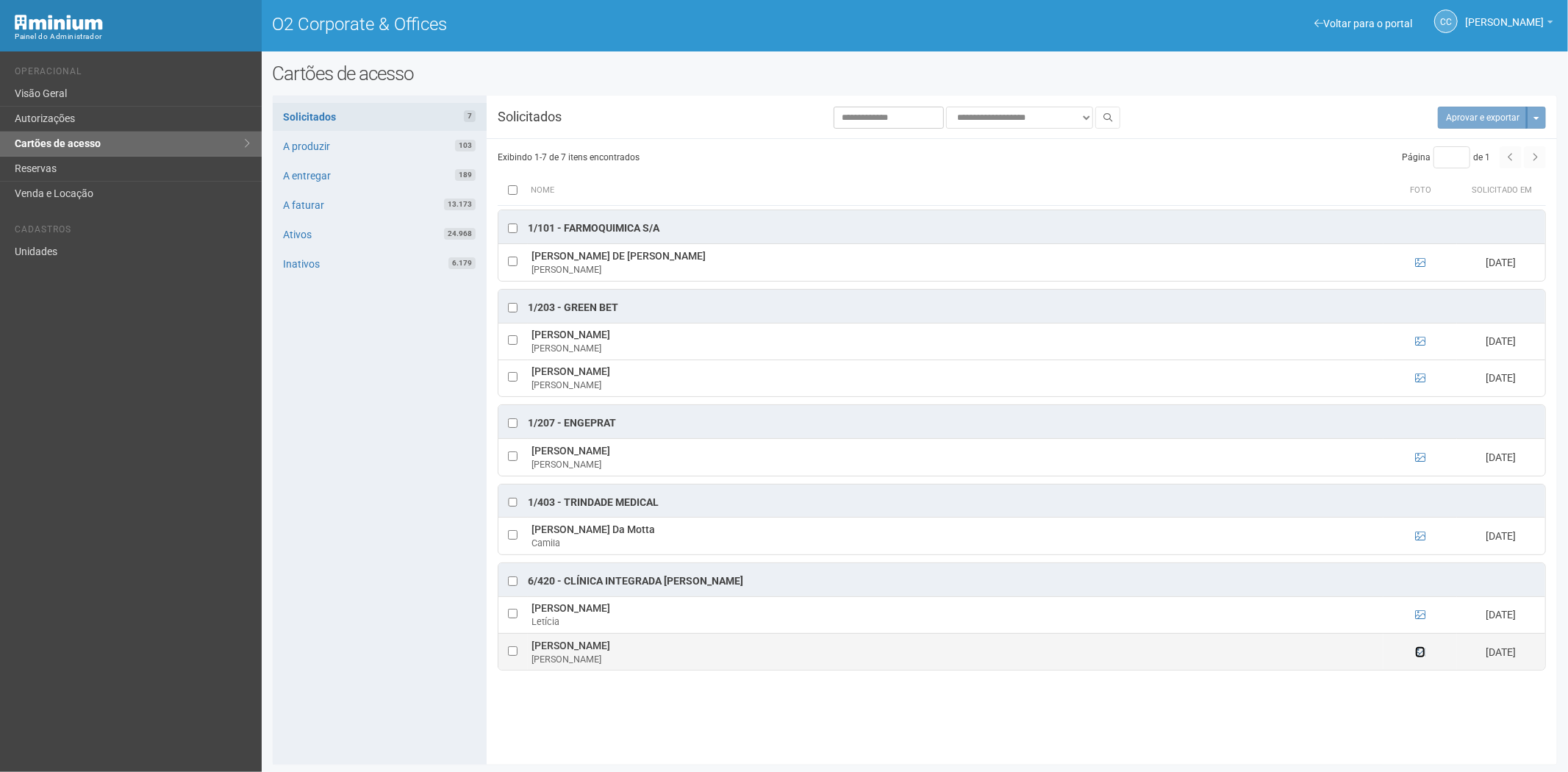
click at [1419, 656] on icon at bounding box center [1419, 652] width 10 height 10
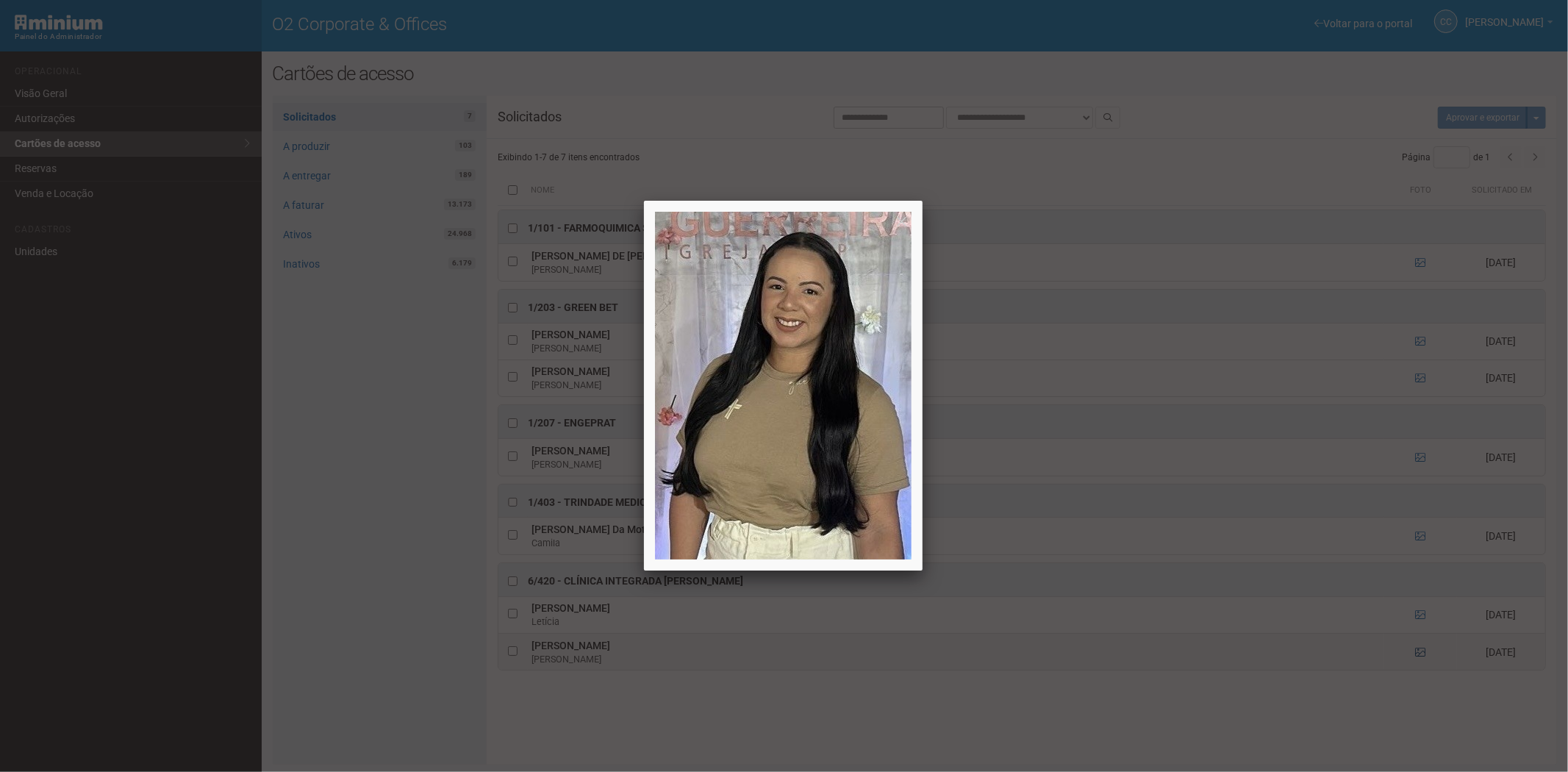
click at [1419, 656] on div at bounding box center [784, 386] width 1568 height 772
